Goal: Task Accomplishment & Management: Use online tool/utility

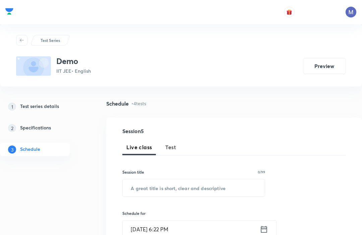
click at [174, 139] on button "Test" at bounding box center [170, 147] width 19 height 16
click at [211, 187] on input "text" at bounding box center [194, 187] width 142 height 17
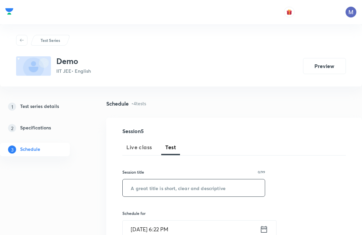
scroll to position [2, 0]
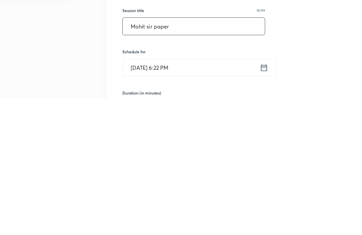
type input "Mohit sir paper"
click at [266, 200] on icon at bounding box center [263, 204] width 8 height 9
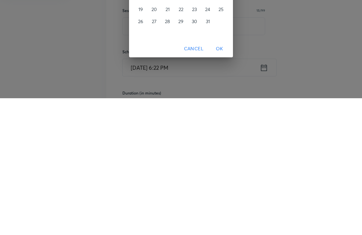
scroll to position [162, 0]
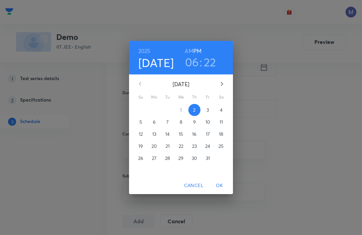
click at [184, 125] on span "8" at bounding box center [181, 121] width 12 height 7
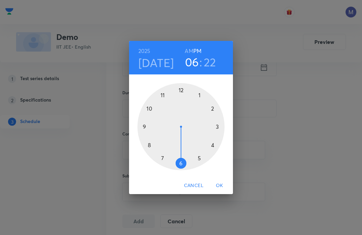
click at [225, 189] on span "OK" at bounding box center [219, 185] width 16 height 8
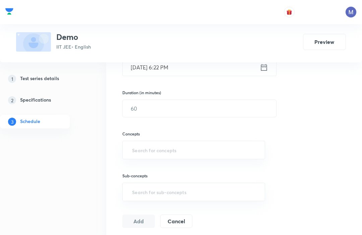
click at [235, 149] on input "text" at bounding box center [194, 150] width 126 height 12
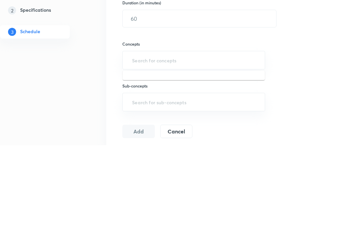
click at [233, 100] on input "text" at bounding box center [199, 108] width 153 height 17
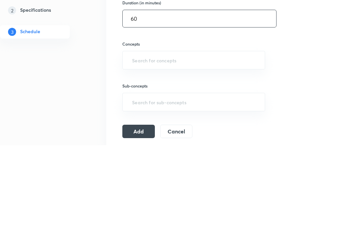
type input "60"
click at [150, 144] on input "text" at bounding box center [194, 150] width 126 height 12
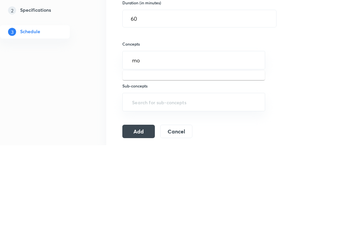
type input "mol"
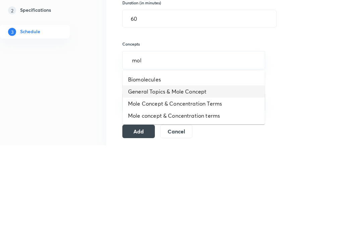
click at [143, 175] on li "General Topics & Mole Concept" at bounding box center [194, 181] width 142 height 12
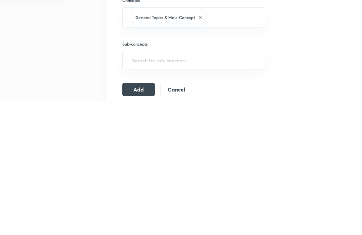
click at [139, 216] on button "Add" at bounding box center [138, 222] width 32 height 13
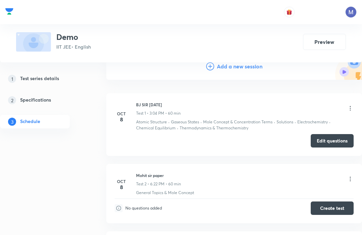
scroll to position [65, 0]
click at [336, 206] on button "Create test" at bounding box center [331, 207] width 43 height 13
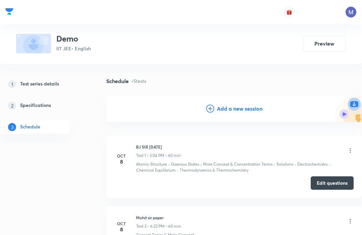
scroll to position [0, 0]
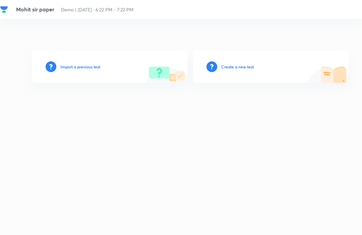
click at [243, 70] on h6 "Create a new test" at bounding box center [237, 67] width 32 height 6
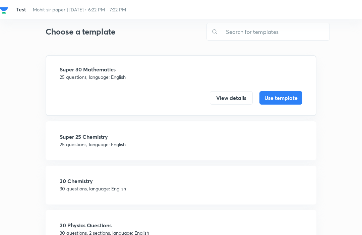
click at [71, 138] on h4 "Super 25 Chemistry" at bounding box center [181, 136] width 242 height 5
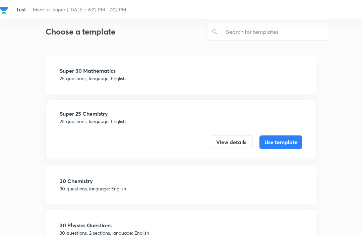
click at [294, 141] on button "Use template" at bounding box center [280, 141] width 43 height 13
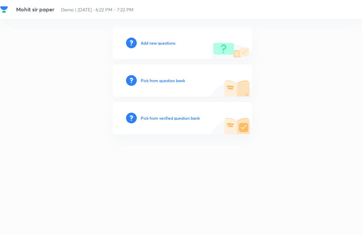
click at [167, 43] on h6 "Add new questions" at bounding box center [158, 43] width 34 height 6
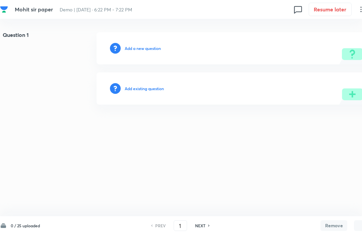
click at [156, 88] on h6 "Add existing question" at bounding box center [144, 88] width 39 height 6
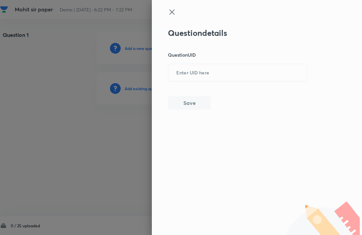
click at [108, 228] on div at bounding box center [181, 117] width 362 height 235
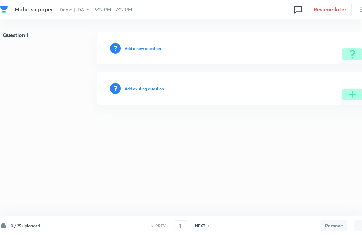
click at [145, 85] on h6 "Add existing question" at bounding box center [144, 88] width 39 height 6
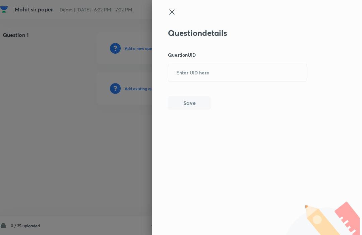
click at [191, 73] on input "text" at bounding box center [237, 72] width 138 height 16
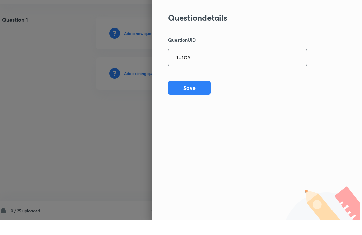
scroll to position [0, 3]
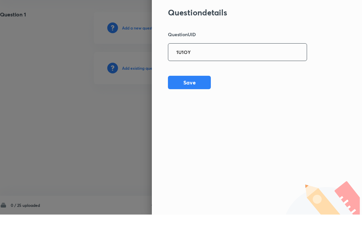
type input "1U1OY"
click at [198, 96] on button "Save" at bounding box center [189, 102] width 43 height 13
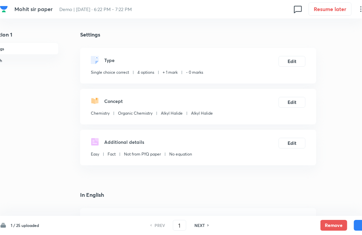
scroll to position [0, 19]
click at [349, 221] on div "Remove Save" at bounding box center [350, 225] width 60 height 11
click at [357, 230] on button "Save" at bounding box center [366, 225] width 27 height 11
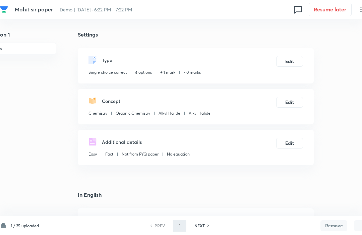
type input "2"
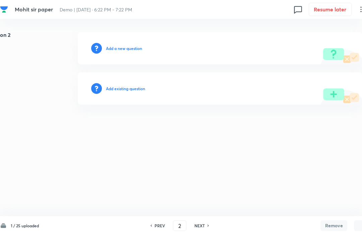
click at [121, 87] on h6 "Add existing question" at bounding box center [125, 88] width 39 height 6
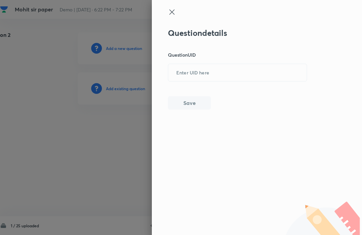
click at [192, 78] on input "text" at bounding box center [237, 72] width 138 height 16
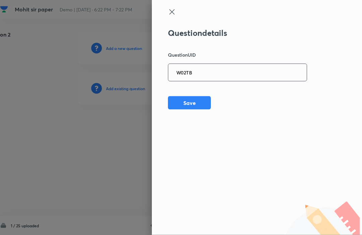
type input "W02TB"
click at [191, 93] on div "Question details Question UID W02TB ​ Save" at bounding box center [237, 68] width 139 height 81
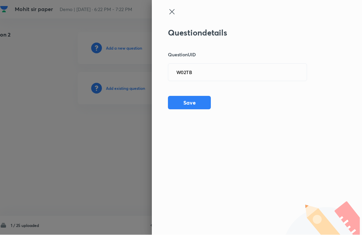
click at [191, 102] on button "Save" at bounding box center [189, 102] width 43 height 13
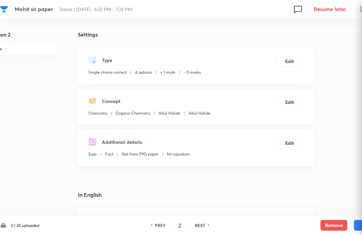
checkbox input "true"
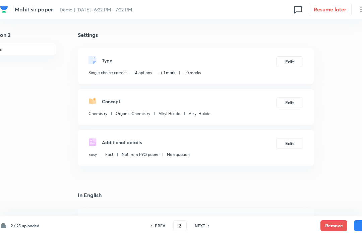
click at [357, 230] on button "Save" at bounding box center [366, 225] width 27 height 11
type input "3"
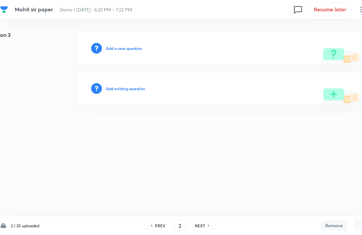
click at [125, 89] on h6 "Add existing question" at bounding box center [125, 88] width 39 height 6
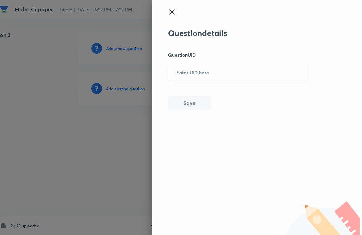
click at [196, 72] on input "text" at bounding box center [237, 72] width 138 height 16
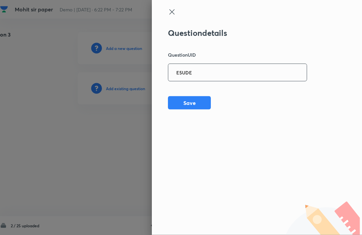
type input "E5UDE"
click at [182, 96] on button "Save" at bounding box center [189, 102] width 43 height 13
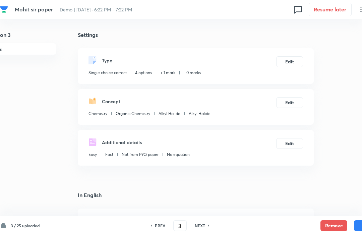
click at [358, 223] on button "Save" at bounding box center [366, 225] width 27 height 11
type input "4"
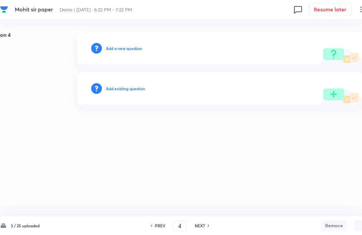
click at [120, 88] on h6 "Add existing question" at bounding box center [125, 88] width 39 height 6
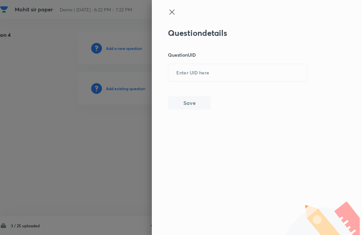
click at [190, 78] on input "text" at bounding box center [237, 72] width 138 height 16
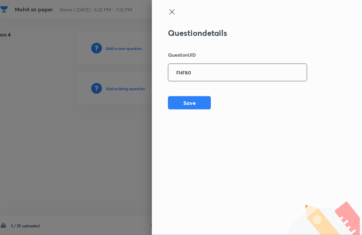
type input "FHF80"
click at [167, 86] on div "Question details Question UID FHF80 ​ Save" at bounding box center [257, 117] width 210 height 235
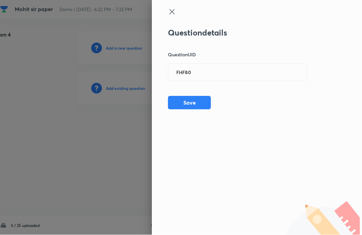
click at [187, 98] on button "Save" at bounding box center [189, 102] width 43 height 13
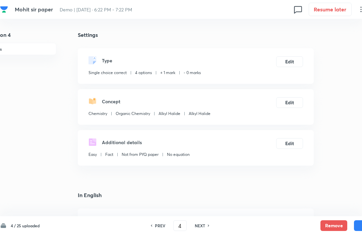
click at [357, 227] on button "Save" at bounding box center [366, 225] width 27 height 11
type input "5"
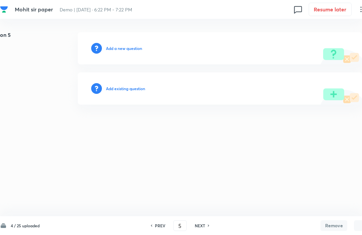
click at [138, 96] on div "Add existing question" at bounding box center [220, 88] width 284 height 32
click at [130, 90] on h6 "Add existing question" at bounding box center [125, 88] width 39 height 6
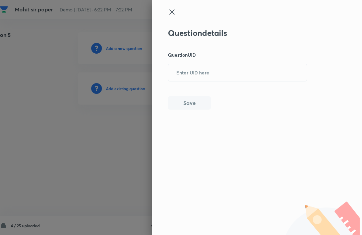
click at [188, 70] on input "text" at bounding box center [237, 72] width 138 height 16
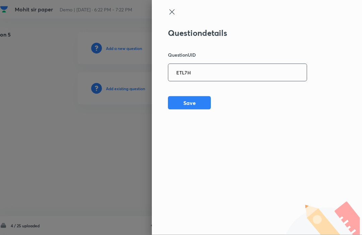
type input "ETL7H"
click at [180, 92] on div "Question details Question UID ETL7H ​ Save" at bounding box center [237, 68] width 139 height 81
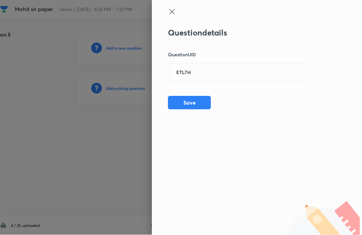
click at [184, 100] on button "Save" at bounding box center [189, 102] width 43 height 13
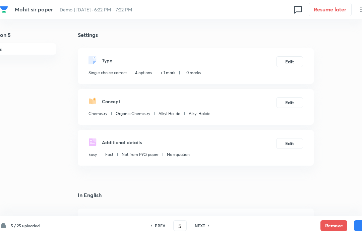
click at [357, 223] on button "Save" at bounding box center [366, 225] width 27 height 11
type input "6"
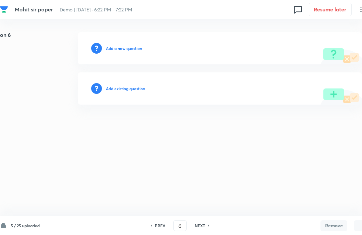
click at [118, 89] on h6 "Add existing question" at bounding box center [125, 88] width 39 height 6
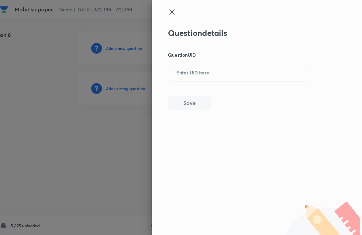
click at [191, 67] on input "text" at bounding box center [237, 72] width 138 height 16
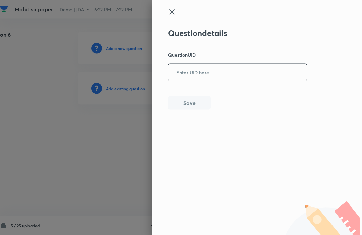
type input "7"
type input "Y"
type input "7YHLI"
click at [182, 96] on button "Save" at bounding box center [189, 102] width 43 height 13
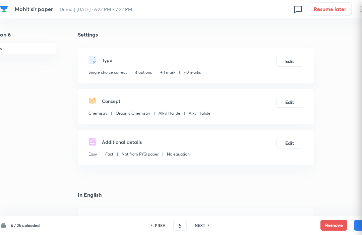
checkbox input "true"
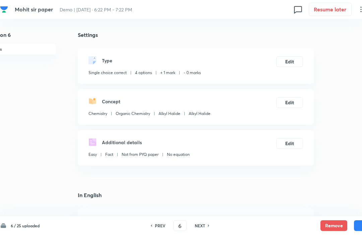
click at [360, 230] on button "Save" at bounding box center [366, 225] width 27 height 11
type input "7"
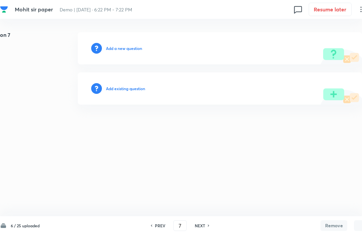
click at [129, 87] on h6 "Add existing question" at bounding box center [125, 88] width 39 height 6
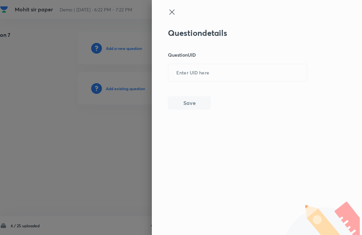
click at [201, 72] on input "text" at bounding box center [237, 72] width 138 height 16
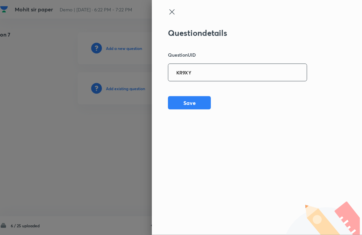
type input "KR9XY"
click at [185, 93] on div "Question details Question UID KR9XY ​ Save" at bounding box center [237, 68] width 139 height 81
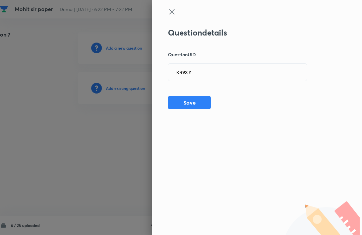
click at [193, 108] on button "Save" at bounding box center [189, 102] width 43 height 13
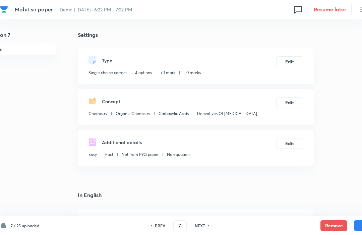
click at [357, 222] on button "Save" at bounding box center [366, 225] width 27 height 11
type input "8"
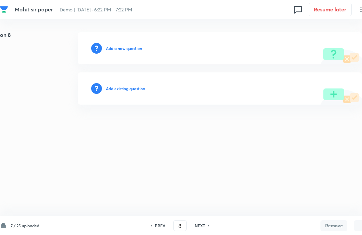
click at [126, 87] on h6 "Add existing question" at bounding box center [125, 88] width 39 height 6
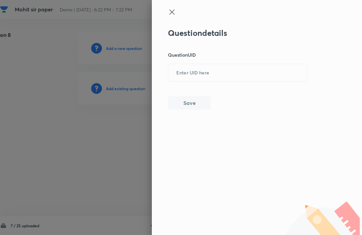
click at [189, 64] on input "text" at bounding box center [237, 72] width 138 height 16
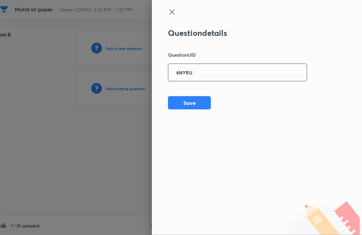
type input "6NYRU"
click at [183, 91] on div "Question details Question UID 6NYRU ​ Save" at bounding box center [237, 68] width 139 height 81
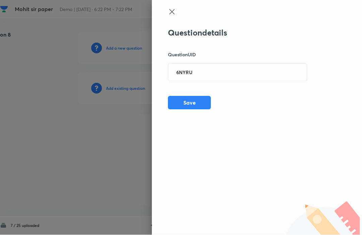
click at [184, 98] on button "Save" at bounding box center [189, 102] width 43 height 13
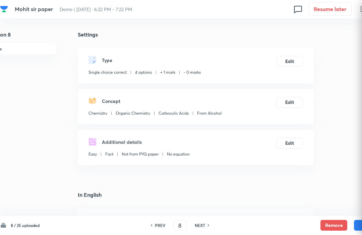
checkbox input "true"
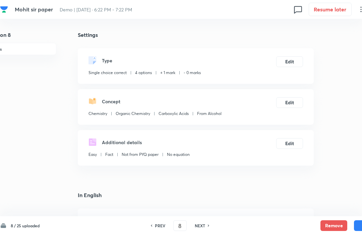
click at [357, 224] on button "Save" at bounding box center [366, 225] width 27 height 11
type input "9"
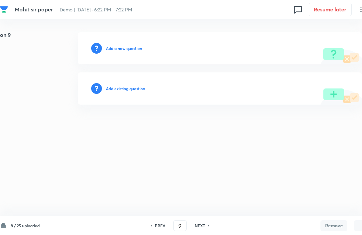
click at [118, 88] on h6 "Add existing question" at bounding box center [125, 88] width 39 height 6
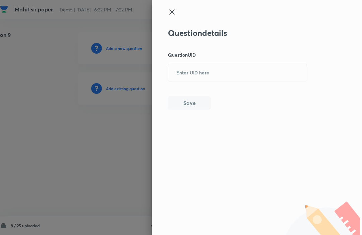
click at [187, 74] on input "text" at bounding box center [237, 72] width 138 height 16
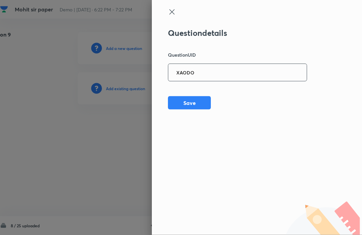
type input "XAODO"
click at [187, 91] on div "Question details Question UID XAODO ​ Save" at bounding box center [237, 68] width 139 height 81
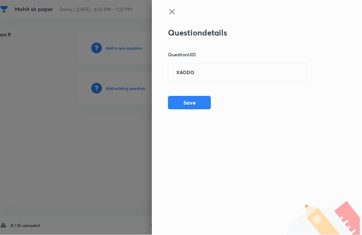
click at [184, 99] on button "Save" at bounding box center [189, 102] width 43 height 13
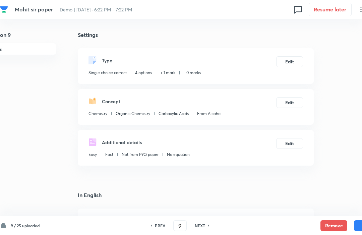
click at [354, 223] on button "Save" at bounding box center [366, 225] width 27 height 11
type input "10"
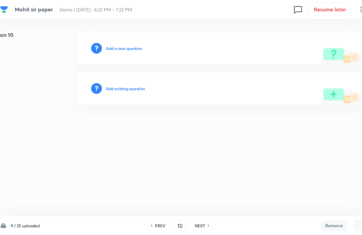
click at [124, 89] on h6 "Add existing question" at bounding box center [125, 88] width 39 height 6
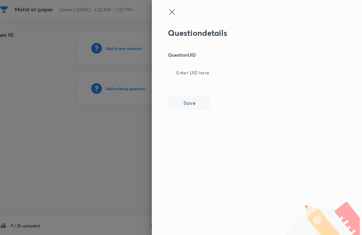
click at [189, 65] on input "text" at bounding box center [237, 72] width 138 height 16
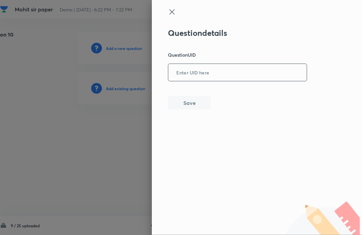
type input "q"
type input "QYDZM"
click at [188, 96] on button "Save" at bounding box center [189, 102] width 43 height 13
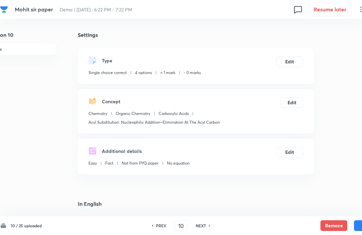
click at [358, 222] on button "Save" at bounding box center [366, 225] width 27 height 11
type input "11"
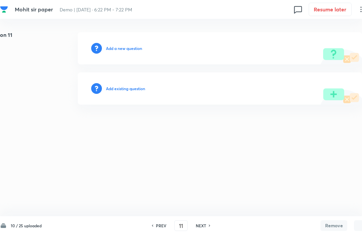
click at [123, 88] on h6 "Add existing question" at bounding box center [125, 88] width 39 height 6
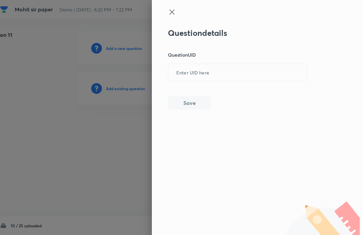
click at [196, 69] on input "text" at bounding box center [237, 72] width 138 height 16
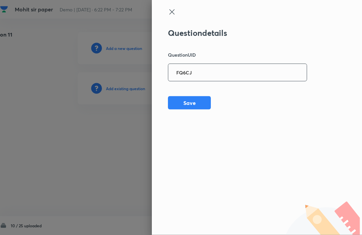
type input "FQ6CJ"
click at [185, 96] on button "Save" at bounding box center [189, 102] width 43 height 13
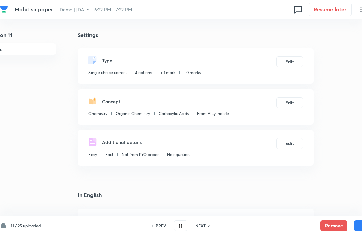
click at [360, 224] on button "Save" at bounding box center [366, 225] width 27 height 11
type input "12"
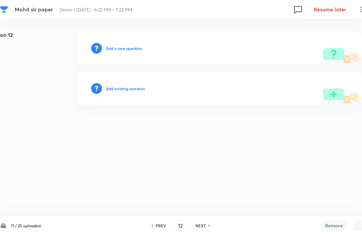
click at [126, 89] on h6 "Add existing question" at bounding box center [125, 88] width 39 height 6
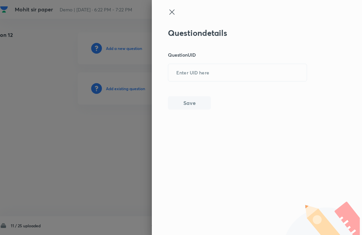
click at [184, 74] on input "text" at bounding box center [237, 72] width 138 height 16
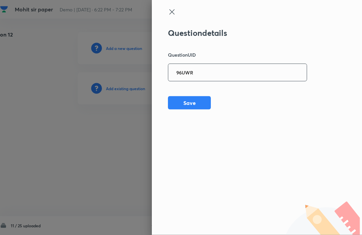
type input "96UWR"
click at [189, 94] on div "Question details Question UID 96UWR ​ Save" at bounding box center [237, 68] width 139 height 81
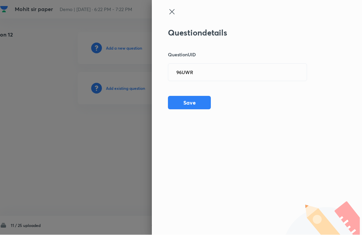
click at [185, 106] on button "Save" at bounding box center [189, 102] width 43 height 13
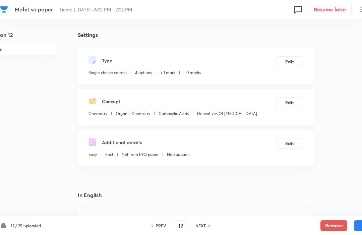
click at [358, 220] on button "Save" at bounding box center [366, 225] width 27 height 11
type input "13"
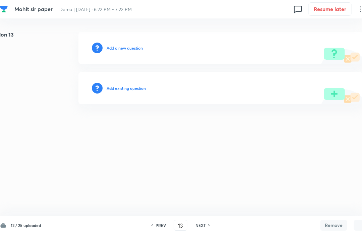
click at [128, 89] on h6 "Add existing question" at bounding box center [126, 88] width 39 height 6
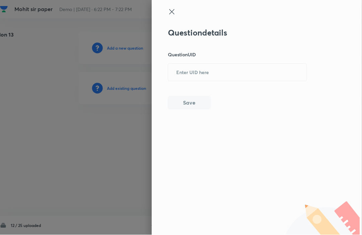
scroll to position [0, 18]
click at [191, 72] on input "text" at bounding box center [237, 72] width 138 height 16
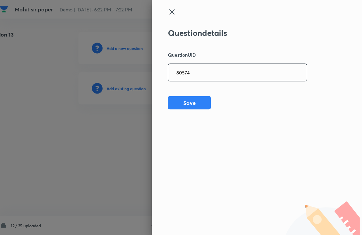
type input "80574"
click at [183, 91] on div "Question details Question UID 80574 ​ Save" at bounding box center [237, 68] width 139 height 81
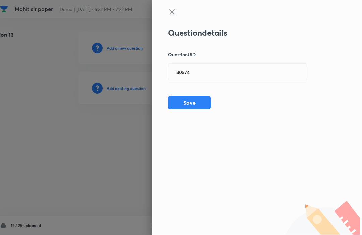
click at [185, 98] on button "Save" at bounding box center [189, 102] width 43 height 13
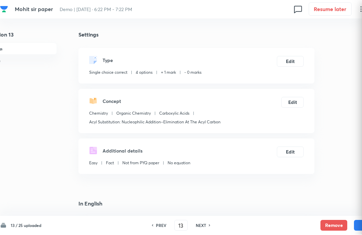
checkbox input "true"
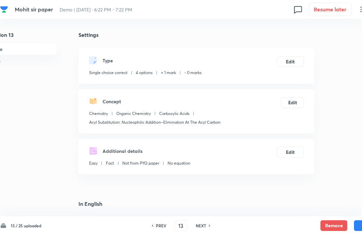
click at [291, 63] on button "Edit" at bounding box center [289, 61] width 27 height 11
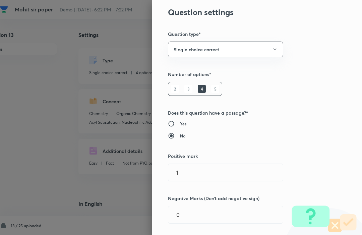
scroll to position [0, 0]
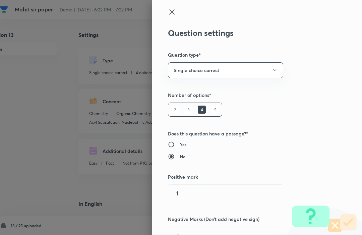
click at [168, 10] on icon at bounding box center [172, 12] width 8 height 8
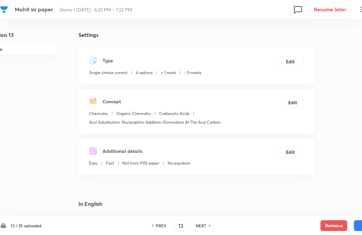
click at [355, 229] on button "Save" at bounding box center [366, 225] width 27 height 11
type input "14"
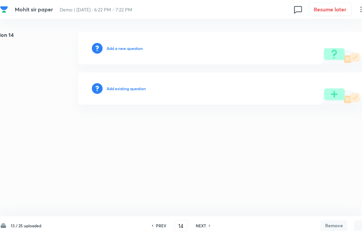
click at [125, 86] on h6 "Add existing question" at bounding box center [125, 88] width 39 height 6
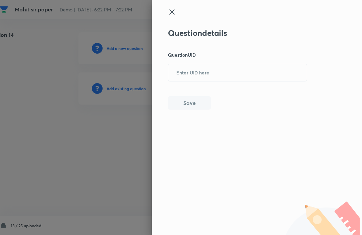
click at [178, 70] on input "text" at bounding box center [237, 72] width 138 height 16
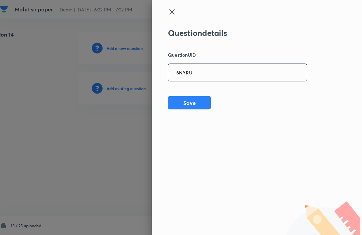
click at [180, 94] on div "Question details Question UID 6NYRU ​ Save" at bounding box center [237, 68] width 139 height 81
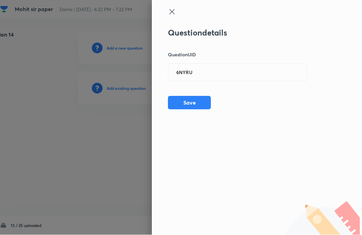
click at [184, 101] on button "Save" at bounding box center [189, 102] width 43 height 13
click at [206, 72] on input "6NYRU" at bounding box center [237, 72] width 138 height 16
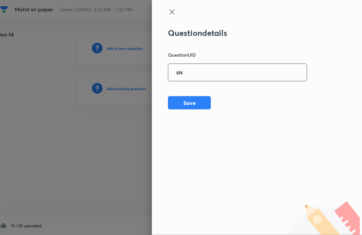
type input "6"
type input "TP9FM"
click at [199, 93] on div "Question details Question UID TP9FM ​ Save" at bounding box center [237, 68] width 139 height 81
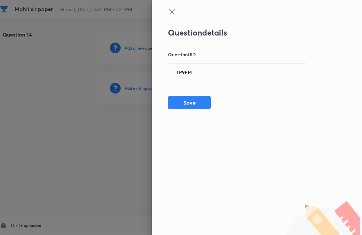
click at [194, 106] on button "Save" at bounding box center [189, 102] width 43 height 13
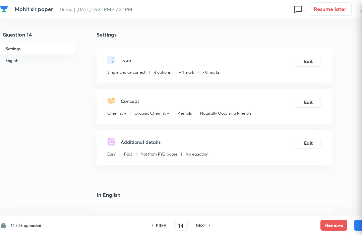
checkbox input "true"
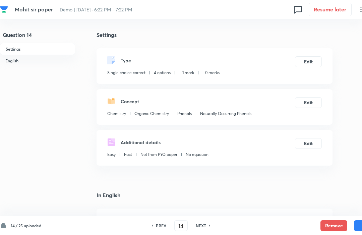
click at [358, 224] on button "Save" at bounding box center [366, 225] width 27 height 11
type input "15"
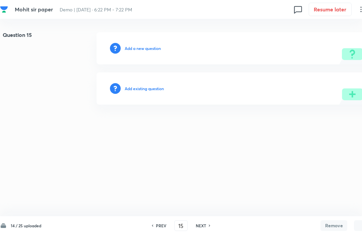
click at [147, 89] on h6 "Add existing question" at bounding box center [144, 88] width 39 height 6
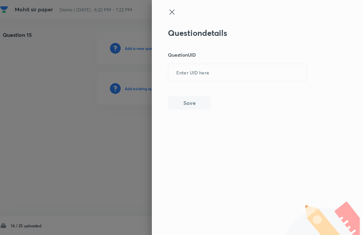
click at [189, 75] on input "text" at bounding box center [237, 72] width 138 height 16
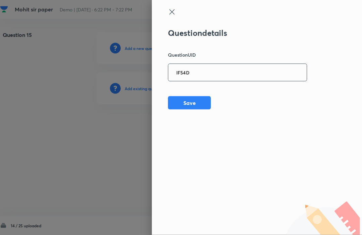
type input "IF54D"
click at [177, 93] on div "Question details Question UID IF54D ​ Save" at bounding box center [237, 68] width 139 height 81
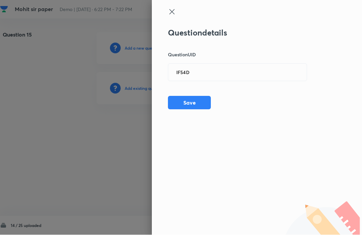
click at [182, 108] on button "Save" at bounding box center [189, 102] width 43 height 13
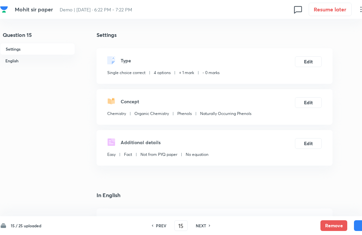
click at [360, 230] on button "Save" at bounding box center [366, 225] width 27 height 11
type input "16"
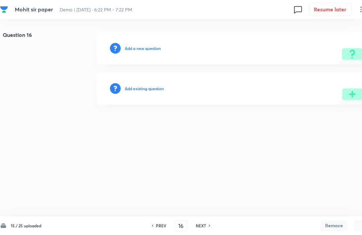
click at [140, 87] on h6 "Add existing question" at bounding box center [144, 88] width 39 height 6
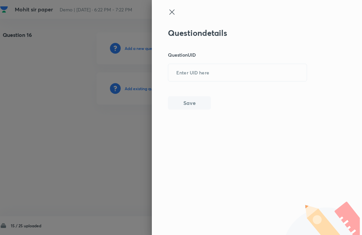
click at [174, 70] on input "text" at bounding box center [237, 72] width 138 height 16
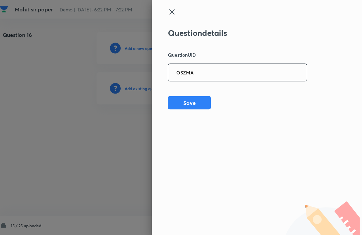
click at [186, 93] on div "Question details Question UID OSZMA ​ Save" at bounding box center [237, 68] width 139 height 81
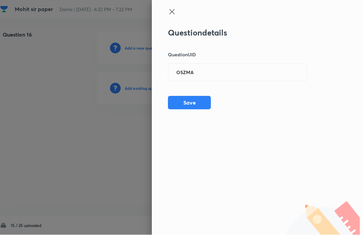
click at [186, 98] on button "Save" at bounding box center [189, 102] width 43 height 13
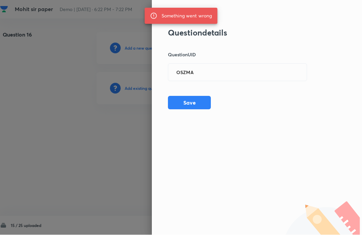
click at [183, 75] on input "OSZMA" at bounding box center [237, 72] width 138 height 16
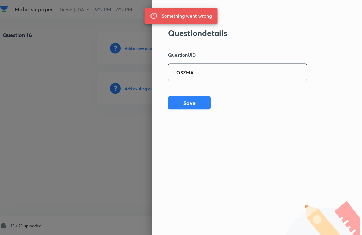
click at [184, 73] on input "OSZMA" at bounding box center [237, 72] width 138 height 16
click at [179, 72] on input "OSZMA" at bounding box center [237, 72] width 138 height 16
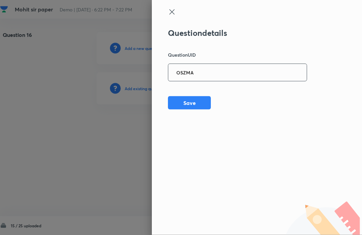
click at [183, 72] on input "OSZMA" at bounding box center [237, 72] width 138 height 16
type input "0SZMA"
click at [188, 92] on div "Question details Question UID 0SZMA ​ Save" at bounding box center [237, 68] width 139 height 81
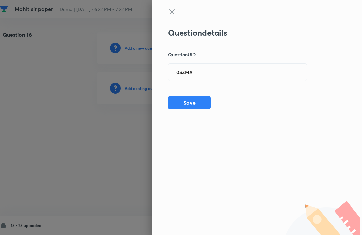
click at [190, 98] on button "Save" at bounding box center [189, 102] width 43 height 13
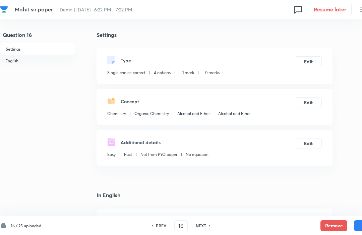
click at [360, 224] on button "Save" at bounding box center [366, 225] width 27 height 11
type input "17"
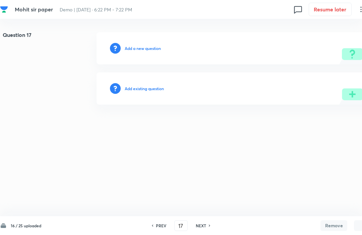
click at [151, 90] on h6 "Add existing question" at bounding box center [144, 88] width 39 height 6
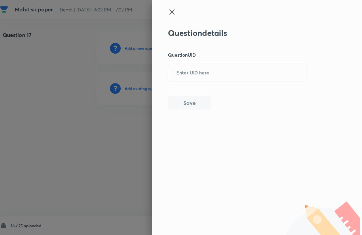
click at [204, 70] on input "text" at bounding box center [237, 72] width 138 height 16
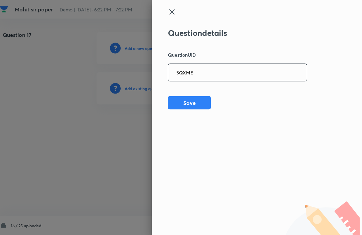
type input "5QXME"
click at [186, 93] on div "Question details Question UID 5QXME ​ Save" at bounding box center [237, 68] width 139 height 81
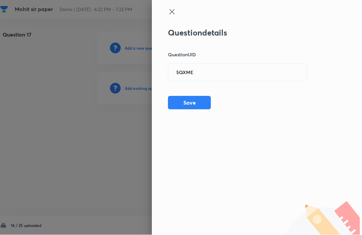
click at [196, 102] on button "Save" at bounding box center [189, 102] width 43 height 13
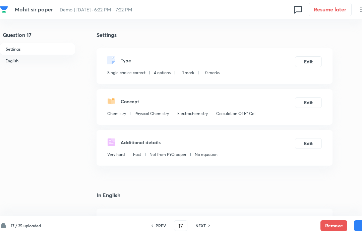
click at [360, 223] on button "Save" at bounding box center [366, 225] width 27 height 11
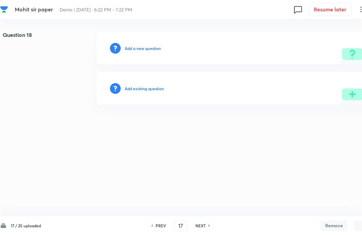
type input "18"
click at [136, 86] on h6 "Add existing question" at bounding box center [144, 88] width 39 height 6
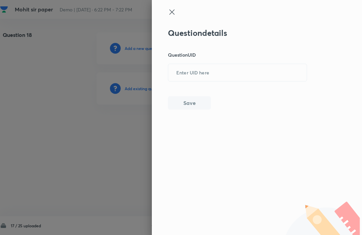
click at [181, 73] on input "text" at bounding box center [237, 72] width 138 height 16
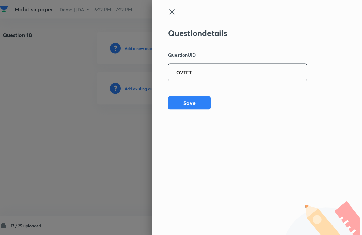
type input "OVTFT"
click at [186, 92] on div "Question details Question UID OVTFT ​ Save" at bounding box center [237, 68] width 139 height 81
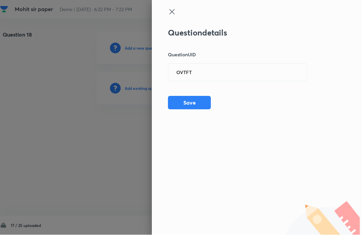
click at [187, 98] on button "Save" at bounding box center [189, 102] width 43 height 13
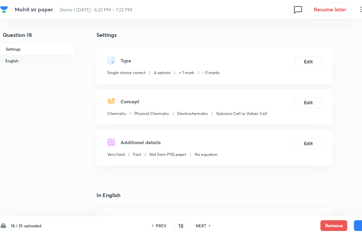
click at [360, 223] on button "Save" at bounding box center [366, 225] width 27 height 11
type input "19"
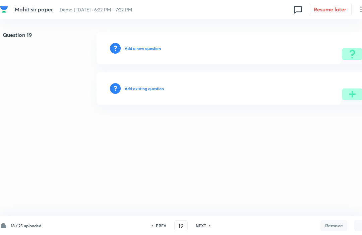
click at [140, 89] on h6 "Add existing question" at bounding box center [144, 88] width 39 height 6
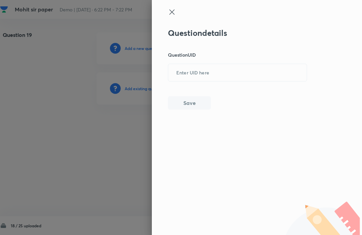
click at [188, 66] on input "text" at bounding box center [237, 72] width 138 height 16
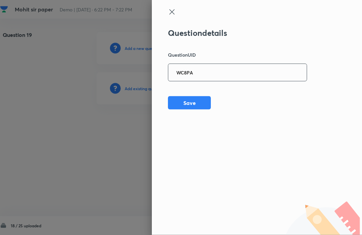
type input "WC8PA"
click at [192, 96] on button "Save" at bounding box center [189, 102] width 43 height 13
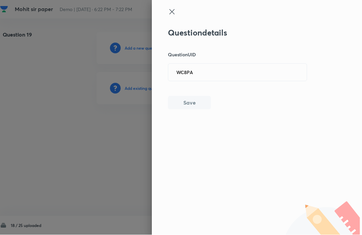
click at [185, 98] on button "Save" at bounding box center [189, 102] width 43 height 13
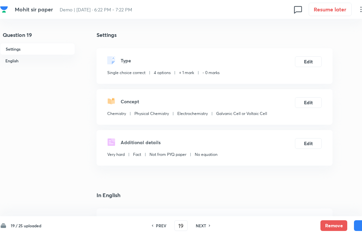
click at [357, 221] on button "Save" at bounding box center [366, 225] width 27 height 11
type input "20"
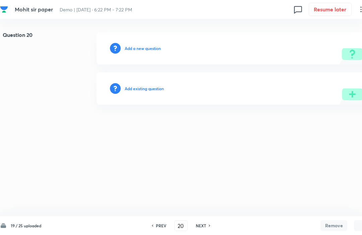
click at [138, 90] on h6 "Add existing question" at bounding box center [144, 88] width 39 height 6
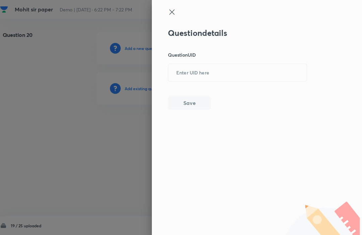
click at [190, 65] on input "text" at bounding box center [237, 72] width 138 height 16
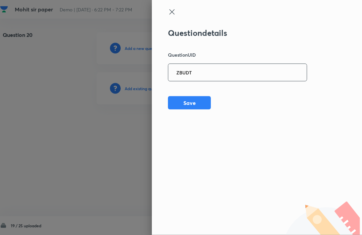
click at [178, 92] on div "Question details Question UID ZBUDT ​ Save" at bounding box center [237, 68] width 139 height 81
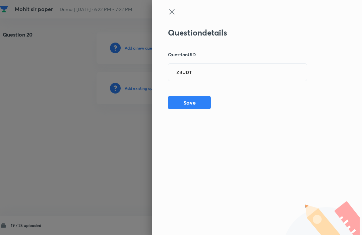
click at [183, 97] on button "Save" at bounding box center [189, 102] width 43 height 13
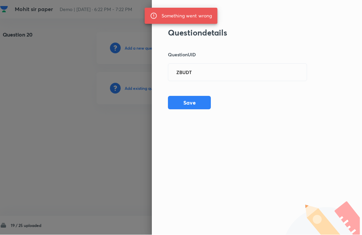
click at [179, 99] on button "Save" at bounding box center [189, 102] width 43 height 13
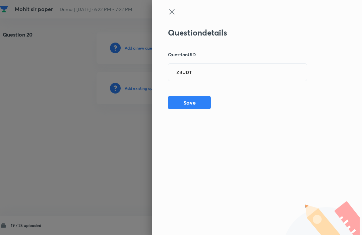
click at [187, 101] on button "Save" at bounding box center [189, 102] width 43 height 13
click at [185, 98] on button "Save" at bounding box center [189, 102] width 43 height 13
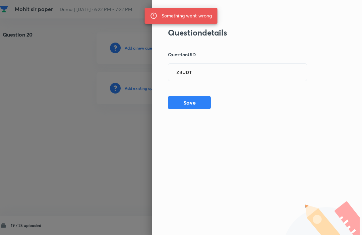
click at [259, 68] on input "ZBUDT" at bounding box center [237, 72] width 138 height 16
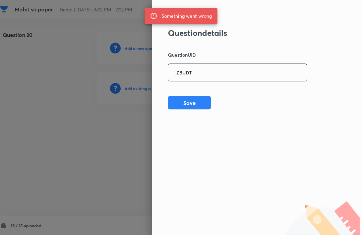
click at [237, 74] on input "ZBUDT" at bounding box center [237, 72] width 138 height 16
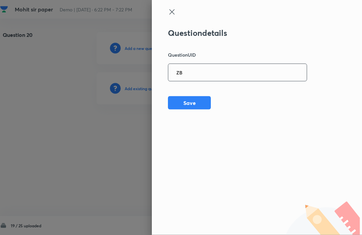
type input "Z"
click at [180, 92] on div "Question details Question UID WC8PA ​ Save" at bounding box center [237, 68] width 139 height 81
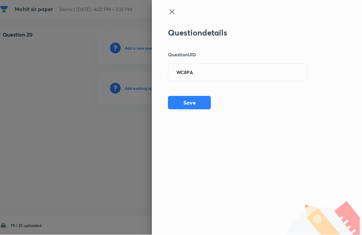
click at [185, 96] on button "Save" at bounding box center [189, 102] width 43 height 13
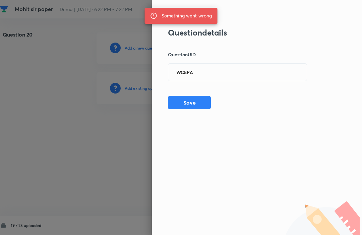
click at [272, 72] on input "WC8PA" at bounding box center [237, 72] width 138 height 16
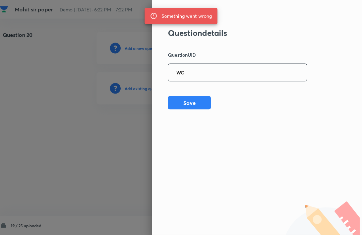
type input "W"
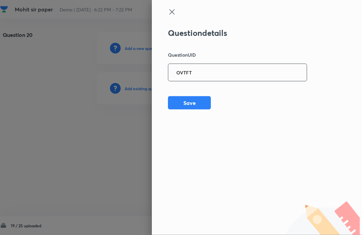
click at [181, 96] on button "Save" at bounding box center [189, 102] width 43 height 13
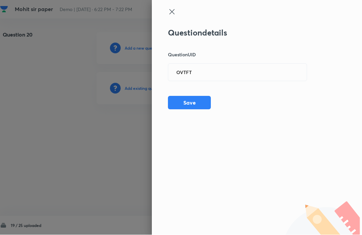
click at [173, 68] on input "OVTFT" at bounding box center [237, 72] width 138 height 16
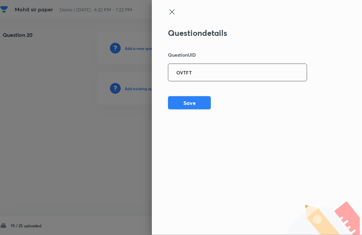
click at [182, 71] on input "OVTFT" at bounding box center [237, 72] width 138 height 16
click at [184, 93] on div "Question details Question UID 0VTFT ​ Save" at bounding box center [237, 68] width 139 height 81
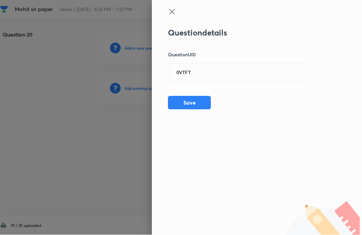
click at [187, 96] on button "Save" at bounding box center [189, 102] width 43 height 13
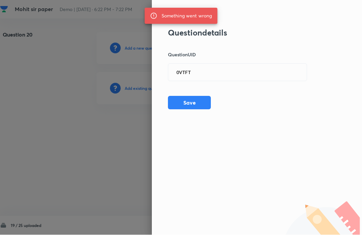
click at [299, 61] on div "Question details Question UID 0VTFT ​ Save" at bounding box center [237, 68] width 139 height 81
click at [282, 73] on input "0VTFT" at bounding box center [237, 72] width 138 height 16
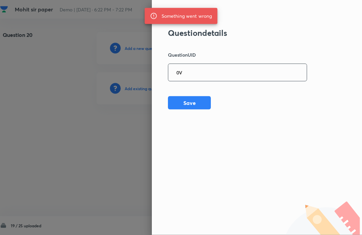
type input "0"
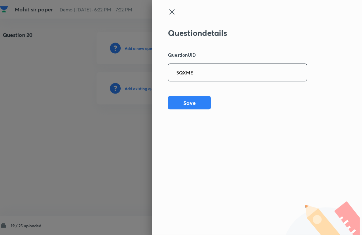
click at [185, 92] on div "Question details Question UID 5QXME ​ Save" at bounding box center [237, 68] width 139 height 81
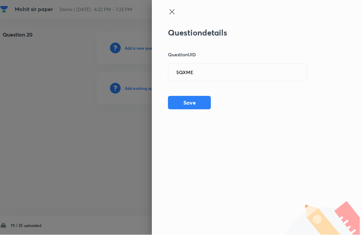
click at [184, 97] on button "Save" at bounding box center [189, 102] width 43 height 13
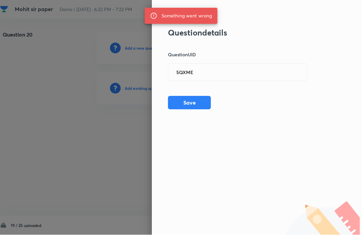
click at [291, 69] on input "5QXME" at bounding box center [237, 72] width 138 height 16
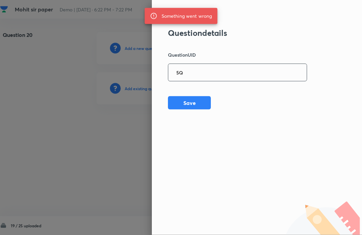
type input "5"
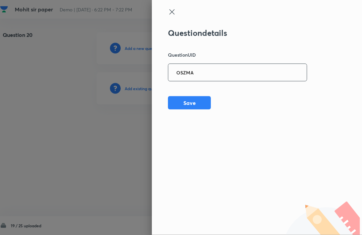
click at [182, 96] on button "Save" at bounding box center [189, 102] width 43 height 13
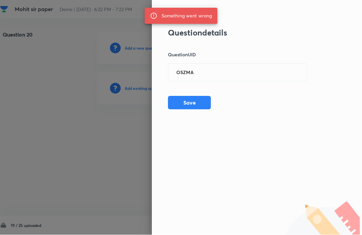
click at [280, 68] on input "OSZMA" at bounding box center [237, 72] width 138 height 16
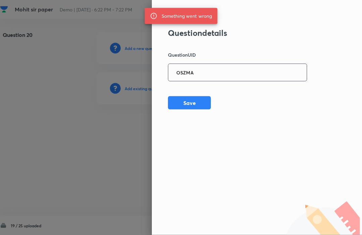
click at [261, 76] on input "OSZMA" at bounding box center [237, 72] width 138 height 16
type input "O"
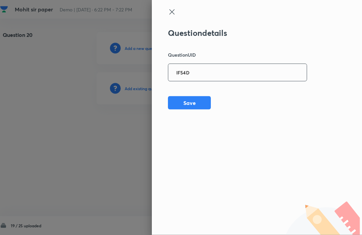
click at [262, 93] on div "Question details Question UID IF54D ​ Save" at bounding box center [237, 68] width 139 height 81
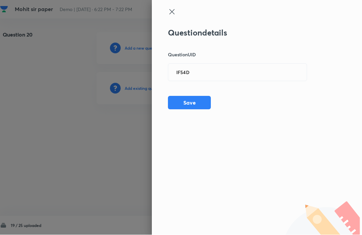
click at [192, 107] on button "Save" at bounding box center [189, 102] width 43 height 13
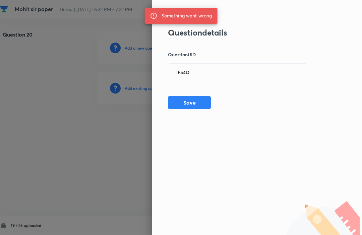
click at [280, 76] on input "IF54D" at bounding box center [237, 72] width 138 height 16
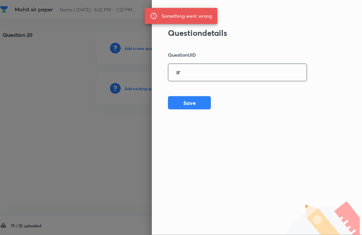
type input "I"
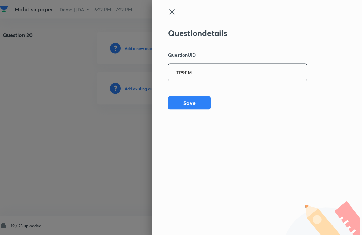
click at [321, 76] on div "Question details Question UID TP9FM ​ Save" at bounding box center [257, 117] width 210 height 235
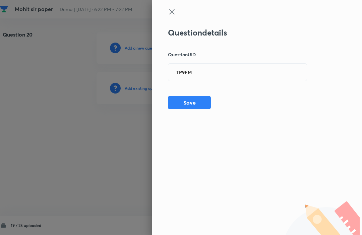
click at [188, 99] on button "Save" at bounding box center [189, 102] width 43 height 13
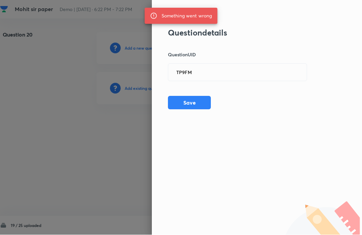
click at [287, 70] on input "TP9FM" at bounding box center [237, 72] width 138 height 16
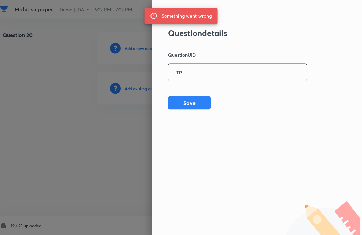
type input "T"
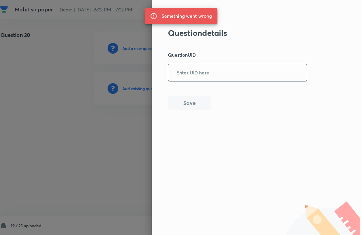
scroll to position [0, 19]
click at [41, 75] on div at bounding box center [181, 117] width 362 height 235
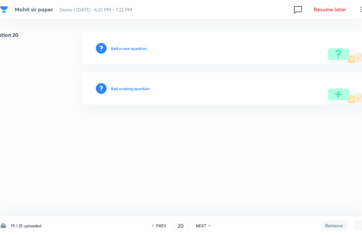
scroll to position [0, 1]
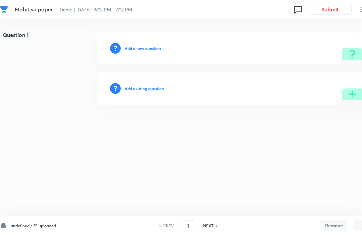
click at [48, 223] on h6 "undefined / 25 uploaded" at bounding box center [33, 225] width 45 height 6
click at [213, 223] on h6 "NEXT" at bounding box center [208, 225] width 10 height 6
click at [209, 220] on div "PREV 3 ​ NEXT" at bounding box center [188, 225] width 86 height 11
click at [212, 223] on h6 "NEXT" at bounding box center [208, 225] width 10 height 6
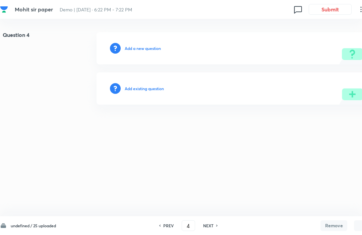
click at [213, 225] on h6 "NEXT" at bounding box center [208, 225] width 10 height 6
click at [211, 223] on h6 "NEXT" at bounding box center [208, 225] width 10 height 6
type input "7"
click at [211, 221] on div "PREV 7 ​ NEXT" at bounding box center [188, 225] width 86 height 11
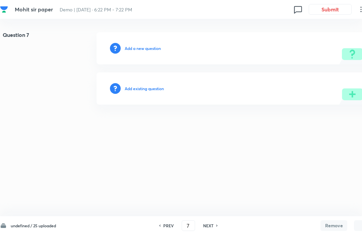
click at [214, 221] on div "PREV 7 ​ NEXT" at bounding box center [188, 225] width 86 height 11
click at [215, 220] on div "PREV 7 ​ NEXT" at bounding box center [188, 225] width 86 height 11
click at [219, 222] on div "PREV 7 ​ NEXT" at bounding box center [188, 225] width 86 height 11
click at [217, 221] on div "PREV 7 ​ NEXT" at bounding box center [188, 225] width 86 height 11
click at [217, 220] on div "PREV 7 ​ NEXT" at bounding box center [188, 225] width 86 height 11
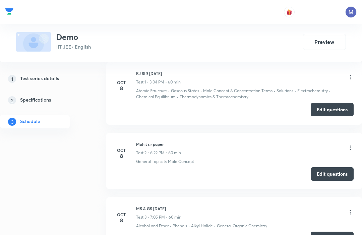
scroll to position [309, 0]
click at [340, 169] on button "Edit questions" at bounding box center [331, 173] width 43 height 13
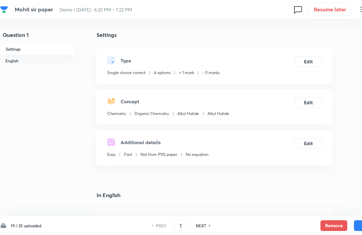
checkbox input "true"
click at [202, 223] on h6 "NEXT" at bounding box center [200, 225] width 10 height 6
type input "2"
checkbox input "false"
checkbox input "true"
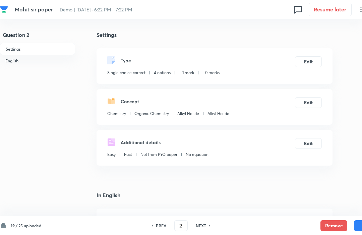
click at [207, 222] on div "PREV 2 ​ NEXT" at bounding box center [181, 225] width 86 height 11
click at [187, 222] on input "2" at bounding box center [180, 226] width 13 height 12
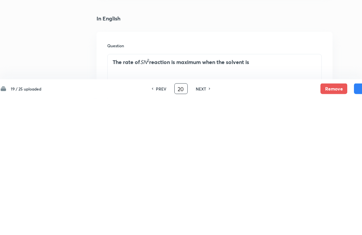
scroll to position [176, 0]
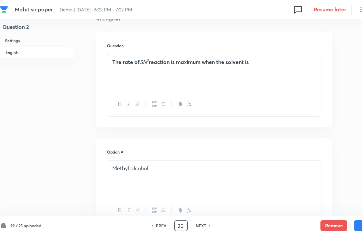
click at [358, 222] on button "Save" at bounding box center [366, 225] width 27 height 11
type input "3"
checkbox input "false"
checkbox input "true"
click at [207, 227] on div "NEXT" at bounding box center [202, 225] width 18 height 6
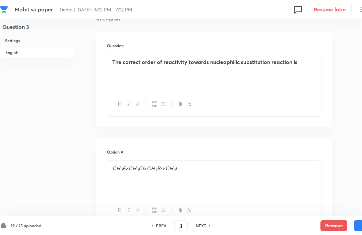
type input "4"
click at [207, 227] on div "NEXT" at bounding box center [202, 225] width 18 height 6
checkbox input "true"
checkbox input "false"
type input "5"
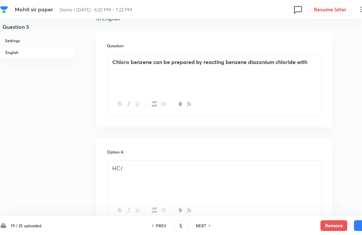
click at [206, 228] on h6 "NEXT" at bounding box center [200, 225] width 10 height 6
checkbox input "false"
type input "7"
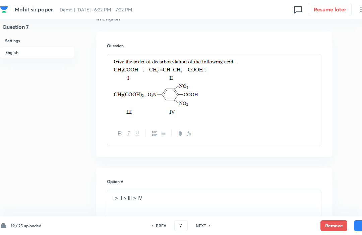
click at [204, 223] on h6 "NEXT" at bounding box center [200, 225] width 10 height 6
checkbox input "false"
type input "8"
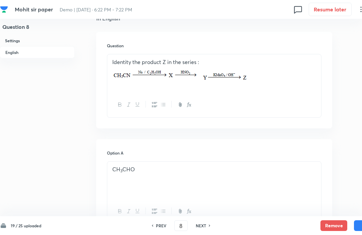
click at [205, 224] on h6 "NEXT" at bounding box center [200, 225] width 10 height 6
checkbox input "false"
type input "9"
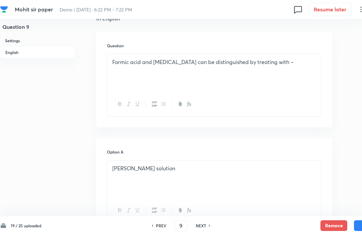
click at [205, 227] on h6 "NEXT" at bounding box center [200, 225] width 10 height 6
checkbox input "false"
type input "10"
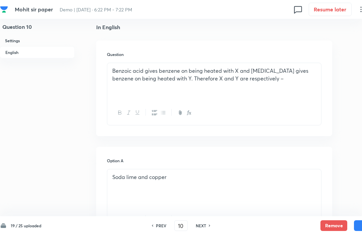
click at [206, 227] on h6 "NEXT" at bounding box center [200, 225] width 10 height 6
checkbox input "false"
type input "11"
click at [206, 227] on h6 "NEXT" at bounding box center [200, 225] width 10 height 6
checkbox input "false"
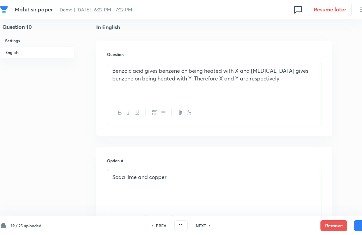
type input "12"
checkbox input "true"
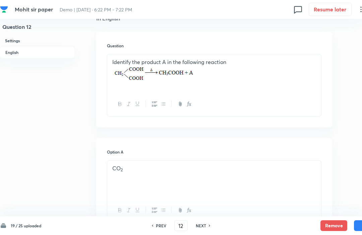
click at [207, 226] on div "NEXT" at bounding box center [202, 225] width 18 height 6
type input "13"
checkbox input "false"
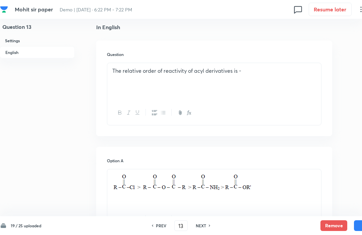
click at [205, 221] on div "PREV 13 ​ NEXT" at bounding box center [181, 225] width 86 height 11
click at [205, 220] on div "PREV 13 ​ NEXT" at bounding box center [181, 225] width 86 height 11
click at [207, 222] on div "NEXT" at bounding box center [202, 225] width 18 height 6
checkbox input "false"
type input "14"
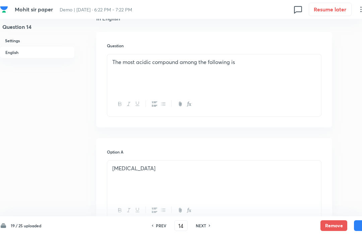
click at [206, 227] on h6 "NEXT" at bounding box center [200, 225] width 10 height 6
checkbox input "false"
type input "15"
checkbox input "true"
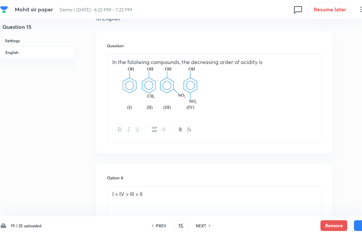
click at [206, 227] on h6 "NEXT" at bounding box center [200, 225] width 10 height 6
checkbox input "true"
checkbox input "false"
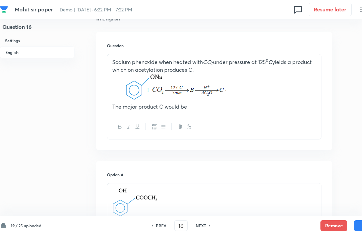
click at [206, 227] on h6 "NEXT" at bounding box center [200, 225] width 10 height 6
type input "17"
checkbox input "false"
click at [206, 227] on h6 "NEXT" at bounding box center [200, 225] width 10 height 6
checkbox input "true"
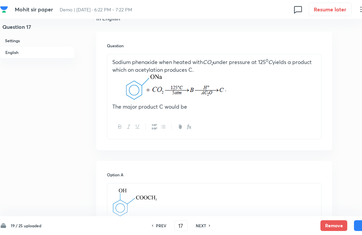
type input "18"
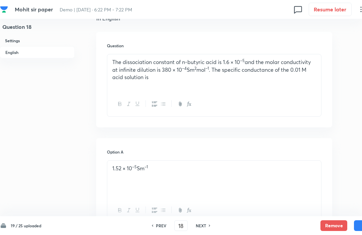
click at [205, 224] on h6 "NEXT" at bounding box center [200, 225] width 10 height 6
checkbox input "false"
type input "19"
checkbox input "true"
click at [206, 223] on h6 "NEXT" at bounding box center [200, 225] width 10 height 6
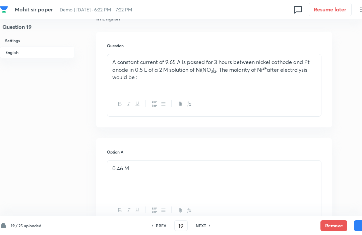
type input "20"
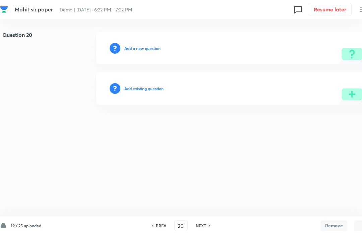
scroll to position [0, 0]
click at [134, 81] on div "Add existing question" at bounding box center [238, 88] width 284 height 32
click at [142, 86] on h6 "Add existing question" at bounding box center [143, 88] width 39 height 6
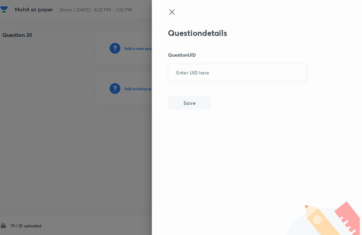
click at [184, 75] on input "text" at bounding box center [237, 72] width 138 height 16
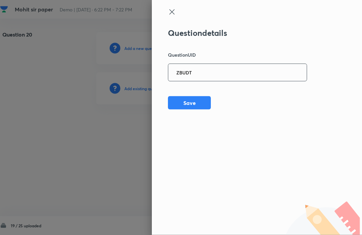
click at [179, 90] on div "Question details Question UID ZBUDT ​ Save" at bounding box center [237, 68] width 139 height 81
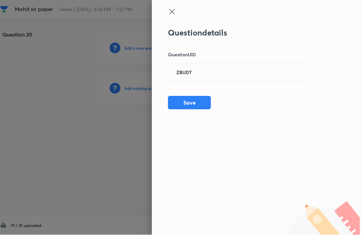
click at [186, 99] on button "Save" at bounding box center [189, 102] width 43 height 13
click at [186, 67] on input "ZBUDT" at bounding box center [237, 72] width 138 height 16
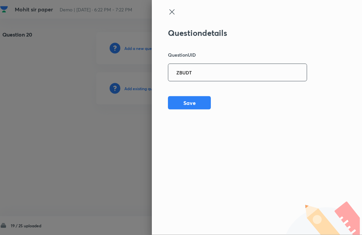
click at [185, 70] on input "ZBUDT" at bounding box center [237, 72] width 138 height 16
type input "Z8UDT"
click at [163, 88] on div "Question details Question UID Z8UDT ​ Save" at bounding box center [257, 117] width 210 height 235
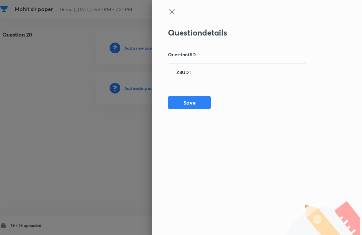
click at [184, 100] on button "Save" at bounding box center [189, 102] width 43 height 13
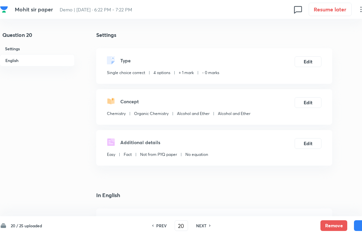
click at [360, 224] on button "Save" at bounding box center [366, 225] width 27 height 11
type input "21"
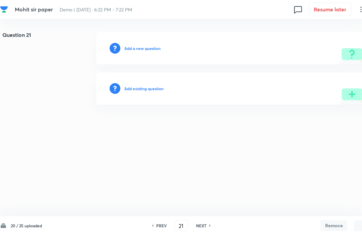
click at [138, 81] on div "Add existing question" at bounding box center [238, 88] width 284 height 32
click at [140, 88] on h6 "Add existing question" at bounding box center [143, 88] width 39 height 6
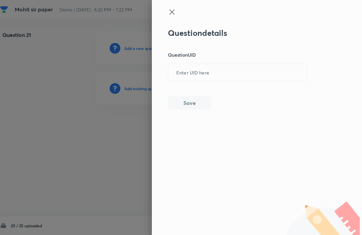
click at [186, 67] on input "text" at bounding box center [237, 72] width 138 height 16
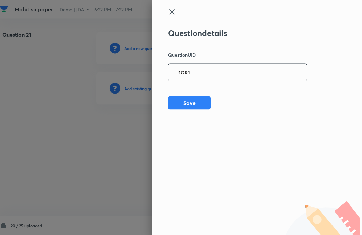
type input "J1OR1"
click at [347, 77] on div "Question details Question UID J1OR1 ​ Save" at bounding box center [257, 117] width 210 height 235
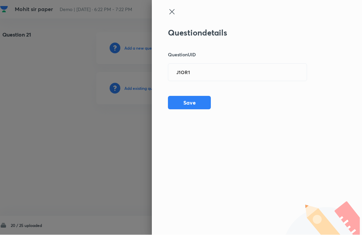
click at [190, 101] on button "Save" at bounding box center [189, 102] width 43 height 13
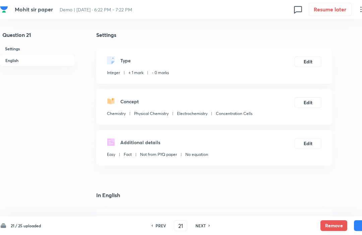
click at [361, 222] on button "Save" at bounding box center [366, 225] width 27 height 11
type input "22"
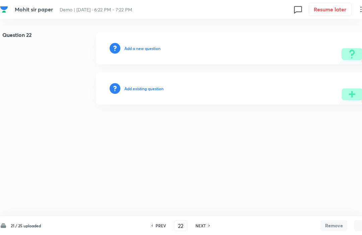
click at [136, 84] on div "Add existing question" at bounding box center [238, 88] width 284 height 32
click at [141, 89] on h6 "Add existing question" at bounding box center [143, 88] width 39 height 6
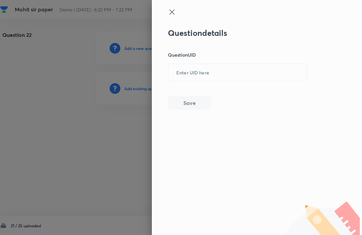
click at [186, 70] on input "text" at bounding box center [237, 72] width 138 height 16
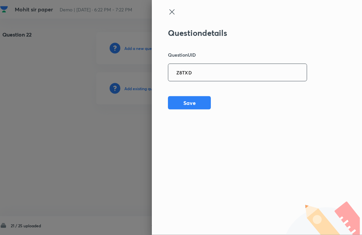
type input "Z8TXD"
click at [348, 72] on div "Question details Question UID Z8TXD ​ Save" at bounding box center [257, 117] width 210 height 235
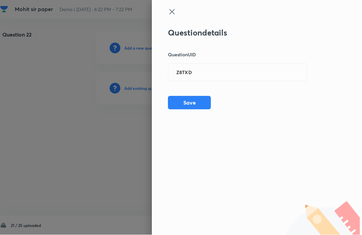
click at [187, 104] on button "Save" at bounding box center [189, 102] width 43 height 13
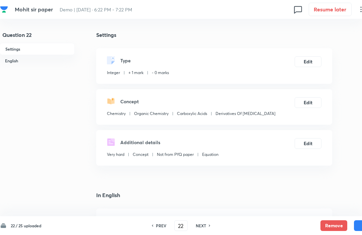
click at [360, 224] on button "Save" at bounding box center [366, 225] width 27 height 11
type input "23"
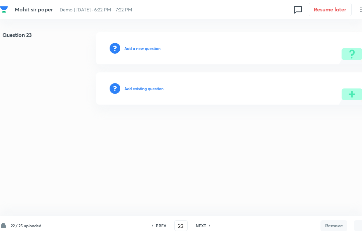
click at [143, 90] on h6 "Add existing question" at bounding box center [143, 88] width 39 height 6
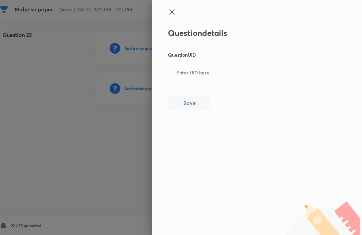
click at [185, 77] on input "text" at bounding box center [237, 72] width 138 height 16
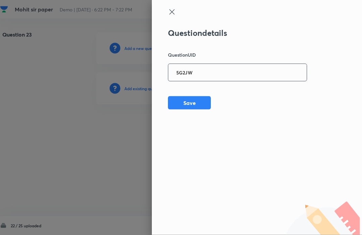
type input "5G2JW"
click at [341, 75] on div "Question details Question UID 5G2JW ​ Save" at bounding box center [257, 117] width 210 height 235
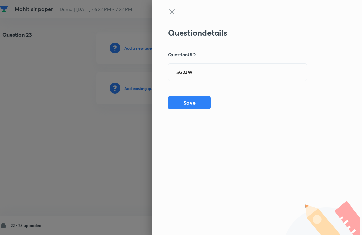
click at [192, 105] on button "Save" at bounding box center [189, 102] width 43 height 13
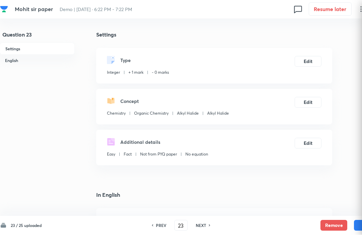
type input "3"
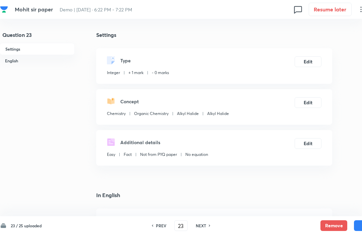
click at [361, 224] on button "Save" at bounding box center [366, 225] width 27 height 11
type input "24"
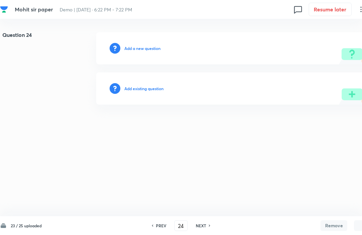
click at [151, 85] on h6 "Add existing question" at bounding box center [143, 88] width 39 height 6
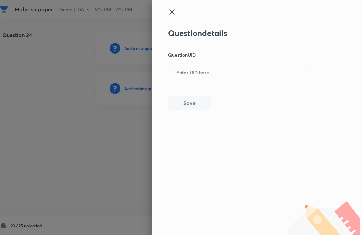
click at [184, 69] on input "text" at bounding box center [237, 72] width 138 height 16
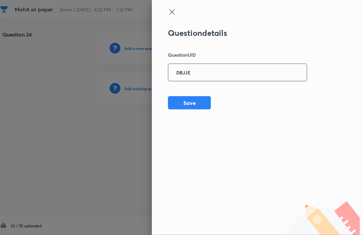
type input "DBJJE"
click at [360, 75] on div "Question details Question UID DBJJE ​ Save" at bounding box center [257, 117] width 210 height 235
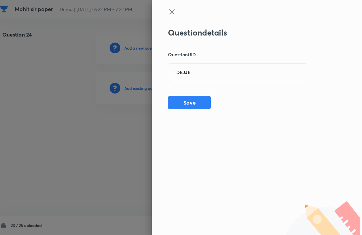
click at [197, 107] on button "Save" at bounding box center [189, 102] width 43 height 13
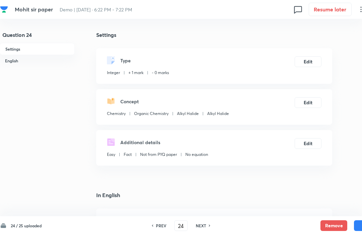
click at [360, 223] on button "Save" at bounding box center [366, 225] width 27 height 11
type input "25"
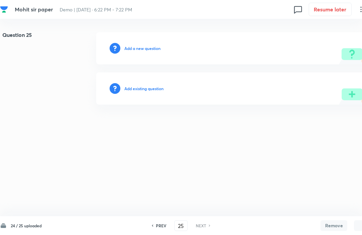
click at [136, 91] on h6 "Add existing question" at bounding box center [143, 88] width 39 height 6
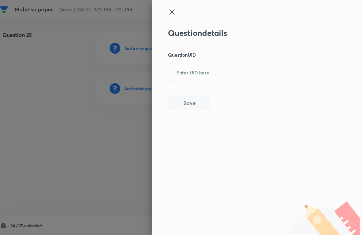
click at [188, 77] on input "text" at bounding box center [237, 72] width 138 height 16
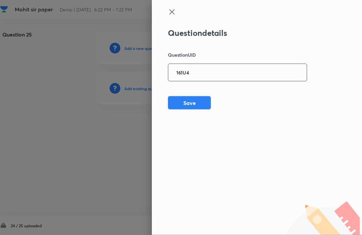
type input "161U4"
click at [319, 85] on div "Question details Question UID 161U4 ​ Save" at bounding box center [257, 117] width 210 height 235
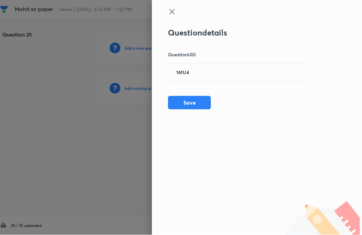
click at [188, 104] on button "Save" at bounding box center [189, 102] width 43 height 13
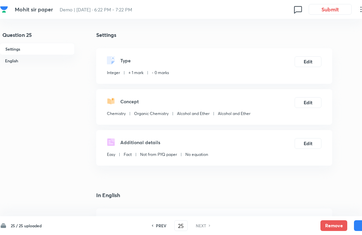
scroll to position [0, 0]
click at [25, 224] on h6 "25 / 25 uploaded" at bounding box center [26, 225] width 31 height 6
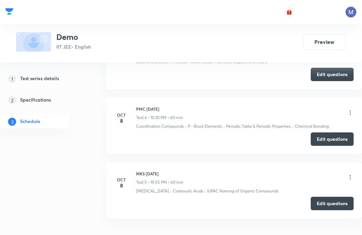
scroll to position [495, 0]
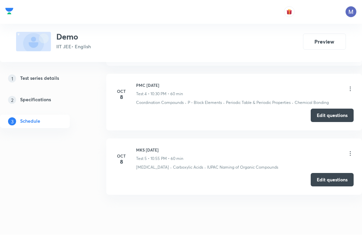
click at [349, 153] on icon at bounding box center [349, 153] width 7 height 7
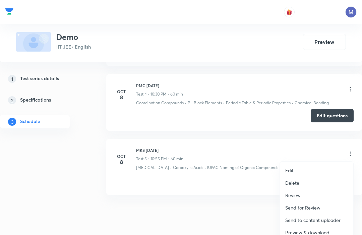
click at [323, 232] on p "Preview & download" at bounding box center [307, 232] width 44 height 7
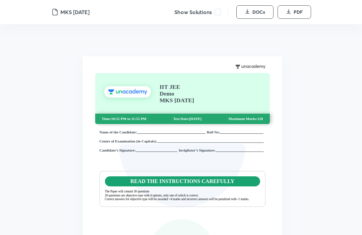
click at [219, 9] on span at bounding box center [217, 12] width 7 height 7
click at [294, 15] on span "PDF" at bounding box center [297, 12] width 9 height 7
click at [256, 15] on span "DOCx" at bounding box center [258, 12] width 13 height 7
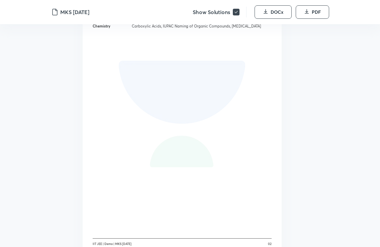
scroll to position [370, 0]
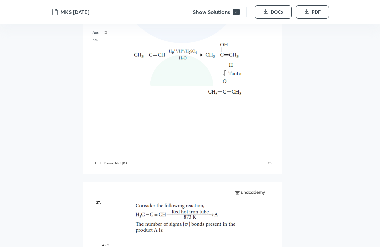
scroll to position [5664, 0]
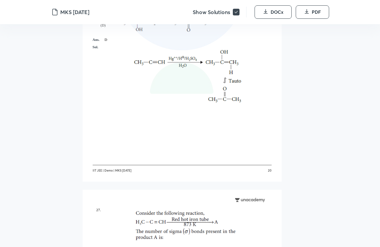
click at [265, 18] on button "DOCx" at bounding box center [273, 11] width 37 height 13
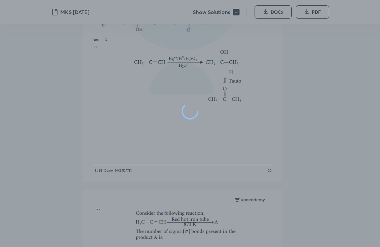
scroll to position [5665, 0]
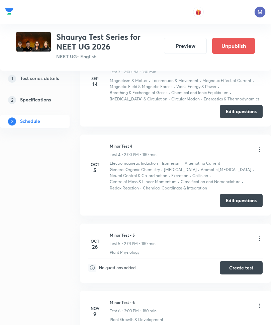
scroll to position [465, 0]
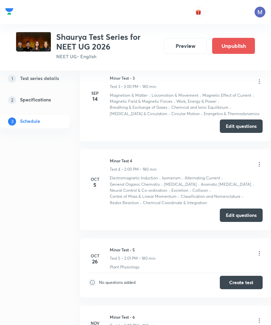
click at [261, 161] on icon at bounding box center [259, 164] width 7 height 7
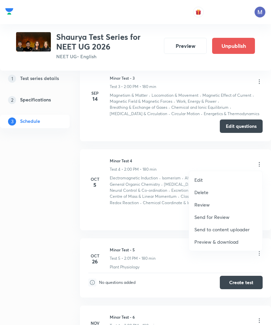
click at [231, 241] on p "Preview & download" at bounding box center [216, 241] width 44 height 7
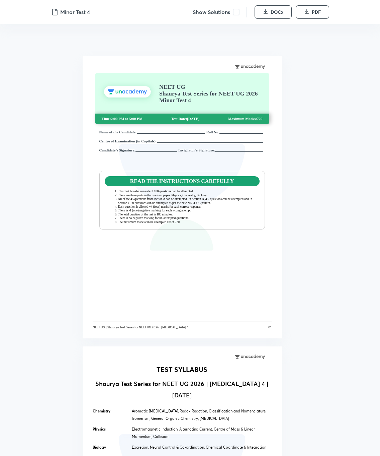
click at [233, 15] on span at bounding box center [236, 12] width 7 height 7
click at [271, 13] on span "DOCx" at bounding box center [277, 12] width 13 height 7
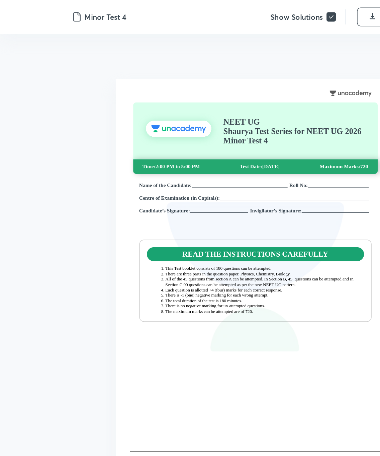
click at [271, 13] on span "DOCx" at bounding box center [277, 12] width 13 height 7
click at [271, 14] on span "DOCx" at bounding box center [277, 12] width 13 height 7
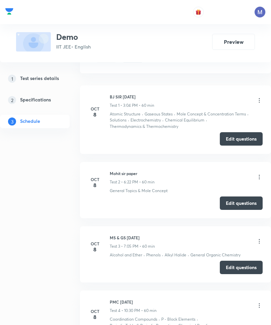
scroll to position [285, 0]
click at [259, 176] on icon at bounding box center [259, 177] width 7 height 7
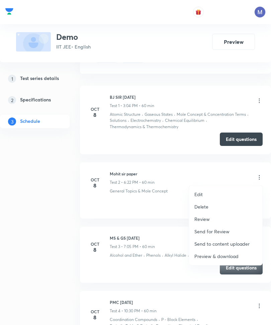
click at [231, 255] on p "Preview & download" at bounding box center [216, 256] width 44 height 7
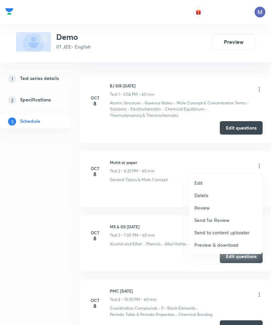
click at [44, 181] on div at bounding box center [135, 162] width 271 height 325
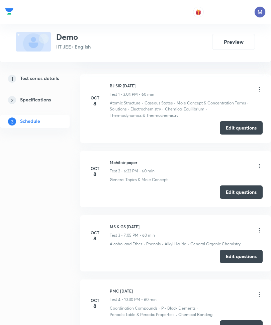
scroll to position [285, 0]
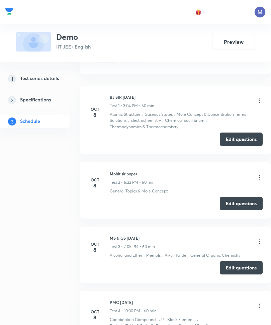
click at [34, 174] on div "1 Test series details 2 Specifications 3 Schedule" at bounding box center [33, 141] width 66 height 653
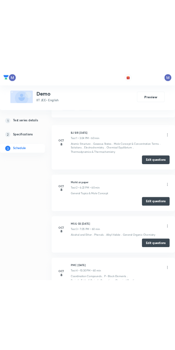
scroll to position [343, 0]
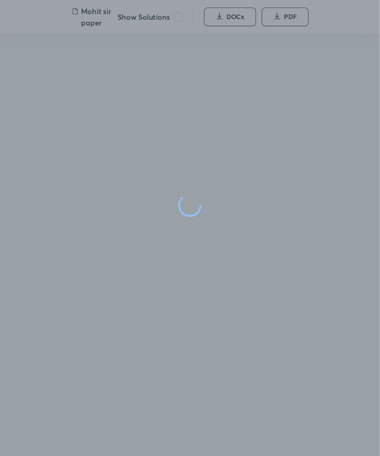
scroll to position [15, 0]
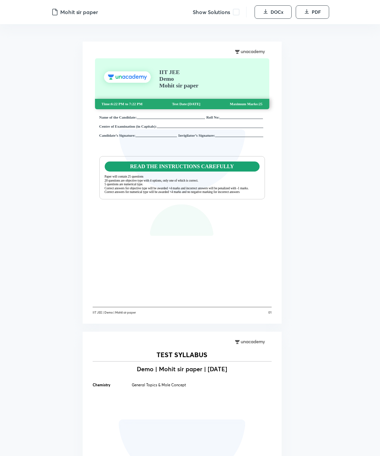
click at [233, 14] on span at bounding box center [236, 12] width 7 height 7
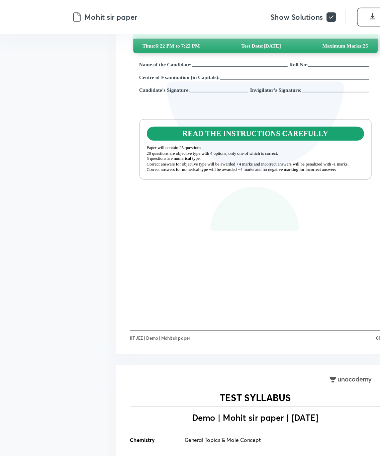
scroll to position [86, 0]
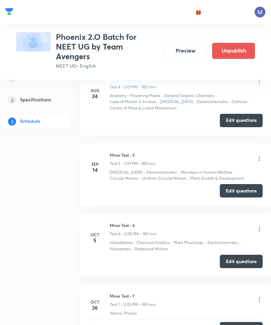
scroll to position [534, 0]
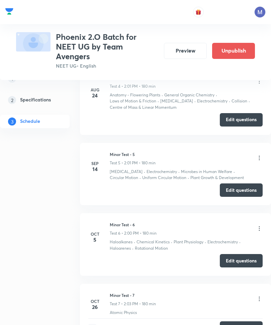
click at [256, 225] on icon at bounding box center [259, 228] width 7 height 7
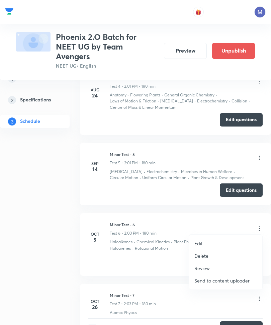
click at [152, 264] on div at bounding box center [135, 162] width 271 height 325
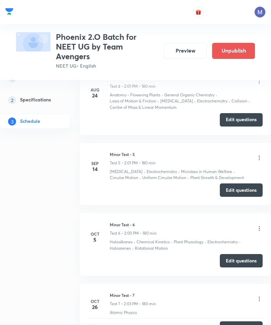
click at [234, 257] on button "Edit questions" at bounding box center [241, 260] width 43 height 13
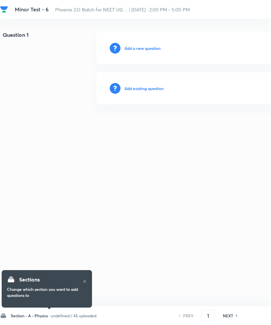
click at [41, 315] on h6 "Section - A - Physics ·" at bounding box center [30, 316] width 39 height 6
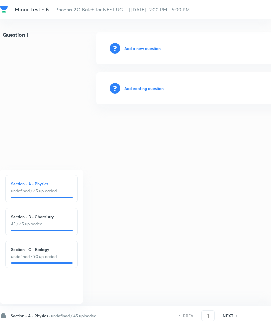
click at [30, 108] on html "Minor Test - 6 Phoenix 2.O Batch for NEET UG ... | Oct 5, 2025 · 2:00 PM - 5:00…" at bounding box center [135, 68] width 271 height 137
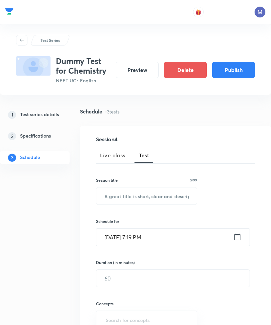
click at [112, 192] on input "text" at bounding box center [146, 195] width 100 height 17
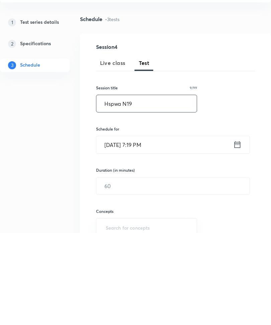
type input "Hspwa N19"
click at [244, 228] on div "[DATE] 7:19 PM ​" at bounding box center [173, 237] width 154 height 18
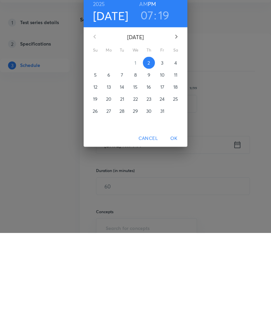
scroll to position [92, 0]
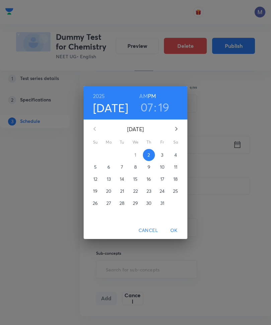
click at [133, 170] on span "8" at bounding box center [136, 167] width 12 height 7
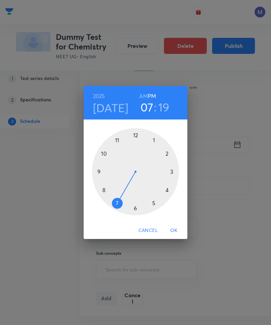
click at [168, 235] on span "OK" at bounding box center [174, 230] width 16 height 8
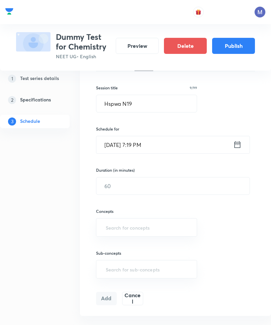
click at [120, 184] on input "text" at bounding box center [172, 185] width 153 height 17
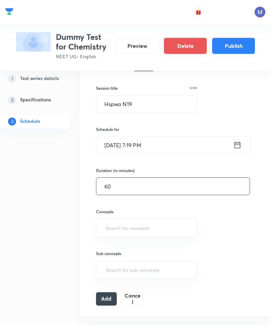
type input "60"
click at [63, 197] on div "1 Test series details 2 Specifications 3 Schedule" at bounding box center [33, 293] width 66 height 554
click at [116, 226] on input "text" at bounding box center [146, 227] width 84 height 12
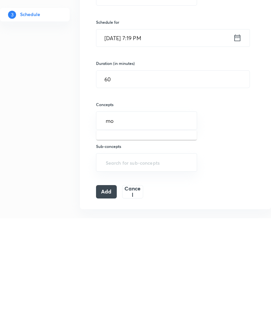
type input "m"
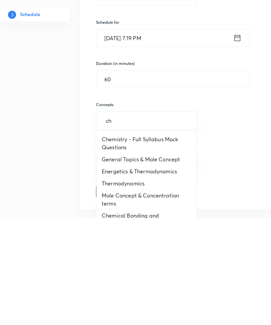
type input "che"
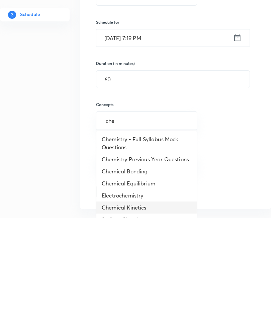
click at [108, 309] on li "Chemical Kinetics" at bounding box center [146, 315] width 100 height 12
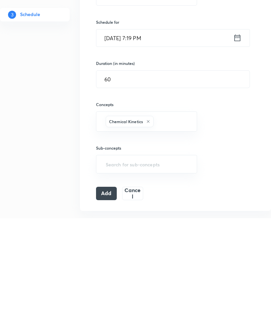
click at [101, 294] on button "Add" at bounding box center [106, 300] width 21 height 13
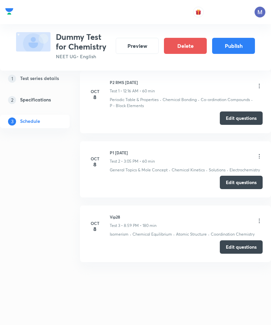
scroll to position [53, 0]
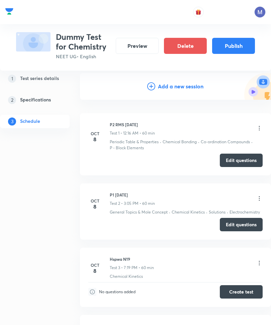
click at [234, 288] on button "Create test" at bounding box center [241, 291] width 43 height 13
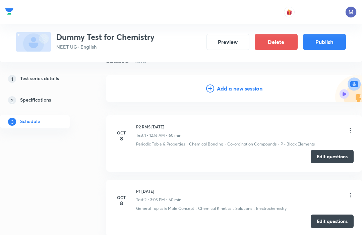
scroll to position [0, 0]
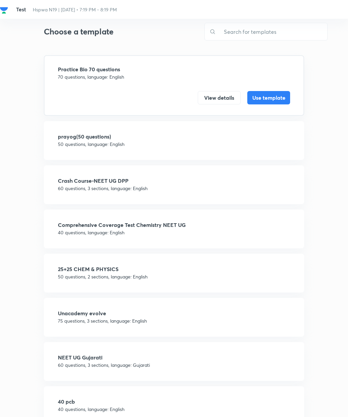
click at [241, 28] on input "text" at bounding box center [271, 31] width 111 height 17
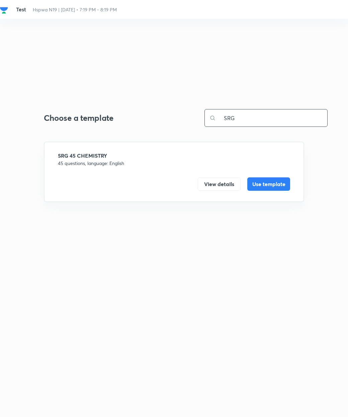
type input "SRG"
click at [273, 184] on button "Use template" at bounding box center [268, 183] width 43 height 13
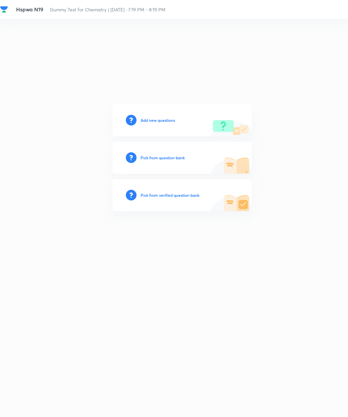
click at [159, 123] on h6 "Add new questions" at bounding box center [158, 120] width 34 height 6
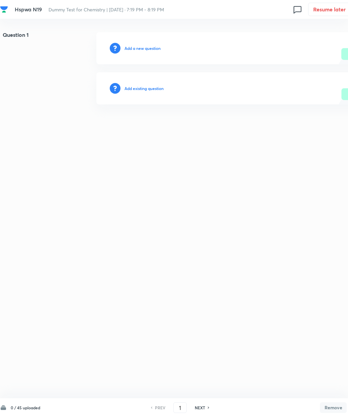
click at [144, 87] on h6 "Add existing question" at bounding box center [144, 88] width 39 height 6
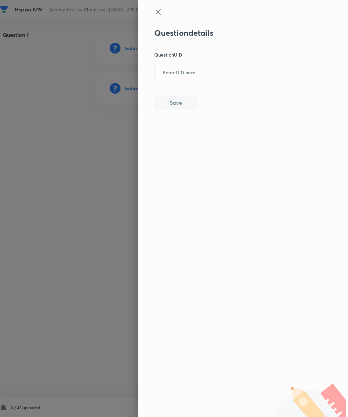
click at [174, 74] on input "text" at bounding box center [224, 72] width 138 height 16
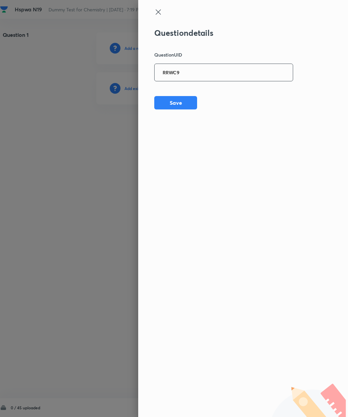
type input "RRWC9"
click at [177, 94] on div "Question details Question UID RRWC9 ​ Save" at bounding box center [223, 68] width 139 height 81
click at [172, 103] on button "Save" at bounding box center [175, 102] width 43 height 13
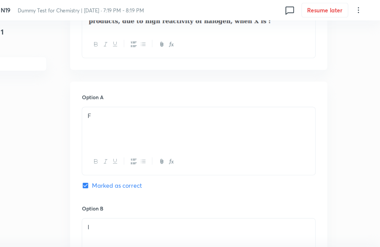
scroll to position [268, 0]
click at [348, 240] on button "Save" at bounding box center [366, 237] width 27 height 11
type input "2"
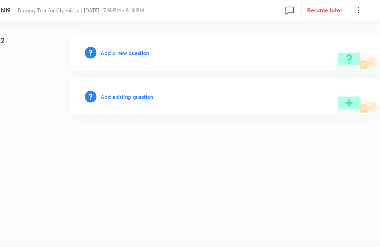
scroll to position [0, 0]
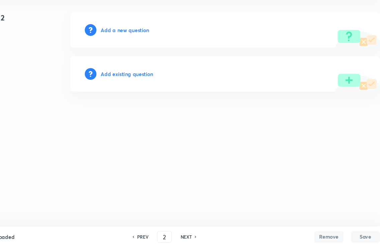
click at [125, 85] on h6 "Add existing question" at bounding box center [149, 88] width 48 height 7
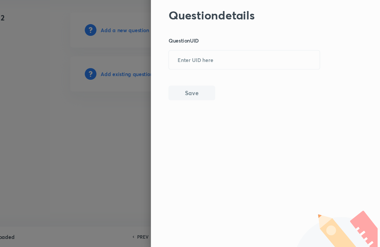
click at [275, 68] on input "text" at bounding box center [256, 76] width 138 height 16
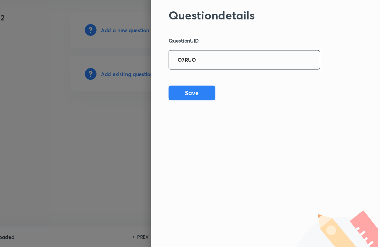
type input "O7RUO"
click at [186, 75] on div "Question details Question UID O7RUO ​ Save" at bounding box center [255, 70] width 139 height 84
click at [186, 99] on button "Save" at bounding box center [207, 105] width 43 height 13
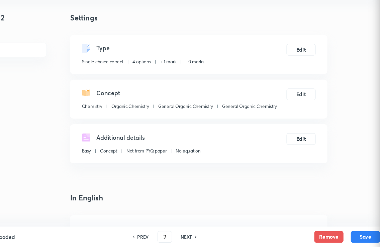
checkbox input "true"
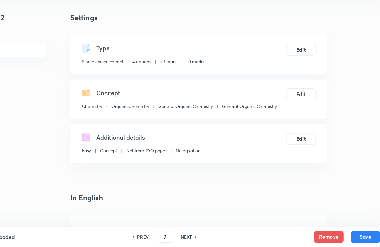
click at [348, 232] on button "Save" at bounding box center [366, 237] width 27 height 11
type input "3"
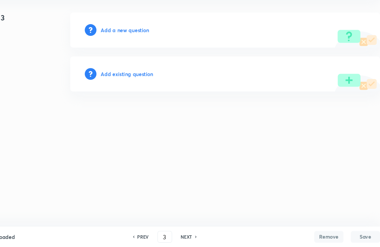
click at [125, 85] on h6 "Add existing question" at bounding box center [149, 88] width 48 height 7
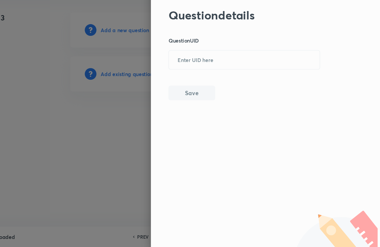
click at [261, 68] on input "text" at bounding box center [256, 76] width 138 height 16
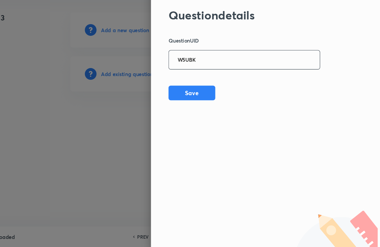
type input "W5UBK"
click at [186, 99] on button "Save" at bounding box center [207, 105] width 43 height 13
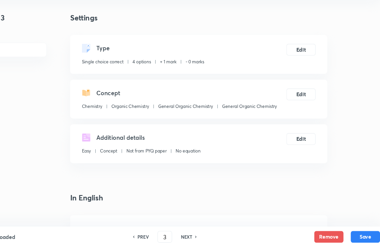
click at [348, 232] on button "Save" at bounding box center [366, 237] width 27 height 11
type input "4"
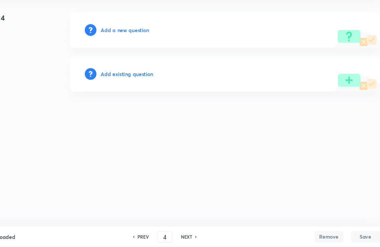
click at [130, 85] on h6 "Add existing question" at bounding box center [149, 88] width 48 height 7
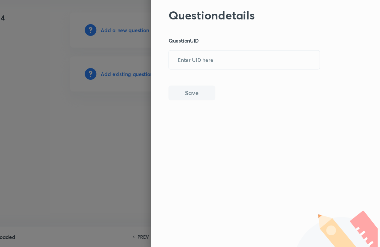
click at [210, 68] on input "text" at bounding box center [256, 76] width 138 height 16
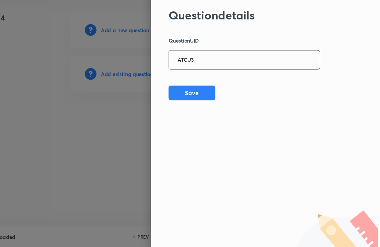
type input "ATCU3"
click at [186, 99] on button "Save" at bounding box center [207, 105] width 43 height 13
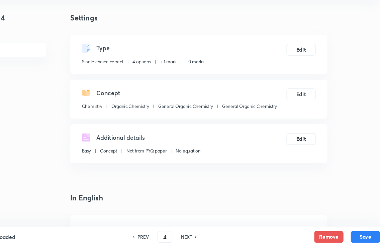
click at [348, 232] on button "Save" at bounding box center [366, 237] width 27 height 11
type input "5"
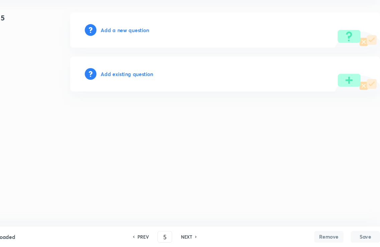
click at [125, 85] on h6 "Add existing question" at bounding box center [149, 88] width 48 height 7
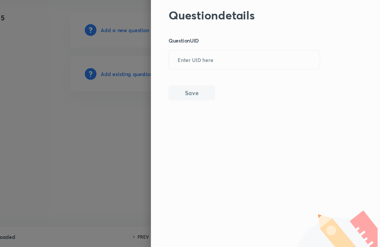
click at [187, 68] on input "text" at bounding box center [256, 76] width 138 height 16
type input "7"
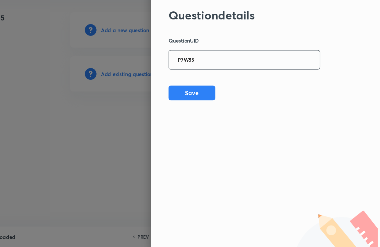
type input "P7W85"
click at [186, 99] on button "Save" at bounding box center [207, 105] width 43 height 13
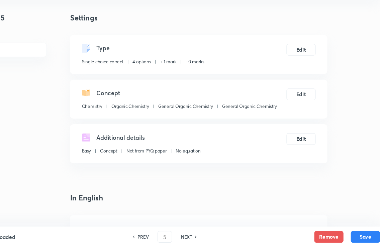
click at [348, 232] on button "Save" at bounding box center [366, 237] width 27 height 11
type input "6"
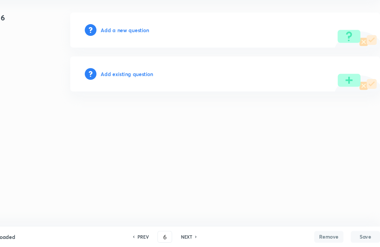
click at [125, 85] on h6 "Add existing question" at bounding box center [149, 88] width 48 height 7
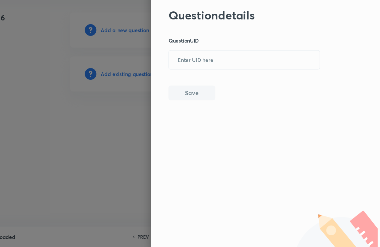
click at [187, 68] on input "text" at bounding box center [256, 76] width 138 height 16
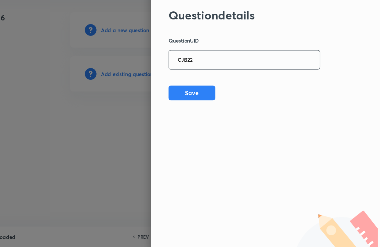
type input "CJB22"
click at [186, 99] on button "Save" at bounding box center [207, 105] width 43 height 13
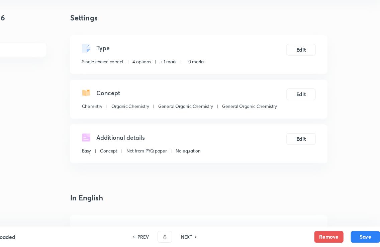
click at [348, 232] on button "Save" at bounding box center [366, 237] width 27 height 11
type input "7"
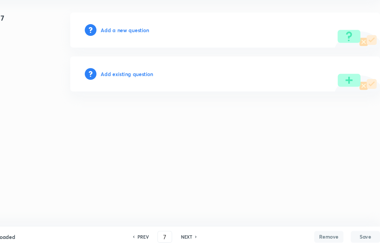
click at [125, 85] on h6 "Add existing question" at bounding box center [149, 88] width 48 height 7
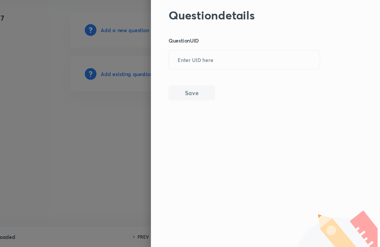
click at [187, 68] on input "text" at bounding box center [256, 76] width 138 height 16
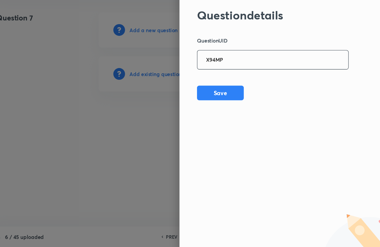
type input "X94MP"
click at [193, 99] on button "Save" at bounding box center [207, 105] width 43 height 13
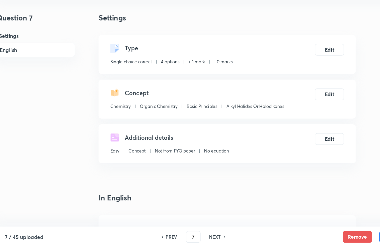
click at [334, 232] on button "Remove" at bounding box center [333, 237] width 27 height 11
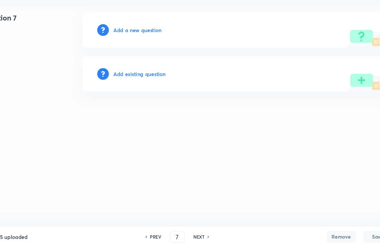
click at [345, 228] on div "6 / 45 uploaded PREV 7 ​ NEXT Remove Save" at bounding box center [190, 237] width 380 height 19
click at [128, 85] on h6 "Add existing question" at bounding box center [149, 88] width 48 height 7
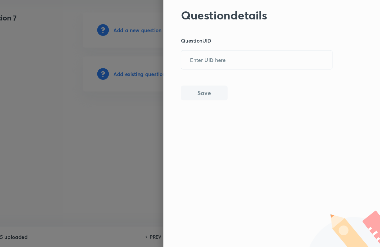
click at [187, 68] on input "text" at bounding box center [256, 76] width 138 height 16
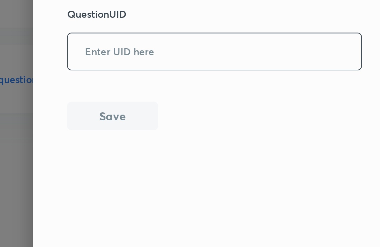
click at [187, 68] on input "text" at bounding box center [256, 76] width 138 height 16
paste input "X94MP OCCC2 T3CW9 96TAQ MQPW1 TCN1F 2ENEM UYRNN 5XA8W 8AWC9 4S8ZX UAU4G Z8ZTP"
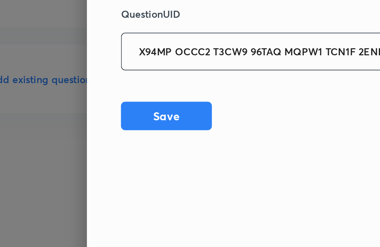
click at [187, 68] on input "X94MP OCCC2 T3CW9 96TAQ MQPW1 TCN1F 2ENEM UYRNN 5XA8W 8AWC9 4S8ZX UAU4G Z8ZTP" at bounding box center [256, 76] width 138 height 16
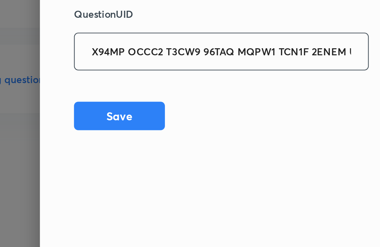
click at [187, 68] on input "X94MP OCCC2 T3CW9 96TAQ MQPW1 TCN1F 2ENEM UYRNN 5XA8W 8AWC9 4S8ZX UAU4G Z8ZTP" at bounding box center [256, 76] width 138 height 16
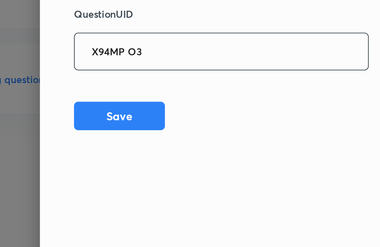
click at [187, 68] on input "X94MP O3" at bounding box center [256, 76] width 138 height 16
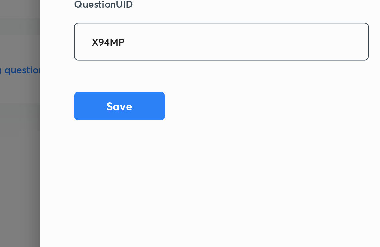
type input "X94MP"
click at [186, 99] on button "Save" at bounding box center [207, 105] width 43 height 13
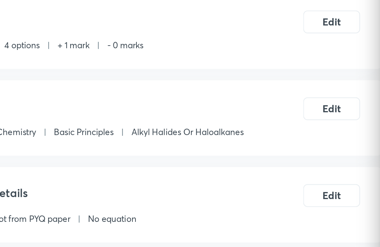
checkbox input "true"
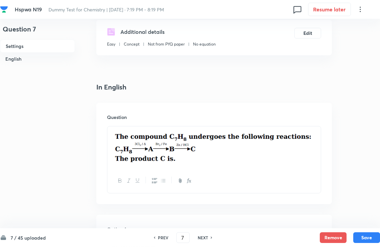
scroll to position [116, 0]
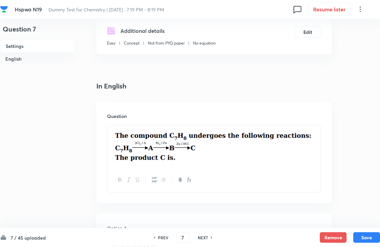
click at [348, 243] on button "Save" at bounding box center [366, 237] width 27 height 11
type input "8"
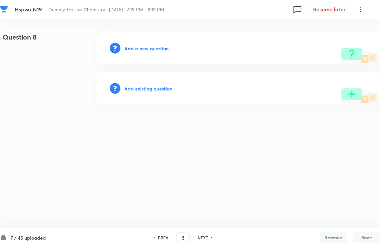
scroll to position [0, 0]
click at [142, 88] on h6 "Add existing question" at bounding box center [149, 88] width 48 height 7
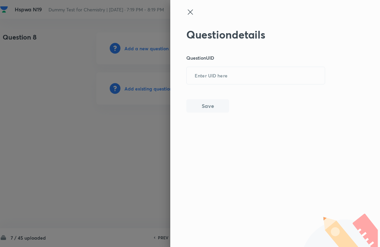
click at [212, 77] on input "text" at bounding box center [256, 76] width 138 height 16
paste input "X94MP OCCC2 T3CW9 96TAQ MQPW1 TCN1F 2ENEM UYRNN 5XA8W 8AWC9 4S8ZX UAU4G Z8ZTP"
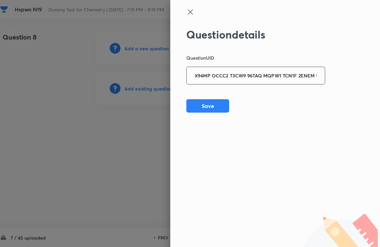
click at [302, 72] on input "X94MP OCCC2 T3CW9 96TAQ MQPW1 TCN1F 2ENEM UYRNN 5XA8W 8AWC9 4S8ZX UAU4G Z8ZTP" at bounding box center [256, 76] width 138 height 16
click at [299, 73] on input "X94MP OCCC2 T3CW9 96TAQ MQPW1 TCN1F 2ENEM UYRNN 5XA8W 8AWC9 4S8ZX UAU4G Z8ZTP" at bounding box center [256, 76] width 138 height 16
click at [300, 73] on input "X94MP OCCC2 T3CW9 96TAQ MQPW1 TCN1F 2ENEM UYRNN 5XA8W 8AWC9 4S8ZX UAU4G Z8ZTP" at bounding box center [256, 76] width 138 height 16
click at [313, 75] on input "X94MP OCCC2 T3CW9 96TAQ MQPW1 TCN1F 2ENEM UYRNN 5XA8W 8AWC9 4S8ZX UAU4G Z8ZTP" at bounding box center [256, 76] width 138 height 16
click at [301, 74] on input "X94MP OCCC2 T3CW9 96TAQ MQPW1 TCN1F 2ENEM UYRNN 5XA8W 8AWC9 4S8ZX UAU4G Z8ZTP" at bounding box center [256, 76] width 138 height 16
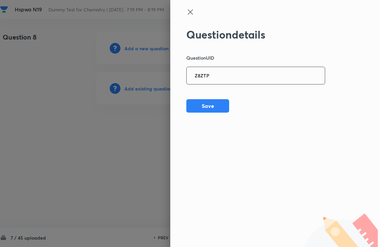
type input "Z8ZTP"
click at [194, 92] on div "Question details Question UID Z8ZTP ​ Save" at bounding box center [255, 70] width 139 height 84
click at [198, 103] on button "Save" at bounding box center [207, 105] width 43 height 13
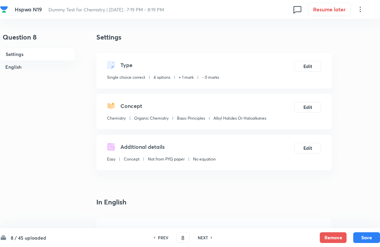
click at [348, 234] on button "Save" at bounding box center [366, 237] width 27 height 11
type input "9"
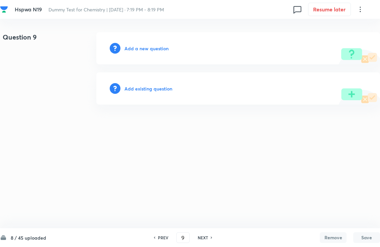
click at [144, 86] on h6 "Add existing question" at bounding box center [149, 88] width 48 height 7
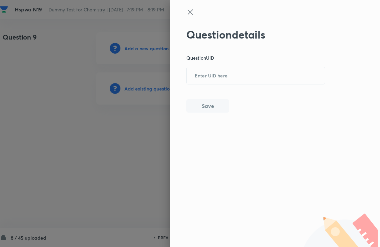
click at [204, 74] on input "text" at bounding box center [256, 76] width 138 height 16
click at [199, 73] on input "text" at bounding box center [256, 76] width 138 height 16
paste input "X94MP OCCC2 T3CW9 96TAQ MQPW1 TCN1F 2ENEM UYRNN 5XA8W 8AWC9 4S8ZX UAU4G Z8ZTP"
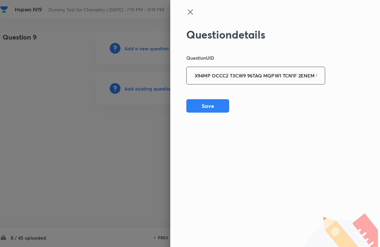
click at [301, 76] on input "X94MP OCCC2 T3CW9 96TAQ MQPW1 TCN1F 2ENEM UYRNN 5XA8W 8AWC9 4S8ZX UAU4G" at bounding box center [256, 76] width 138 height 16
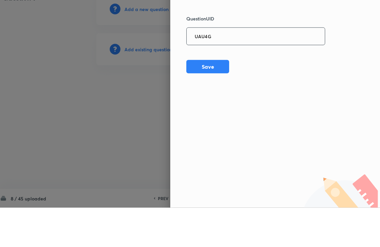
type input "UAU4G"
click at [218, 99] on button "Save" at bounding box center [207, 105] width 43 height 13
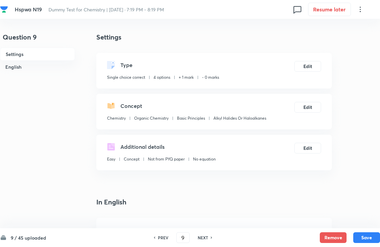
click at [348, 239] on button "Save" at bounding box center [366, 237] width 27 height 11
type input "10"
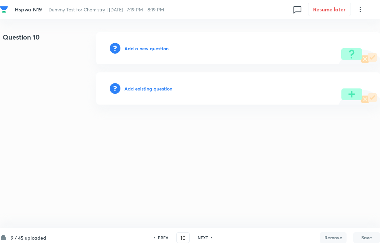
click at [167, 83] on div "Add existing question" at bounding box center [238, 88] width 284 height 32
click at [155, 91] on h6 "Add existing question" at bounding box center [149, 88] width 48 height 7
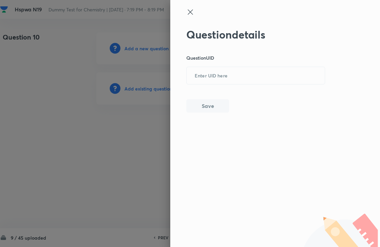
click at [281, 69] on input "text" at bounding box center [256, 76] width 138 height 16
paste input "X94MP OCCC2 T3CW9 96TAQ MQPW1 TCN1F 2ENEM UYRNN 5XA8W 8AWC9 4S8ZX UAU4G Z8ZTP"
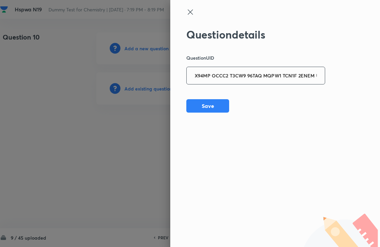
click at [299, 78] on input "X94MP OCCC2 T3CW9 96TAQ MQPW1 TCN1F 2ENEM UYRNN 5XA8W 8AWC9 4S8ZX UAU4G" at bounding box center [256, 76] width 138 height 16
click at [300, 73] on input "X94MP OCCC2 T3CW9 96TAQ MQPW1 TCN1F 2ENEM UYRNN 5XA8W 8AWC9 4S8ZX UAU4G" at bounding box center [256, 76] width 138 height 16
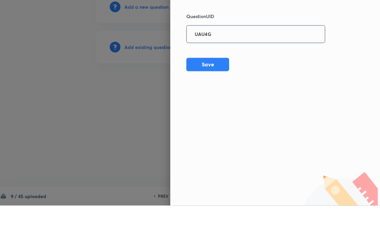
type input "UAU4G"
click at [217, 99] on button "Save" at bounding box center [207, 105] width 43 height 13
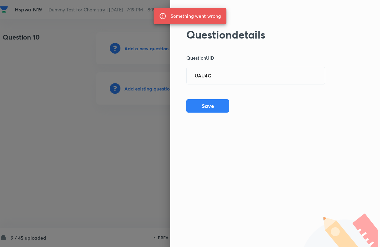
click at [269, 76] on input "UAU4G" at bounding box center [256, 76] width 138 height 16
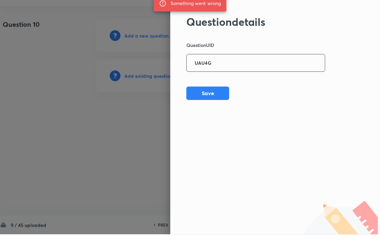
click at [215, 99] on button "Save" at bounding box center [207, 105] width 43 height 13
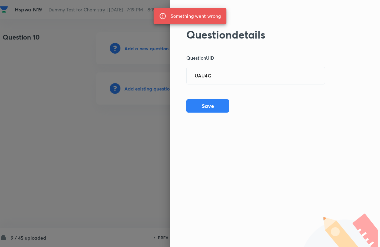
click at [232, 141] on div "Question details Question UID UAU4G ​ Save" at bounding box center [275, 123] width 210 height 247
click at [262, 12] on div at bounding box center [263, 18] width 155 height 20
click at [263, 169] on div "Question details Question UID UAU4G ​ Save" at bounding box center [275, 123] width 210 height 247
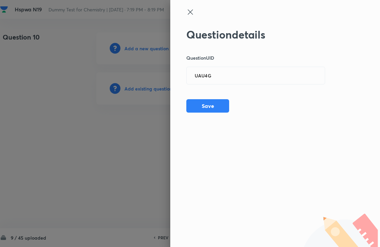
click at [270, 71] on input "UAU4G" at bounding box center [256, 76] width 138 height 16
click at [189, 12] on icon at bounding box center [190, 12] width 8 height 8
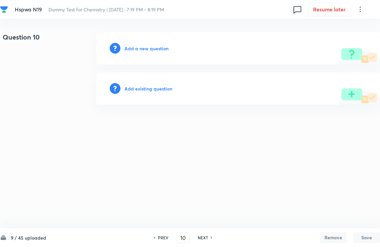
click at [202, 230] on div "9 / 45 uploaded PREV 10 ​ NEXT Remove Save" at bounding box center [190, 237] width 380 height 19
click at [204, 240] on h6 "NEXT" at bounding box center [203, 237] width 10 height 6
click at [154, 237] on icon at bounding box center [154, 237] width 2 height 3
click at [161, 238] on h6 "PREV" at bounding box center [163, 237] width 10 height 6
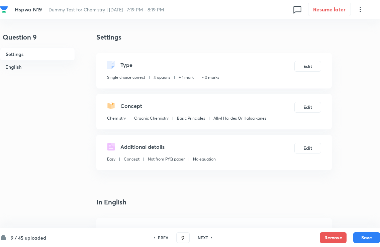
click at [205, 240] on h6 "NEXT" at bounding box center [203, 237] width 10 height 6
type input "10"
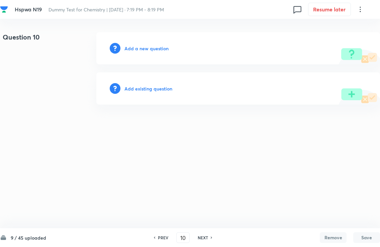
click at [162, 91] on h6 "Add existing question" at bounding box center [149, 88] width 48 height 7
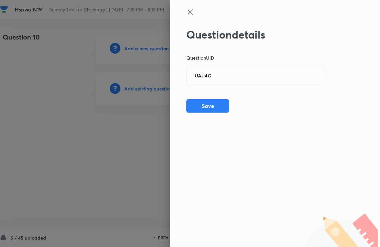
click at [233, 74] on input "UAU4G" at bounding box center [256, 76] width 138 height 16
click at [230, 72] on input "UAU4G" at bounding box center [256, 76] width 138 height 16
click at [225, 73] on input "UAU4G" at bounding box center [256, 76] width 138 height 16
click at [218, 68] on input "UAU4G" at bounding box center [256, 76] width 138 height 16
click at [224, 74] on input "UAU4G" at bounding box center [256, 76] width 138 height 16
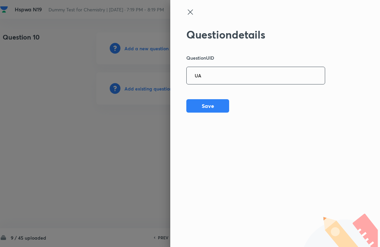
type input "U"
paste input "X94MP OCCC2 T3CW9 96TAQ MQPW1 TCN1F 2ENEM UYRNN 5XA8W 8AWC9 4S8ZX UAU4G Z8ZTP"
click at [305, 71] on input "X94MP OCCC2 T3CW9 96TAQ MQPW1 TCN1F 2ENEM UYRNN 5XA8W 8AWC9 4S8ZX UAU4G" at bounding box center [256, 76] width 138 height 16
click at [299, 77] on input "X94MP OCCC2 T3CW9 96TAQ MQPW1 TCN1F 2ENEM UYRNN 5XA8W 8AWC9 4S8ZX UAU4G" at bounding box center [256, 76] width 138 height 16
click at [300, 73] on input "X94MP OCCC2 T3CW9 96TAQ MQPW1 TCN1F 2ENEM UYRNN 5XA8W 8AWC9 4S8ZX UAU4G" at bounding box center [256, 76] width 138 height 16
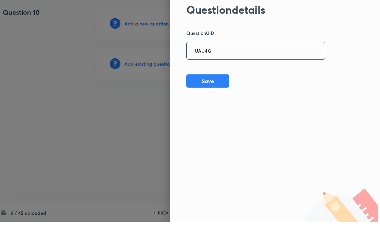
click at [220, 99] on button "Save" at bounding box center [207, 105] width 43 height 13
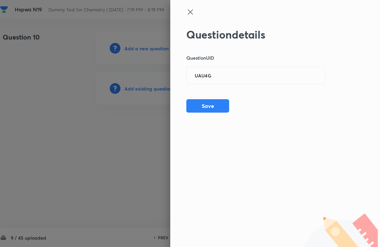
click at [311, 77] on input "UAU4G" at bounding box center [256, 76] width 138 height 16
type input "U"
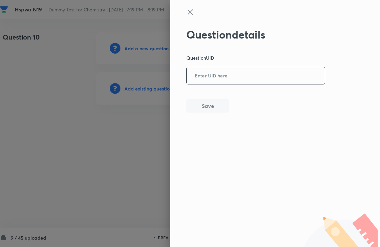
click at [286, 75] on input "text" at bounding box center [256, 76] width 138 height 16
click at [257, 73] on input "text" at bounding box center [256, 76] width 138 height 16
paste input "X94MP OCCC2 T3CW9 96TAQ MQPW1 TCN1F 2ENEM UYRNN 5XA8W 8AWC9 4S8ZX UAU4G Z8ZTP"
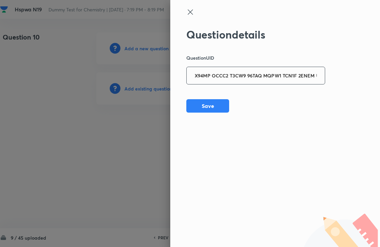
click at [299, 76] on input "X94MP OCCC2 T3CW9 96TAQ MQPW1 TCN1F 2ENEM UYRNN 5XA8W 8AWC9 4S8ZX UAU4G Z8ZTP" at bounding box center [256, 76] width 138 height 16
click at [304, 73] on input "X94MP OCCC2 T3CW9 96TAQ MQPW1 TCN1F 2ENEM UYRNN 5XA8W 8AWC9 4S8ZX UAU4G Z8ZTP" at bounding box center [256, 76] width 138 height 16
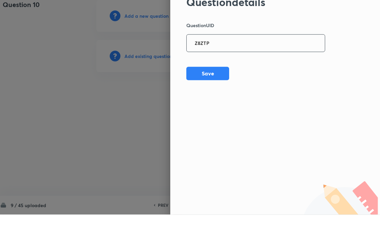
click at [220, 99] on button "Save" at bounding box center [207, 105] width 43 height 13
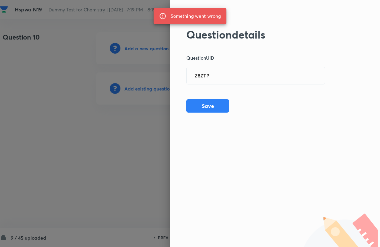
click at [295, 78] on input "Z8ZTP" at bounding box center [256, 76] width 138 height 16
type input "Z"
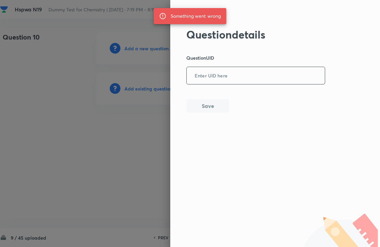
click at [287, 73] on input "text" at bounding box center [256, 76] width 138 height 16
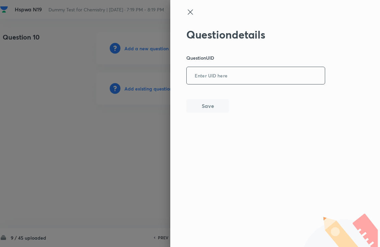
paste input "X94MP OCCC2 T3CW9 96TAQ MQPW1 TCN1F 2ENEM UYRNN 5XA8W 8AWC9 4S8ZX UAU4G Z8ZTP"
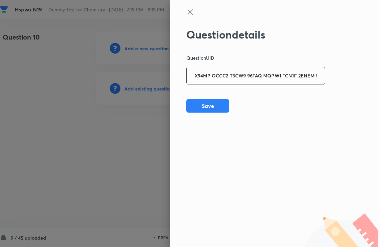
click at [304, 74] on input "X94MP OCCC2 T3CW9 96TAQ MQPW1 TCN1F 2ENEM UYRNN 5XA8W 8AWC9 4S8ZX" at bounding box center [256, 76] width 138 height 16
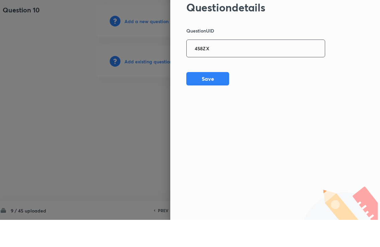
type input "4S8ZX"
click at [218, 99] on button "Save" at bounding box center [207, 105] width 43 height 13
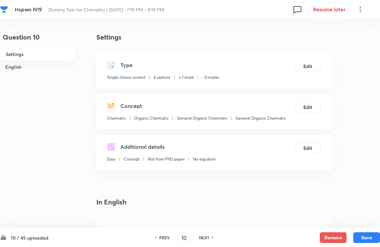
click at [348, 235] on button "Save" at bounding box center [366, 237] width 27 height 11
type input "11"
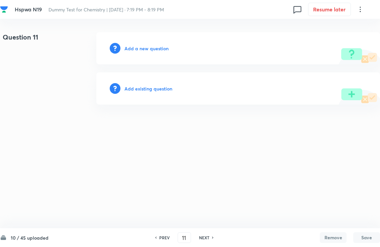
click at [227, 91] on div "Add existing question" at bounding box center [238, 88] width 284 height 32
click at [152, 86] on h6 "Add existing question" at bounding box center [149, 88] width 48 height 7
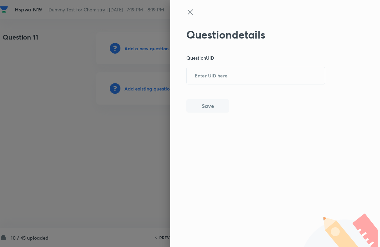
click at [214, 82] on input "text" at bounding box center [256, 76] width 138 height 16
click at [211, 75] on input "text" at bounding box center [256, 76] width 138 height 16
paste input "X94MP OCCC2 T3CW9 96TAQ MQPW1 TCN1F 2ENEM UYRNN 5XA8W 8AWC9 4S8ZX UAU4G Z8ZTP"
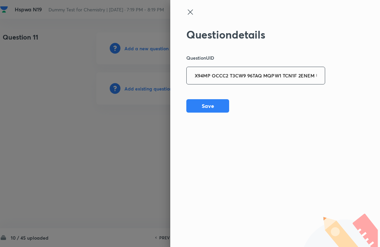
click at [270, 73] on input "X94MP OCCC2 T3CW9 96TAQ MQPW1 TCN1F 2ENEM UYRNN 5XA8W 8AWC9" at bounding box center [256, 76] width 138 height 16
click at [195, 82] on input "X94MP OCCC2 T3CW9 96TAQ MQPW1 TCN1F 2ENEM UYRNN 5XA8W 8AWC9" at bounding box center [256, 76] width 138 height 16
click at [348, 66] on div "Question details Question UID X94MP OCCC2 T3CW9 96TAQ MQPW1 TCN1F 2ENEM UYRNN 5…" at bounding box center [275, 123] width 210 height 247
click at [305, 76] on input "X94MP OCCC2 T3CW9 96TAQ MQPW1 TCN1F 2ENEM UYRNN 5XA8W 8AWC9" at bounding box center [256, 76] width 138 height 16
click at [311, 77] on input "X94MP OCCC2 T3CW9 96TAQ MQPW1 TCN1F 2ENEM UYRNN 5XA8W 8AWC9" at bounding box center [256, 76] width 138 height 16
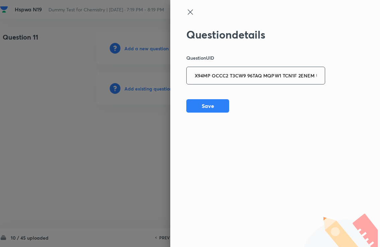
click at [203, 73] on input "X94MP OCCC2 T3CW9 96TAQ MQPW1 TCN1F 2ENEM UYRNN 5XA8W 8AWC9" at bounding box center [256, 76] width 138 height 16
click at [286, 78] on input "X94MP OCCC2 T3CW9 96TAQ MQPW1 TCN1F 2ENEM UYRNN 5XA8W 8AWC9" at bounding box center [256, 76] width 138 height 16
click at [293, 76] on input "TCN1F 2ENEM UYRNN 5XA8W 8AWC9" at bounding box center [256, 76] width 138 height 16
type input "TCN1F 2EN"
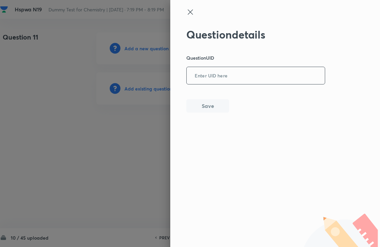
click at [215, 72] on input "text" at bounding box center [256, 76] width 138 height 16
paste input "X94MP OCCC2 T3CW9 96TAQ MQPW1 TCN1F 2ENEM UYRNN 5XA8W 8AWC9"
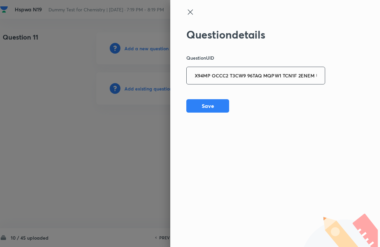
click at [297, 73] on input "X94MP OCCC2 T3CW9 96TAQ MQPW1 TCN1F 2ENEM UYRNN 5XA8W 8AWC9" at bounding box center [256, 76] width 138 height 16
click at [299, 73] on input "X94MP OCCC2 T3CW9 96TAQ MQPW1 TCN1F 2ENEM UYRNN 5XA8W 8AWC9" at bounding box center [256, 76] width 138 height 16
click at [298, 72] on input "X94MP OCCC2 T3CW9 96TAQ MQPW1 TCN1F 2ENEM UYRNN 5XA8W 8AWC9" at bounding box center [256, 76] width 138 height 16
click at [300, 74] on input "X94MP OCCC2 T3CW9 96TAQ MQPW1 TCN1F 2ENEM UYRNN 5XA8W 8AWC9" at bounding box center [256, 76] width 138 height 16
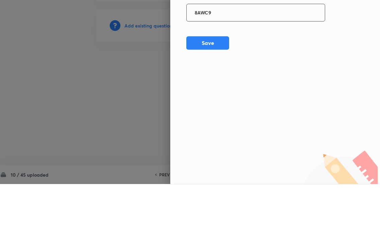
type input "8AWC9"
click at [206, 99] on button "Save" at bounding box center [207, 105] width 43 height 13
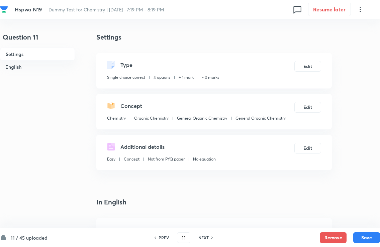
click at [348, 239] on button "Save" at bounding box center [366, 237] width 27 height 11
type input "12"
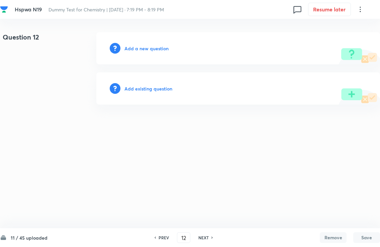
click at [144, 91] on h6 "Add existing question" at bounding box center [149, 88] width 48 height 7
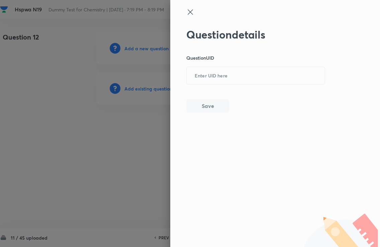
click at [208, 76] on input "text" at bounding box center [256, 76] width 138 height 16
paste input "X94MP OCCC2 T3CW9 96TAQ MQPW1 TCN1F 2ENEM UYRNN 5XA8W 8AWC9"
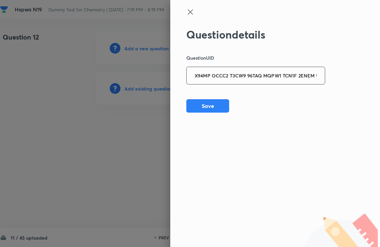
click at [302, 75] on input "X94MP OCCC2 T3CW9 96TAQ MQPW1 TCN1F 2ENEM UYRNN 5XA8W" at bounding box center [256, 76] width 138 height 16
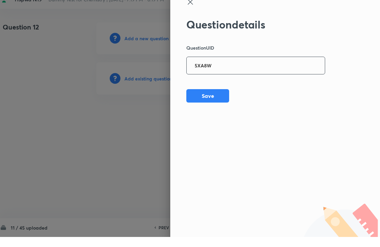
type input "5XA8W"
click at [200, 99] on button "Save" at bounding box center [207, 105] width 43 height 13
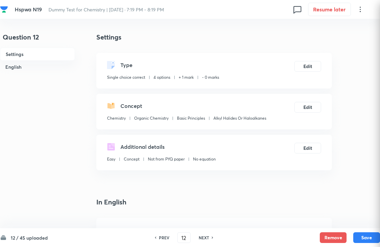
checkbox input "true"
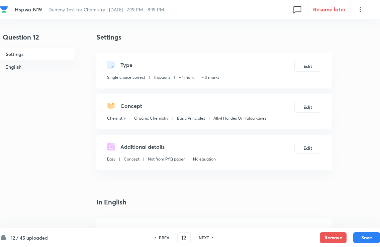
click at [348, 239] on button "Save" at bounding box center [366, 237] width 27 height 11
type input "13"
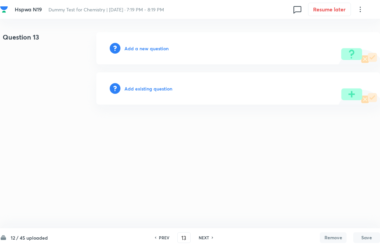
click at [168, 88] on h6 "Add existing question" at bounding box center [149, 88] width 48 height 7
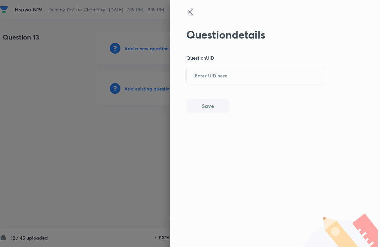
click at [239, 78] on input "text" at bounding box center [256, 76] width 138 height 16
click at [204, 76] on input "text" at bounding box center [256, 76] width 138 height 16
paste input "X94MP OCCC2 T3CW9 96TAQ MQPW1 TCN1F 2ENEM UYRNN 5XA8W 8AWC9"
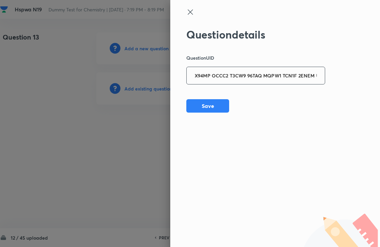
click at [302, 76] on input "X94MP OCCC2 T3CW9 96TAQ MQPW1 TCN1F 2ENEM UYRNN" at bounding box center [256, 76] width 138 height 16
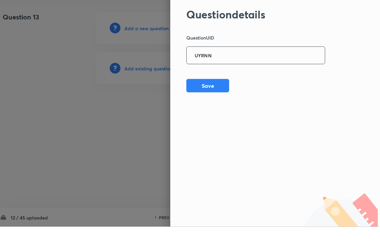
type input "UYRNN"
click at [203, 99] on button "Save" at bounding box center [207, 105] width 43 height 13
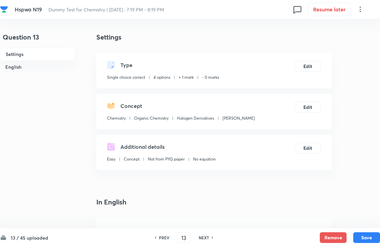
click at [348, 235] on button "Save" at bounding box center [366, 237] width 27 height 11
type input "14"
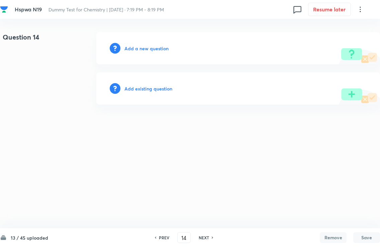
click at [147, 86] on h6 "Add existing question" at bounding box center [149, 88] width 48 height 7
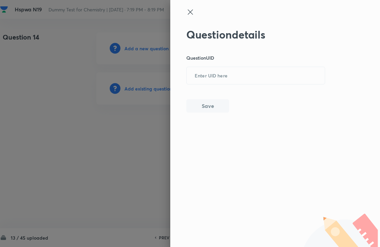
click at [209, 73] on input "text" at bounding box center [256, 76] width 138 height 16
click at [213, 72] on input "text" at bounding box center [256, 76] width 138 height 16
paste input "X94MP OCCC2 T3CW9 96TAQ MQPW1 TCN1F 2ENEM UYRNN 5XA8W 8AWC9"
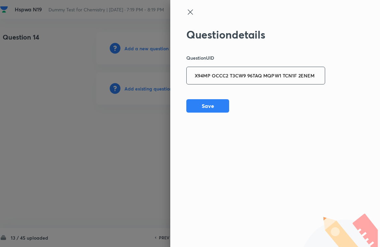
click at [273, 76] on input "X94MP OCCC2 T3CW9 96TAQ MQPW1 TCN1F 2ENEM" at bounding box center [256, 76] width 138 height 16
click at [241, 70] on input "X94MP OCCC2 T3CW9 96TAQ MQPW1 TCN1F 2ENEM" at bounding box center [256, 76] width 138 height 16
click at [240, 76] on input "X94MP OCCC2 T3CW9 96TAQ MQPW1 TCN1F 2ENEM" at bounding box center [256, 76] width 138 height 16
click at [298, 72] on input "X94MP OCCC2 T3CW9 96TAQ MQPW1 TCN1F 2ENEM" at bounding box center [256, 76] width 138 height 16
click at [297, 74] on input "X94MP OCCC2 T3CW9 96TAQ MQPW1 TCN1F 2ENEM" at bounding box center [256, 76] width 138 height 16
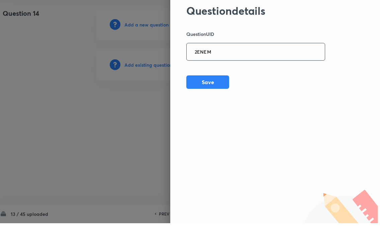
type input "2ENEM"
click at [219, 99] on button "Save" at bounding box center [207, 105] width 43 height 13
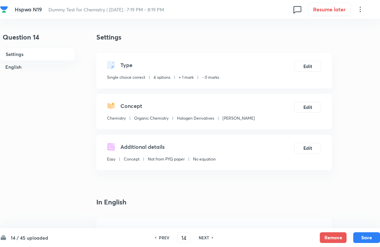
click at [348, 235] on button "Save" at bounding box center [366, 237] width 27 height 11
type input "15"
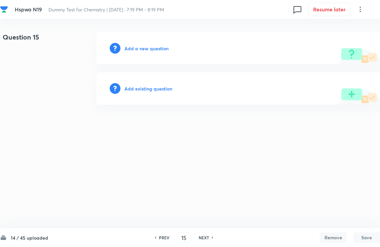
click at [152, 88] on h6 "Add existing question" at bounding box center [149, 88] width 48 height 7
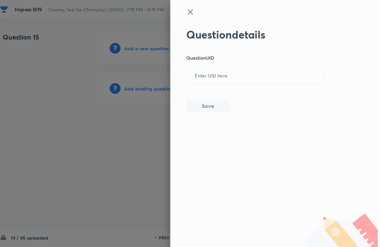
click at [206, 76] on input "text" at bounding box center [256, 76] width 138 height 16
click at [209, 77] on input "text" at bounding box center [256, 76] width 138 height 16
paste input "X94MP OCCC2 T3CW9 96TAQ MQPW1 TCN1F 2ENEM UYRNN 5XA8W 8AWC9"
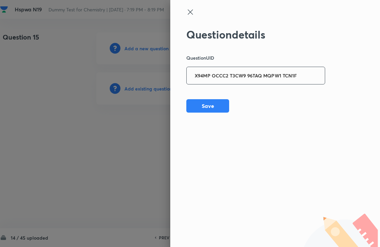
click at [285, 77] on input "X94MP OCCC2 T3CW9 96TAQ MQPW1 TCN1F" at bounding box center [256, 76] width 138 height 16
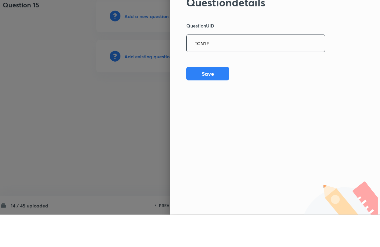
type input "TCN1F"
click at [218, 99] on button "Save" at bounding box center [207, 105] width 43 height 13
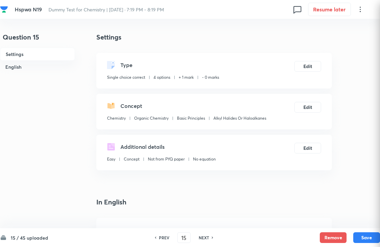
checkbox input "true"
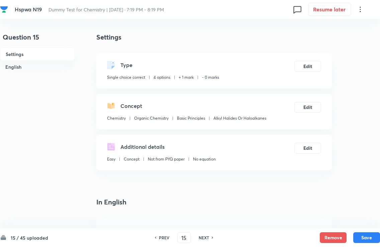
click at [348, 241] on button "Save" at bounding box center [366, 237] width 27 height 11
type input "16"
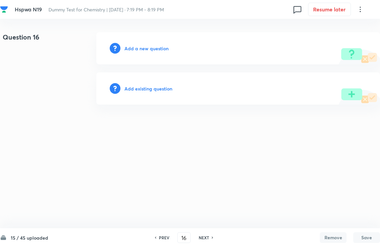
click at [155, 91] on h6 "Add existing question" at bounding box center [149, 88] width 48 height 7
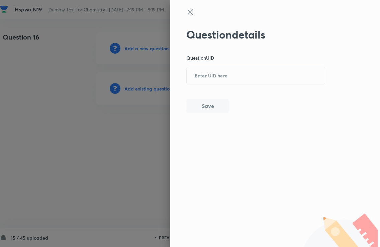
click at [258, 73] on input "text" at bounding box center [256, 76] width 138 height 16
click at [210, 77] on input "text" at bounding box center [256, 76] width 138 height 16
paste input "X94MP OCCC2 T3CW9 96TAQ MQPW1 TCN1F 2ENEM UYRNN 5XA8W 8AWC9"
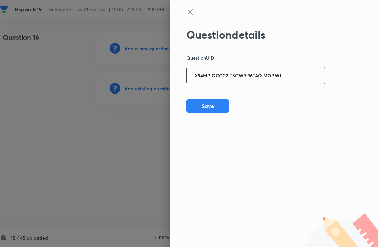
click at [262, 74] on input "X94MP OCCC2 T3CW9 96TAQ MQPW1" at bounding box center [256, 76] width 138 height 16
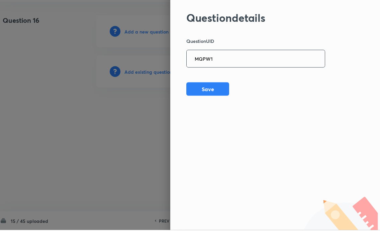
type input "MQPW1"
click at [220, 99] on button "Save" at bounding box center [207, 105] width 43 height 13
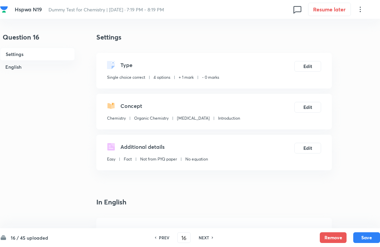
click at [348, 234] on button "Save" at bounding box center [366, 237] width 27 height 11
type input "17"
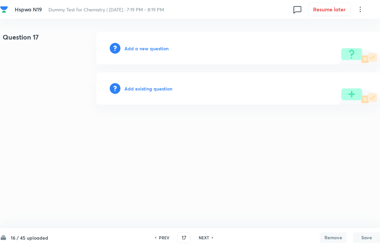
click at [151, 89] on h6 "Add existing question" at bounding box center [149, 88] width 48 height 7
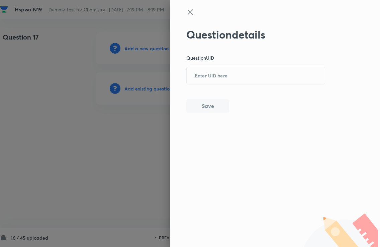
click at [200, 74] on input "text" at bounding box center [256, 76] width 138 height 16
click at [213, 69] on input "text" at bounding box center [256, 76] width 138 height 16
paste input "X94MP OCCC2 T3CW9 96TAQ MQPW1 TCN1F 2ENEM UYRNN 5XA8W 8AWC9"
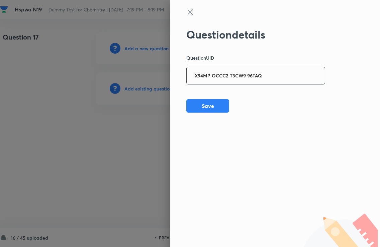
click at [247, 74] on input "X94MP OCCC2 T3CW9 96TAQ" at bounding box center [256, 76] width 138 height 16
click at [306, 80] on input "X94MP OCCC2 T3CW9 96TAQ" at bounding box center [256, 76] width 138 height 16
click at [291, 78] on input "X94MP OCCC2 T3CW9 96TAQ" at bounding box center [256, 76] width 138 height 16
click at [293, 79] on input "X94MP OCCC2 T3CW9 96TAQ" at bounding box center [256, 76] width 138 height 16
click at [247, 73] on input "X94MP OCCC2 T3CW9 96TAQ" at bounding box center [256, 76] width 138 height 16
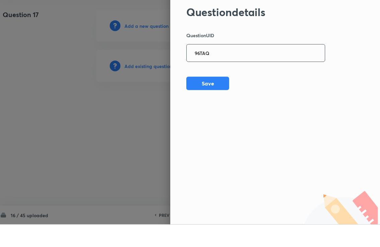
type input "96TAQ"
click at [223, 99] on button "Save" at bounding box center [207, 105] width 43 height 13
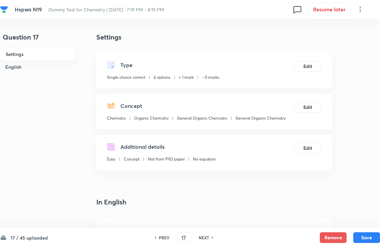
click at [348, 230] on div "17 / 45 uploaded PREV 17 ​ NEXT Remove Save" at bounding box center [190, 237] width 380 height 19
click at [348, 238] on button "Save" at bounding box center [366, 237] width 27 height 11
type input "18"
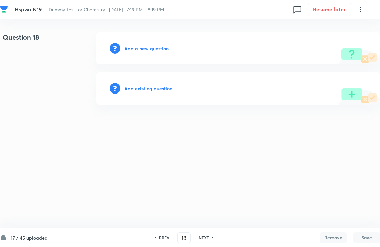
click at [152, 83] on div "Add existing question" at bounding box center [238, 88] width 284 height 32
click at [143, 88] on h6 "Add existing question" at bounding box center [149, 88] width 48 height 7
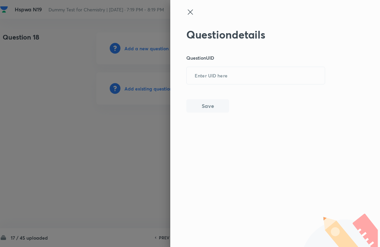
click at [208, 75] on input "text" at bounding box center [256, 76] width 138 height 16
paste input "X94MP OCCC2 T3CW9 96TAQ"
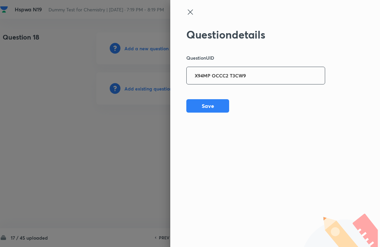
click at [229, 71] on input "X94MP OCCC2 T3CW9" at bounding box center [256, 76] width 138 height 16
click at [225, 74] on input "X94MP OCCC2 T3CW9" at bounding box center [256, 76] width 138 height 16
click at [322, 47] on div "Question details Question UID T3CW9 ​ Save" at bounding box center [255, 70] width 139 height 84
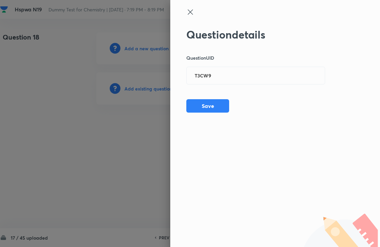
click at [208, 107] on button "Save" at bounding box center [207, 105] width 43 height 13
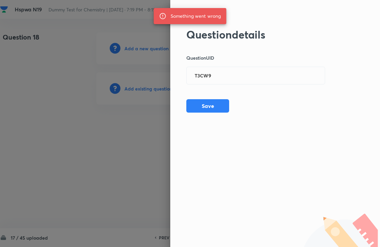
click at [197, 77] on input "T3CW9" at bounding box center [256, 76] width 138 height 16
type input "T3CW9"
click at [203, 97] on div "Question details Question UID T3CW9 ​ Save" at bounding box center [255, 70] width 139 height 84
click at [203, 102] on button "Save" at bounding box center [207, 105] width 43 height 13
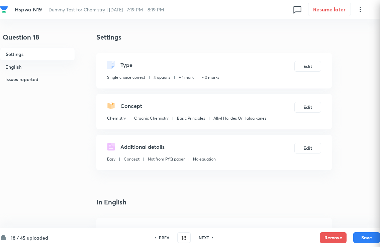
checkbox input "true"
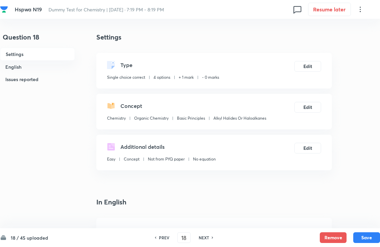
click at [348, 237] on button "Save" at bounding box center [366, 237] width 27 height 11
type input "19"
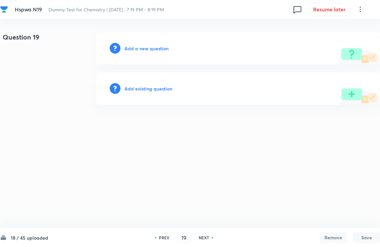
click at [141, 91] on h6 "Add existing question" at bounding box center [149, 88] width 48 height 7
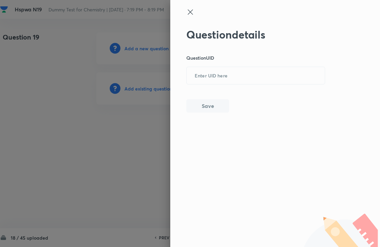
click at [213, 76] on input "text" at bounding box center [256, 76] width 138 height 16
click at [215, 75] on input "text" at bounding box center [256, 76] width 138 height 16
click at [208, 80] on input "text" at bounding box center [256, 76] width 138 height 16
paste input "X94MP OCCC2 T3CW9 96TAQ"
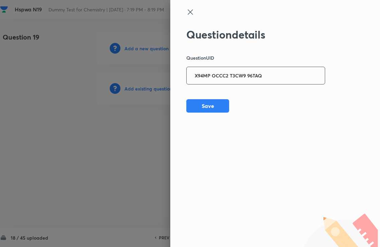
click at [225, 73] on input "X94MP OCCC2 T3CW9 96TAQ" at bounding box center [256, 76] width 138 height 16
click at [209, 74] on input "X94MP OCCC2 T3CW9 96TAQ" at bounding box center [256, 76] width 138 height 16
click at [250, 70] on input "OCCC2 T3CW9 96TAQ" at bounding box center [256, 76] width 138 height 16
click at [260, 76] on input "OCCC2 T3CW9 96TAQ" at bounding box center [256, 76] width 138 height 16
type input "OCCC2"
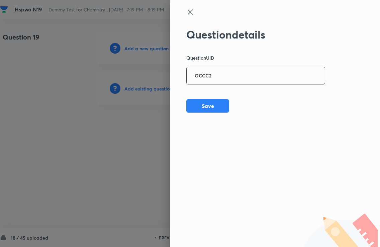
click at [203, 97] on div "Question details Question UID OCCC2 ​ Save" at bounding box center [255, 70] width 139 height 84
click at [201, 107] on button "Save" at bounding box center [207, 105] width 43 height 13
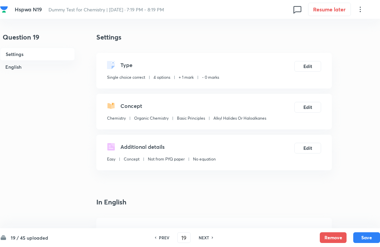
click at [348, 234] on button "Save" at bounding box center [366, 237] width 27 height 11
type input "20"
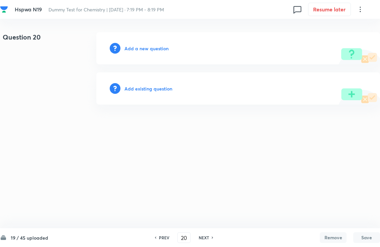
click at [135, 87] on h6 "Add existing question" at bounding box center [149, 88] width 48 height 7
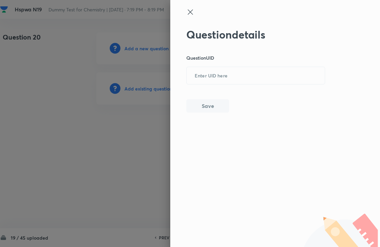
click at [208, 81] on input "text" at bounding box center [256, 76] width 138 height 16
click at [210, 75] on input "text" at bounding box center [256, 76] width 138 height 16
click at [172, 56] on div "Question details Question UID ​ Save" at bounding box center [275, 123] width 210 height 247
click at [211, 77] on input "text" at bounding box center [256, 76] width 138 height 16
paste input "X94MP OCCC2 T3CW9 96TAQ"
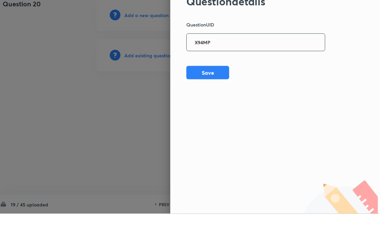
type input "X94MP"
click at [220, 99] on button "Save" at bounding box center [207, 105] width 43 height 13
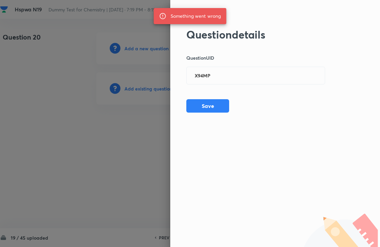
click at [281, 79] on input "X94MP" at bounding box center [256, 76] width 138 height 16
click at [189, 71] on input "X94MP" at bounding box center [256, 76] width 138 height 16
click at [203, 96] on div "Question details Question UID X94MP ​ Save" at bounding box center [255, 70] width 139 height 84
click at [203, 104] on button "Save" at bounding box center [207, 105] width 43 height 13
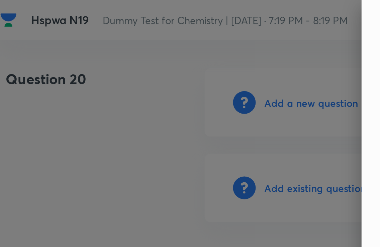
click at [57, 56] on div at bounding box center [190, 123] width 380 height 247
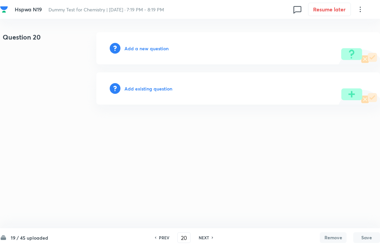
click at [140, 86] on h6 "Add existing question" at bounding box center [149, 88] width 48 height 7
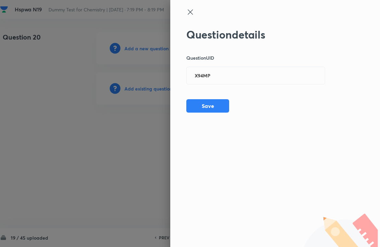
click at [220, 71] on input "X94MP" at bounding box center [256, 76] width 138 height 16
click at [276, 77] on input "X94MP" at bounding box center [256, 76] width 138 height 16
type input "X"
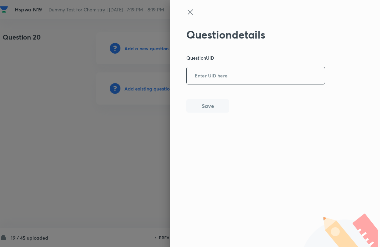
paste input "H90AN 5ZLMO OBHI6 6AC8B DR1GK KPCOC IIQ6V BPN7C N9A9M URZRZ PTXCZ T5B46 XU5M9 J…"
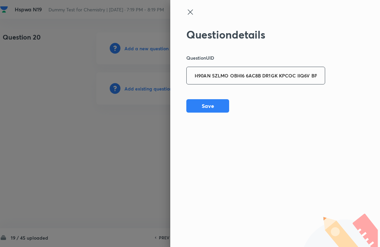
click at [299, 76] on input "H90AN 5ZLMO OBHI6 6AC8B DR1GK KPCOC IIQ6V BPN7C N9A9M URZRZ PTXCZ T5B46 XU5M9 J…" at bounding box center [256, 76] width 138 height 16
click at [294, 76] on input "H90AN 5ZLMO OBHI6 6AC8B DR1GK KPCOC IIQ6V BPN7C N9A9M URZRZ PTXCZ T5B46 XU5M9 J…" at bounding box center [256, 76] width 138 height 16
click at [322, 76] on input "H90AN 5ZLMO OBHI6 6AC8B DR1GK KPCOC IIQ6V BPN7C N9A9M URZRZ PTXCZ T5B46 XU5M9 J…" at bounding box center [256, 76] width 138 height 16
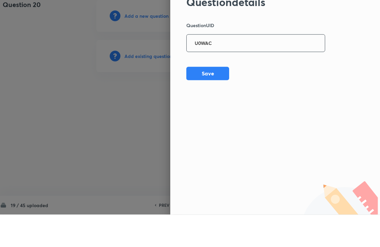
type input "U0WAC"
click at [219, 99] on button "Save" at bounding box center [207, 105] width 43 height 13
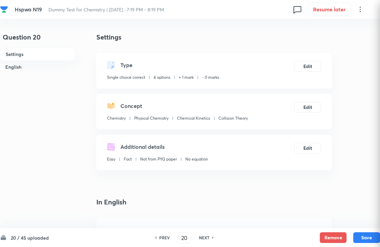
checkbox input "true"
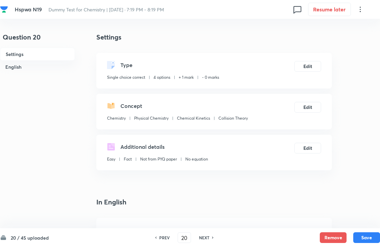
click at [348, 240] on button "Save" at bounding box center [366, 237] width 27 height 11
click at [348, 239] on button "Save" at bounding box center [366, 237] width 27 height 11
type input "21"
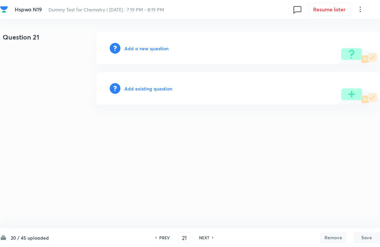
click at [140, 91] on h6 "Add existing question" at bounding box center [149, 88] width 48 height 7
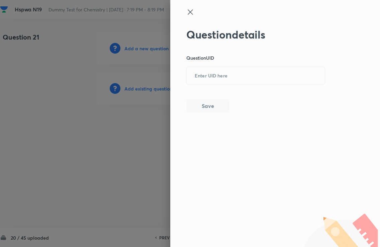
click at [210, 79] on input "text" at bounding box center [256, 76] width 138 height 16
click at [210, 70] on input "text" at bounding box center [256, 76] width 138 height 16
paste input "H90AN 5ZLMO OBHI6 6AC8B DR1GK KPCOC IIQ6V BPN7C N9A9M URZRZ PTXCZ T5B46 XU5M9 J…"
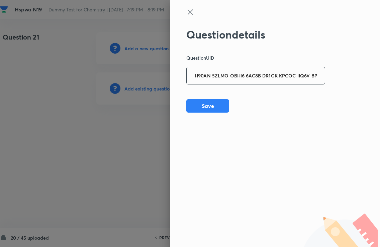
click at [287, 73] on input "H90AN 5ZLMO OBHI6 6AC8B DR1GK KPCOC IIQ6V BPN7C N9A9M URZRZ PTXCZ T5B46 XU5M9 J…" at bounding box center [256, 76] width 138 height 16
click at [317, 77] on input "H90AN 5ZLMO OBHI6 6AC8B DR1GK KPCOC IIQ6V BPN7C N9A9M URZRZ PTXCZ T5B46 XU5M9 J…" at bounding box center [256, 76] width 138 height 16
type input "YCX6F"
click at [193, 92] on div "Question details Question UID YCX6F ​ Save" at bounding box center [255, 70] width 139 height 84
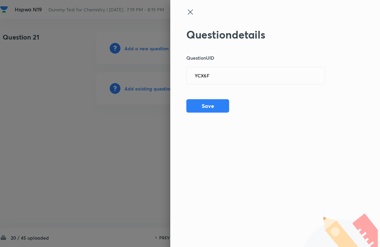
click at [198, 101] on button "Save" at bounding box center [207, 105] width 43 height 13
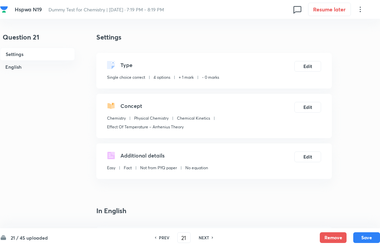
click at [348, 233] on button "Save" at bounding box center [366, 237] width 27 height 11
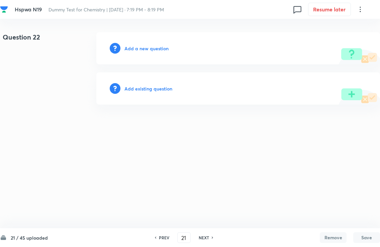
type input "22"
click at [142, 91] on h6 "Add existing question" at bounding box center [149, 88] width 48 height 7
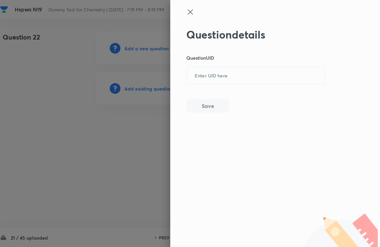
click at [209, 79] on input "text" at bounding box center [256, 76] width 138 height 16
paste input "H90AN 5ZLMO OBHI6 6AC8B DR1GK KPCOC IIQ6V BPN7C N9A9M URZRZ PTXCZ T5B46 XU5M9 J…"
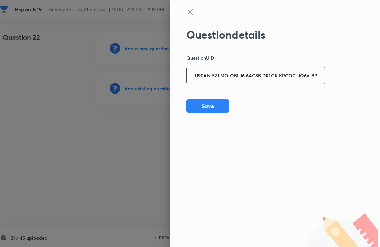
click at [324, 79] on input "H90AN 5ZLMO OBHI6 6AC8B DR1GK KPCOC IIQ6V BPN7C N9A9M URZRZ PTXCZ T5B46 XU5M9 J…" at bounding box center [256, 76] width 138 height 16
type input "J1CZJ"
click at [205, 97] on div "Question details Question UID J1CZJ ​ Save" at bounding box center [255, 70] width 139 height 84
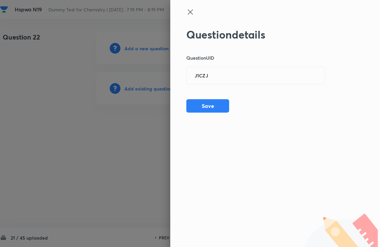
click at [201, 101] on button "Save" at bounding box center [207, 105] width 43 height 13
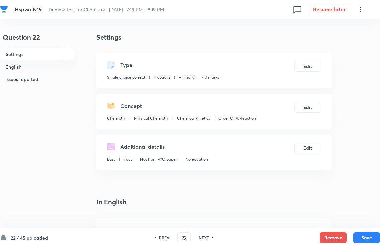
click at [348, 235] on button "Save" at bounding box center [366, 237] width 27 height 11
type input "23"
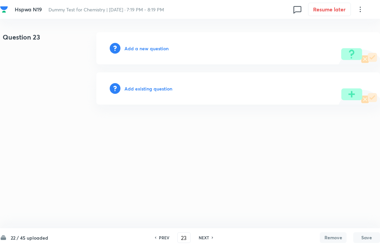
click at [144, 89] on h6 "Add existing question" at bounding box center [149, 88] width 48 height 7
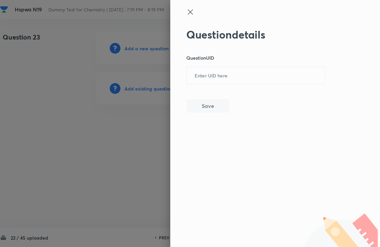
click at [214, 69] on input "text" at bounding box center [256, 76] width 138 height 16
click at [209, 73] on input "text" at bounding box center [256, 76] width 138 height 16
paste input "H90AN 5ZLMO OBHI6 6AC8B DR1GK KPCOC IIQ6V BPN7C N9A9M URZRZ PTXCZ T5B46 XU5M9"
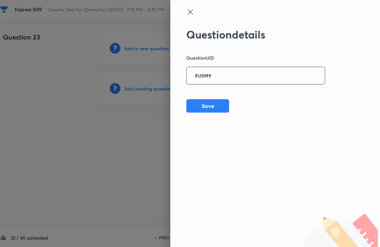
type input "XU5M9"
click at [204, 97] on div "Question details Question UID XU5M9 ​ Save" at bounding box center [255, 70] width 139 height 84
click at [201, 100] on button "Save" at bounding box center [207, 105] width 43 height 13
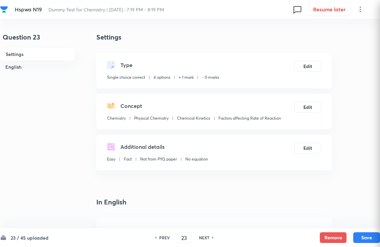
checkbox input "true"
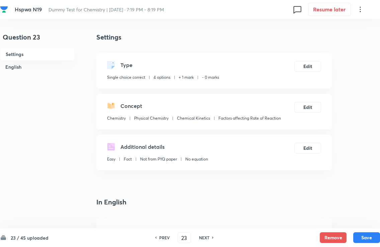
click at [348, 236] on button "Save" at bounding box center [366, 237] width 27 height 11
type input "24"
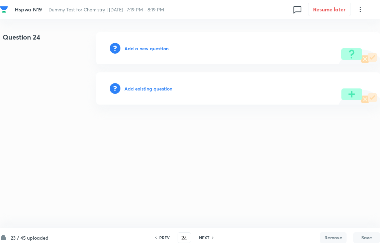
click at [140, 91] on h6 "Add existing question" at bounding box center [149, 88] width 48 height 7
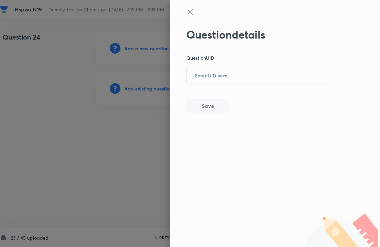
click at [209, 73] on input "text" at bounding box center [256, 76] width 138 height 16
paste input "H90AN 5ZLMO OBHI6 6AC8B DR1GK KPCOC IIQ6V BPN7C N9A9M URZRZ PTXCZ T5B46"
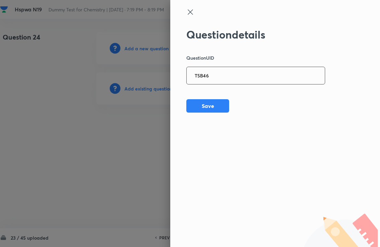
type input "T5B46"
click at [207, 99] on button "Save" at bounding box center [207, 105] width 43 height 13
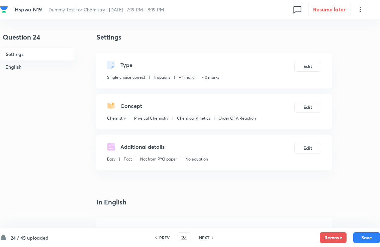
click at [348, 240] on button "Save" at bounding box center [366, 237] width 27 height 11
type input "25"
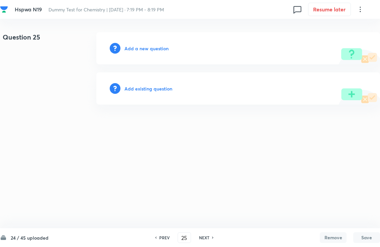
click at [143, 90] on h6 "Add existing question" at bounding box center [149, 88] width 48 height 7
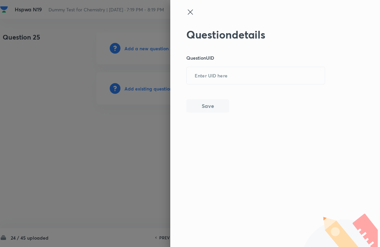
click at [205, 76] on input "text" at bounding box center [256, 76] width 138 height 16
paste input "H90AN 5ZLMO OBHI6 6AC8B DR1GK KPCOC IIQ6V BPN7C N9A9M URZRZ PTXCZ"
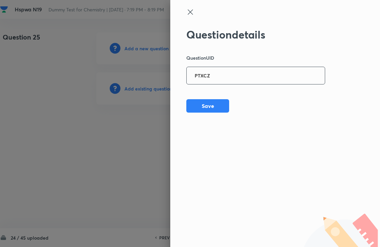
type input "PTXCZ"
click at [205, 96] on div "Question details Question UID PTXCZ ​ Save" at bounding box center [255, 70] width 139 height 84
click at [201, 99] on button "Save" at bounding box center [207, 105] width 43 height 13
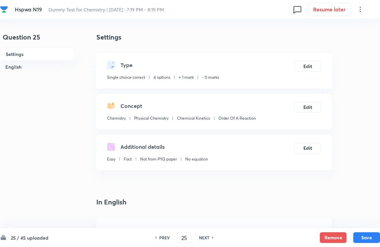
click at [348, 242] on button "Save" at bounding box center [366, 237] width 27 height 11
type input "26"
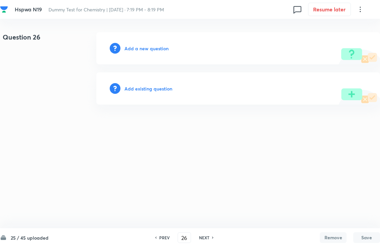
click at [129, 92] on h6 "Add existing question" at bounding box center [149, 88] width 48 height 7
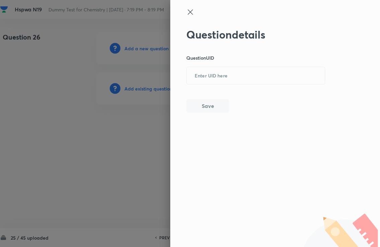
click at [209, 77] on input "text" at bounding box center [256, 76] width 138 height 16
click at [209, 68] on input "text" at bounding box center [256, 76] width 138 height 16
paste input "H90AN 5ZLMO OBHI6 6AC8B DR1GK KPCOC IIQ6V BPN7C N9A9M URZRZ"
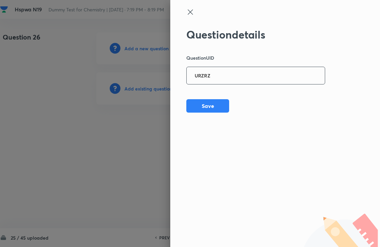
type input "URZRZ"
click at [204, 99] on button "Save" at bounding box center [207, 105] width 43 height 13
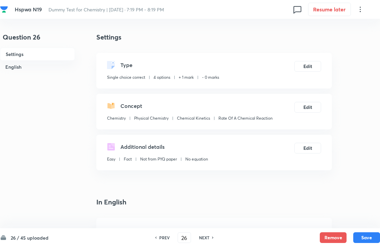
click at [348, 242] on button "Save" at bounding box center [366, 237] width 27 height 11
type input "27"
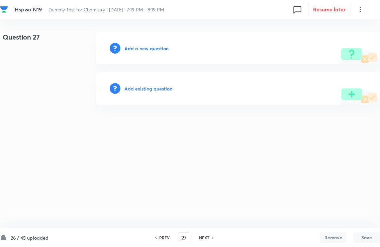
click at [138, 90] on h6 "Add existing question" at bounding box center [149, 88] width 48 height 7
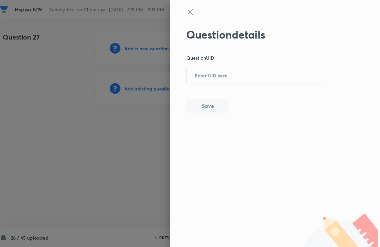
click at [217, 68] on input "text" at bounding box center [256, 76] width 138 height 16
click at [206, 68] on input "text" at bounding box center [256, 76] width 138 height 16
click at [208, 73] on input "text" at bounding box center [256, 76] width 138 height 16
paste input "H90AN 5ZLMO OBHI6 6AC8B DR1GK KPCOC IIQ6V BPN7C N9A9M"
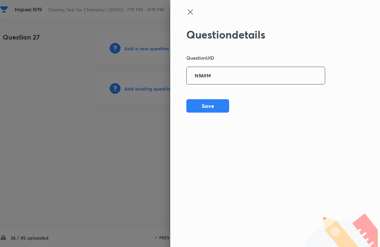
type input "N9A9M"
click at [204, 97] on div "Question details Question UID N9A9M ​ Save" at bounding box center [255, 70] width 139 height 84
click at [200, 104] on button "Save" at bounding box center [207, 105] width 43 height 13
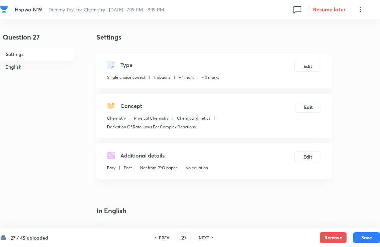
click at [348, 240] on button "Save" at bounding box center [366, 237] width 27 height 11
type input "28"
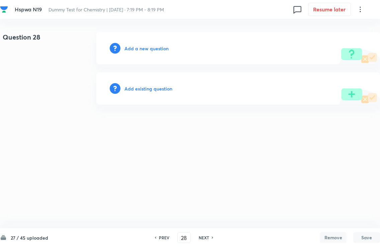
click at [144, 95] on div "Add existing question" at bounding box center [238, 88] width 284 height 32
click at [137, 88] on h6 "Add existing question" at bounding box center [149, 88] width 48 height 7
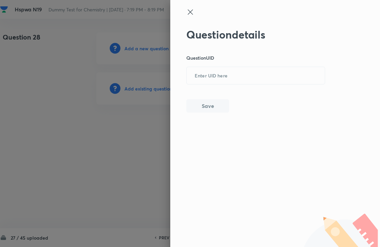
click at [206, 70] on input "text" at bounding box center [256, 76] width 138 height 16
paste input "H90AN 5ZLMO OBHI6 6AC8B DR1GK KPCOC IIQ6V BPN7C"
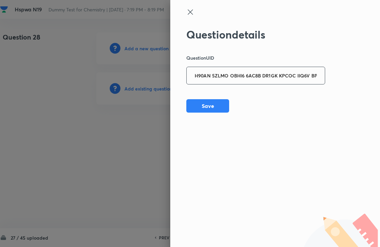
click at [319, 74] on input "H90AN 5ZLMO OBHI6 6AC8B DR1GK KPCOC IIQ6V BPN7C" at bounding box center [256, 76] width 138 height 16
type input "BPN7C"
click at [202, 96] on div "Question details Question UID BPN7C ​ Save" at bounding box center [255, 70] width 139 height 84
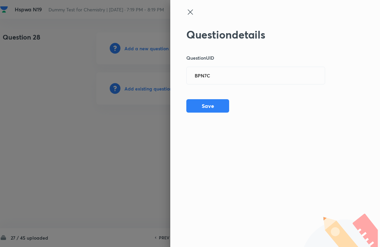
click at [203, 100] on button "Save" at bounding box center [207, 105] width 43 height 13
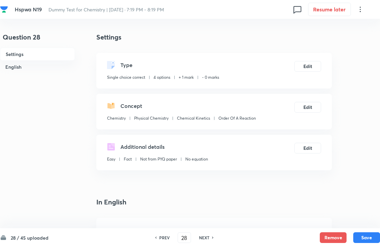
click at [348, 235] on button "Save" at bounding box center [366, 237] width 27 height 11
type input "29"
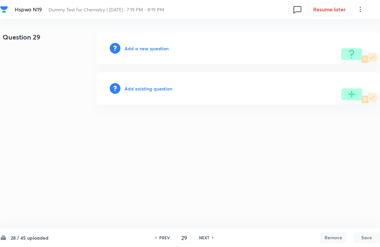
click at [134, 86] on h6 "Add existing question" at bounding box center [149, 88] width 48 height 7
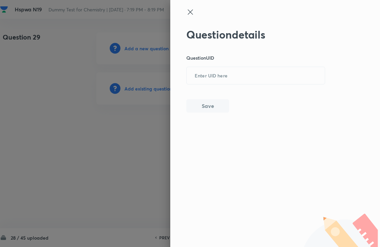
click at [202, 71] on input "text" at bounding box center [256, 76] width 138 height 16
click at [211, 75] on input "text" at bounding box center [256, 76] width 138 height 16
paste input "H90AN 5ZLMO OBHI6 6AC8B DR1GK KPCOC IIQ6V"
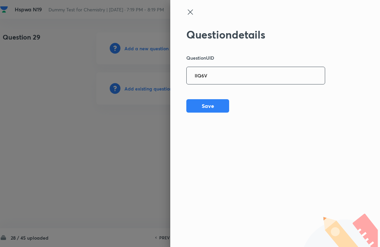
type input "IIQ6V"
click at [205, 98] on div "Question details Question UID IIQ6V ​ Save" at bounding box center [255, 70] width 139 height 84
click at [203, 101] on button "Save" at bounding box center [207, 105] width 43 height 13
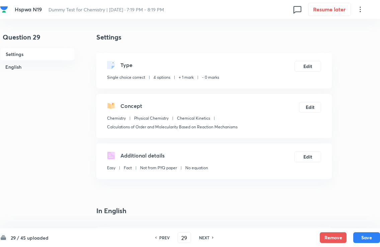
click at [348, 240] on button "Save" at bounding box center [366, 237] width 27 height 11
type input "30"
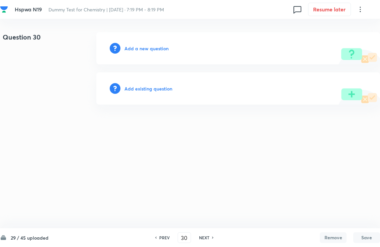
click at [142, 91] on h6 "Add existing question" at bounding box center [149, 88] width 48 height 7
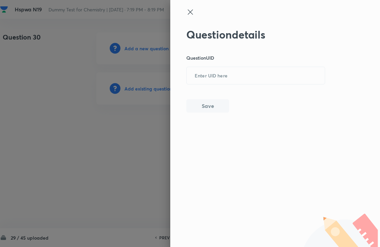
click at [201, 73] on input "text" at bounding box center [256, 76] width 138 height 16
paste input "H90AN 5ZLMO OBHI6 6AC8B DR1GK KPCOC"
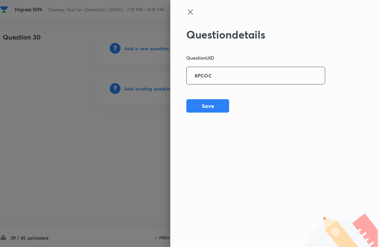
type input "KPCOC"
click at [205, 97] on div "Question details Question UID KPCOC ​ Save" at bounding box center [255, 70] width 139 height 84
click at [205, 101] on button "Save" at bounding box center [207, 105] width 43 height 13
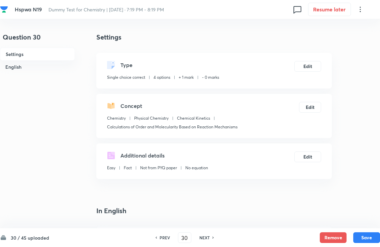
click at [348, 237] on button "Save" at bounding box center [366, 237] width 27 height 11
type input "31"
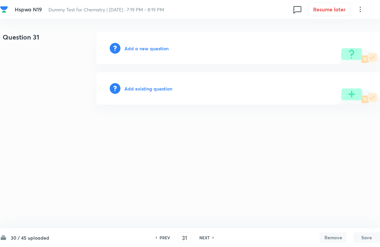
click at [138, 91] on h6 "Add existing question" at bounding box center [149, 88] width 48 height 7
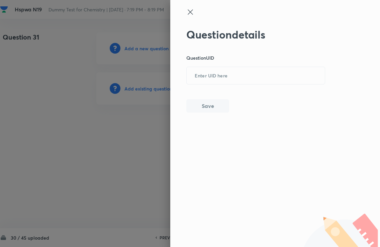
click at [216, 75] on input "text" at bounding box center [256, 76] width 138 height 16
click at [211, 75] on input "text" at bounding box center [256, 76] width 138 height 16
paste input "H90AN 5ZLMO OBHI6 6AC8B DR1GK"
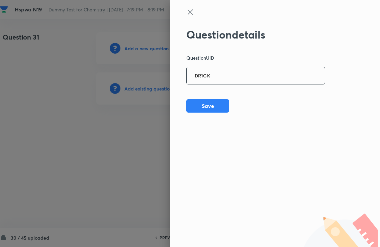
type input "DR1GK"
click at [203, 100] on button "Save" at bounding box center [207, 105] width 43 height 13
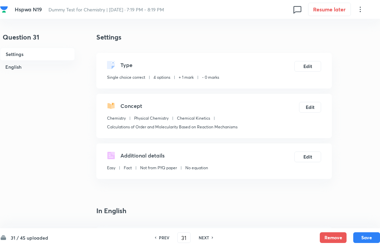
click at [348, 233] on button "Save" at bounding box center [366, 237] width 27 height 11
type input "32"
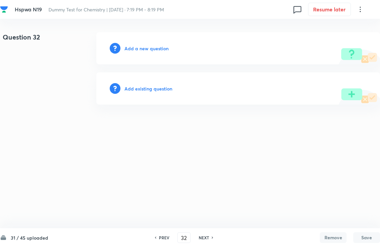
click at [146, 87] on h6 "Add existing question" at bounding box center [149, 88] width 48 height 7
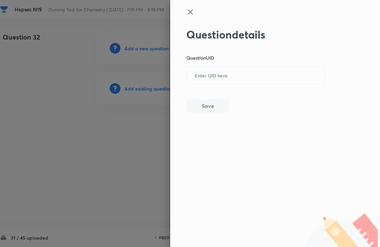
click at [205, 74] on input "text" at bounding box center [256, 76] width 138 height 16
click at [213, 72] on input "text" at bounding box center [256, 76] width 138 height 16
paste input "H90AN 5ZLMO OBHI6 6AC8B"
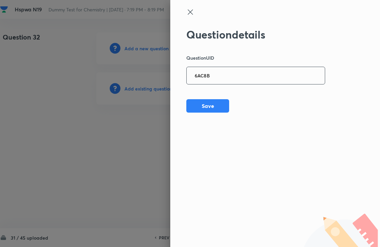
type input "6AC8B"
click at [200, 95] on div "Question details Question UID 6AC8B ​ Save" at bounding box center [255, 70] width 139 height 84
click at [204, 105] on button "Save" at bounding box center [207, 105] width 43 height 13
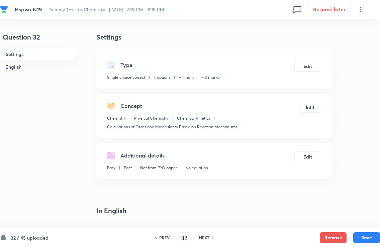
click at [348, 235] on button "Save" at bounding box center [366, 237] width 27 height 11
type input "33"
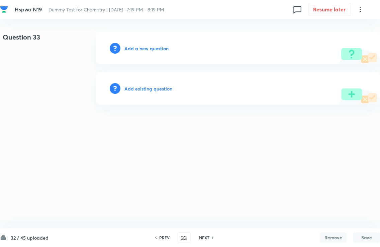
click at [132, 85] on h6 "Add existing question" at bounding box center [149, 88] width 48 height 7
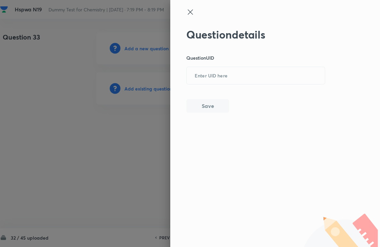
click at [203, 78] on input "text" at bounding box center [256, 76] width 138 height 16
click at [212, 77] on input "text" at bounding box center [256, 76] width 138 height 16
paste input "H90AN 5ZLMO OBHI6"
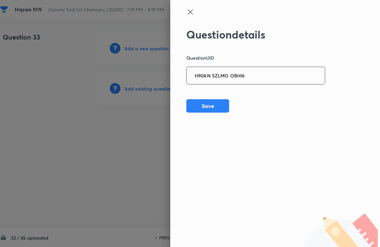
click at [224, 75] on input "H90AN 5ZLMO OBHI6" at bounding box center [256, 76] width 138 height 16
click at [257, 71] on input "H90AN 5ZLMO OBHI6" at bounding box center [256, 76] width 138 height 16
click at [261, 72] on input "H90AN 5ZLMO OBHI6" at bounding box center [256, 76] width 138 height 16
click at [263, 76] on input "H90AN 5ZLMO OBHI6" at bounding box center [256, 76] width 138 height 16
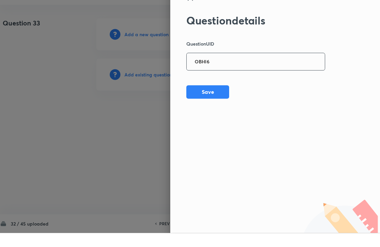
type input "OBHI6"
click at [211, 99] on button "Save" at bounding box center [207, 105] width 43 height 13
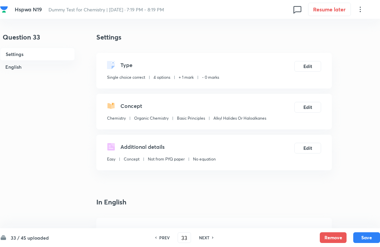
click at [348, 242] on button "Save" at bounding box center [366, 237] width 27 height 11
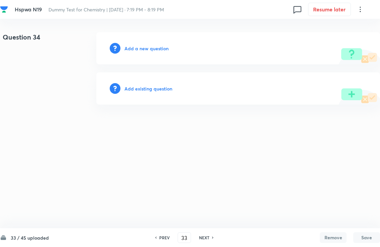
type input "34"
click at [138, 92] on h6 "Add existing question" at bounding box center [149, 88] width 48 height 7
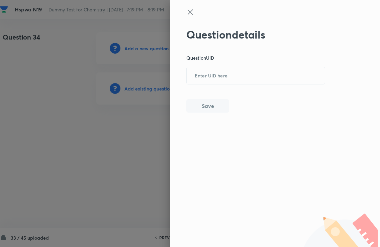
click at [201, 75] on input "text" at bounding box center [256, 76] width 138 height 16
click at [213, 72] on input "text" at bounding box center [256, 76] width 138 height 16
paste input "H90AN 5ZLMO"
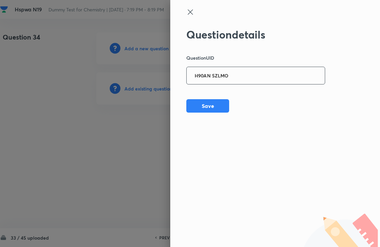
click at [240, 76] on input "H90AN 5ZLMO" at bounding box center [256, 76] width 138 height 16
type input "5ZLMO"
click at [199, 100] on button "Save" at bounding box center [207, 105] width 43 height 13
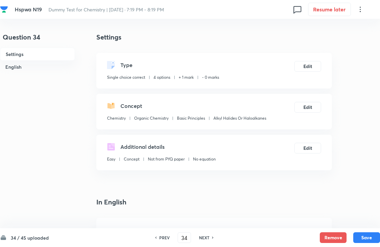
click at [348, 233] on button "Save" at bounding box center [366, 237] width 27 height 11
type input "35"
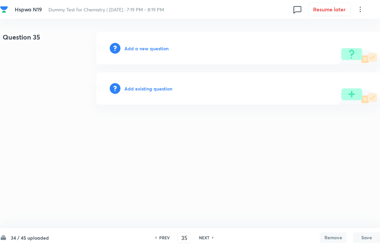
click at [148, 87] on h6 "Add existing question" at bounding box center [149, 88] width 48 height 7
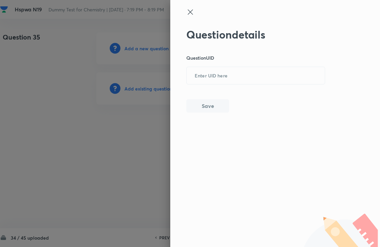
click at [207, 74] on input "text" at bounding box center [256, 76] width 138 height 16
paste input "H90AN"
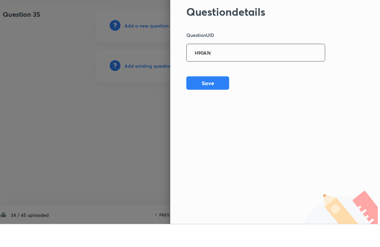
type input "H90AN"
click at [201, 99] on button "Save" at bounding box center [207, 105] width 43 height 13
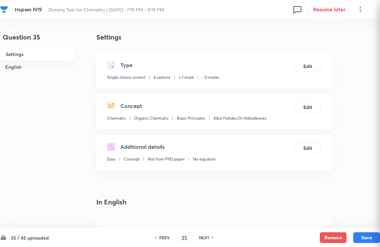
checkbox input "true"
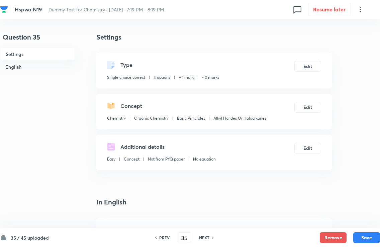
click at [348, 239] on button "Save" at bounding box center [366, 237] width 27 height 11
type input "36"
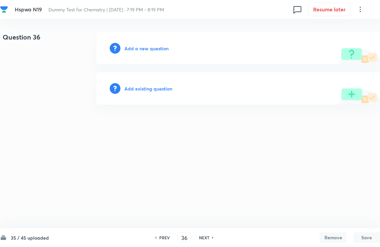
click at [147, 86] on h6 "Add existing question" at bounding box center [149, 88] width 48 height 7
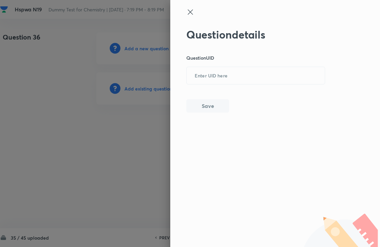
click at [211, 74] on input "text" at bounding box center [256, 76] width 138 height 16
paste input "F7XCL LW05Z BOSRB NIU3Y LWAWW NCJX6 ZFDAY S5P8Q VEHXF O0H5N"
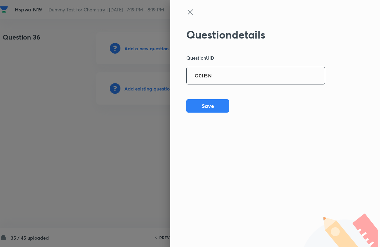
type input "O0H5N"
click at [203, 99] on button "Save" at bounding box center [207, 105] width 43 height 13
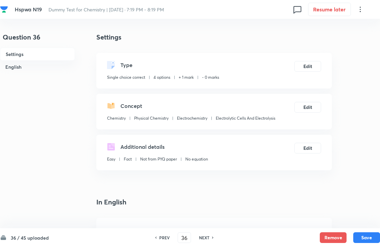
click at [348, 232] on button "Save" at bounding box center [366, 237] width 27 height 11
type input "37"
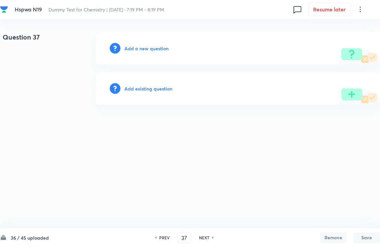
click at [145, 85] on h6 "Add existing question" at bounding box center [149, 88] width 48 height 7
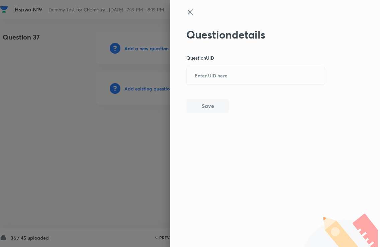
click at [203, 76] on input "text" at bounding box center [256, 76] width 138 height 16
click at [210, 72] on input "text" at bounding box center [256, 76] width 138 height 16
paste input "F7XCL LW05Z BOSRB NIU3Y LWAWW NCJX6 ZFDAY S5P8Q VEHXF"
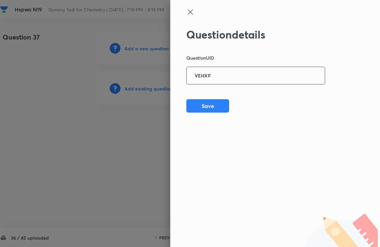
type input "VEHXF"
click at [198, 95] on div "Question details Question UID VEHXF ​ Save" at bounding box center [255, 70] width 139 height 84
click at [200, 100] on button "Save" at bounding box center [207, 105] width 43 height 13
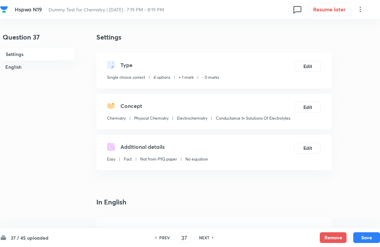
click at [348, 234] on button "Save" at bounding box center [366, 237] width 27 height 11
type input "38"
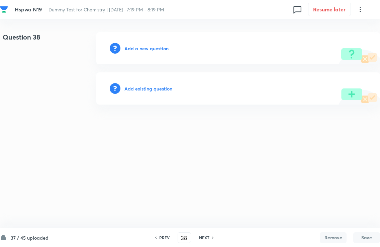
click at [133, 86] on h6 "Add existing question" at bounding box center [149, 88] width 48 height 7
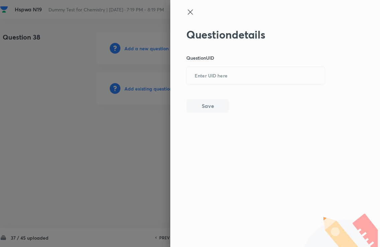
click at [212, 70] on input "text" at bounding box center [256, 76] width 138 height 16
click at [206, 74] on input "text" at bounding box center [256, 76] width 138 height 16
paste input "F7XCL LW05Z BOSRB NIU3Y LWAWW NCJX6 ZFDAY S5P8Q"
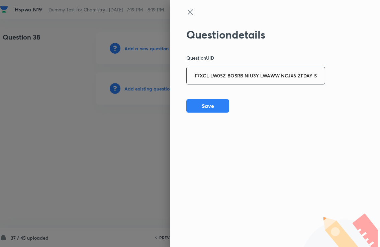
click at [322, 75] on input "F7XCL LW05Z BOSRB NIU3Y LWAWW NCJX6 ZFDAY S5P8Q" at bounding box center [256, 76] width 138 height 16
type input "S5P8Q"
click at [198, 94] on div "Question details Question UID S5P8Q ​ Save" at bounding box center [255, 70] width 139 height 84
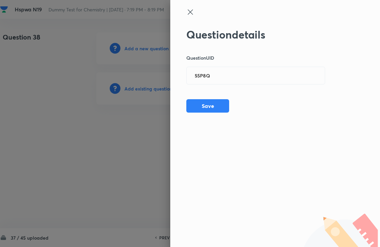
click at [201, 101] on button "Save" at bounding box center [207, 105] width 43 height 13
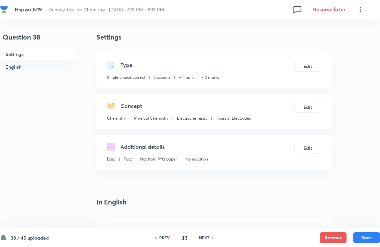
click at [348, 242] on button "Save" at bounding box center [366, 237] width 27 height 11
type input "39"
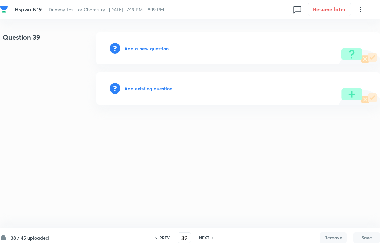
click at [140, 74] on div "Add existing question" at bounding box center [238, 88] width 284 height 32
click at [141, 90] on h6 "Add existing question" at bounding box center [149, 88] width 48 height 7
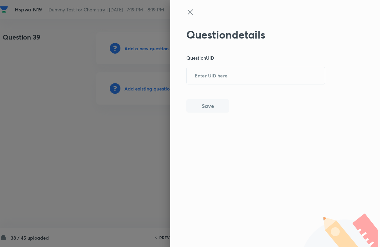
click at [209, 70] on input "text" at bounding box center [256, 76] width 138 height 16
click at [204, 72] on input "text" at bounding box center [256, 76] width 138 height 16
paste input "F7XCL LW05Z BOSRB NIU3Y LWAWW NCJX6 ZFDAY"
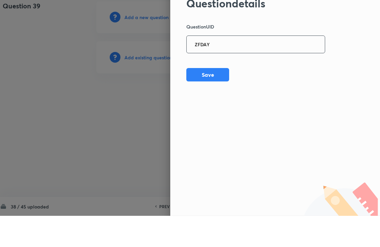
type input "ZFDAY"
click at [221, 99] on button "Save" at bounding box center [207, 105] width 43 height 13
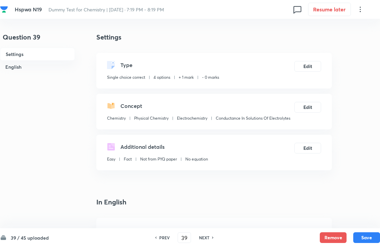
click at [348, 232] on button "Save" at bounding box center [366, 237] width 27 height 11
type input "40"
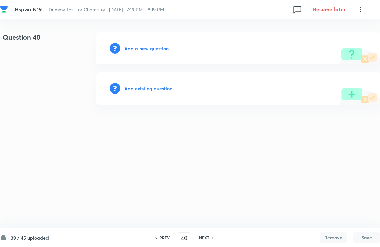
click at [136, 91] on h6 "Add existing question" at bounding box center [149, 88] width 48 height 7
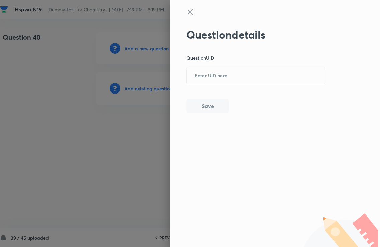
click at [201, 73] on input "text" at bounding box center [256, 76] width 138 height 16
click at [206, 74] on input "text" at bounding box center [256, 76] width 138 height 16
paste input "F7XCL LW05Z BOSRB NIU3Y LWAWW NCJX6"
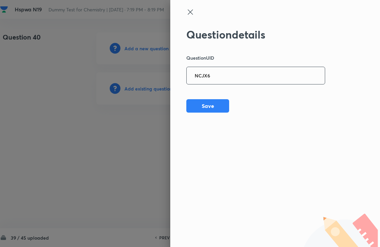
type input "NCJX6"
click at [216, 100] on button "Save" at bounding box center [207, 105] width 43 height 13
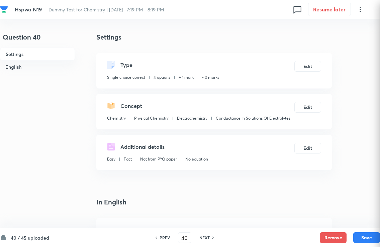
checkbox input "true"
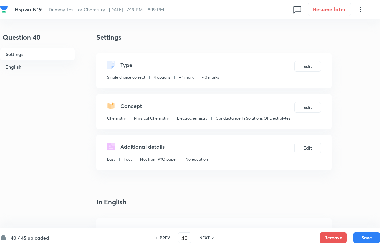
click at [348, 236] on button "Save" at bounding box center [366, 237] width 27 height 11
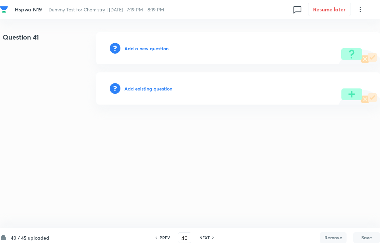
type input "41"
click at [156, 90] on h6 "Add existing question" at bounding box center [149, 88] width 48 height 7
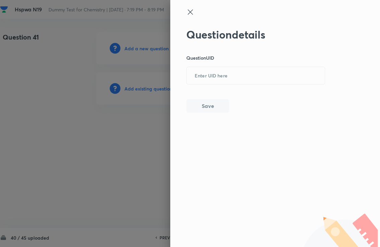
click at [214, 73] on input "text" at bounding box center [256, 76] width 138 height 16
click at [212, 76] on input "text" at bounding box center [256, 76] width 138 height 16
paste input "F7XCL LW05Z BOSRB NIU3Y LWAWW"
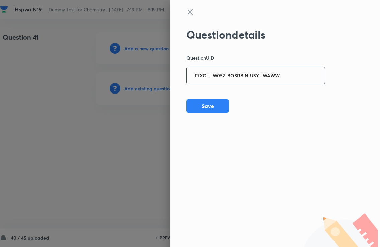
click at [293, 76] on input "F7XCL LW05Z BOSRB NIU3Y LWAWW" at bounding box center [256, 76] width 138 height 16
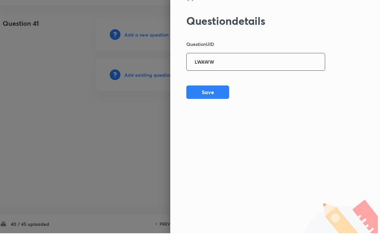
type input "LWAWW"
click at [217, 99] on button "Save" at bounding box center [207, 105] width 43 height 13
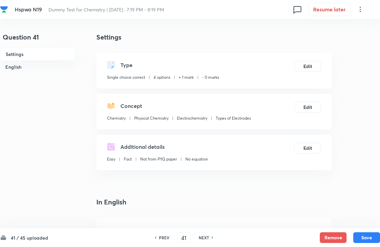
click at [348, 235] on button "Save" at bounding box center [366, 237] width 27 height 11
type input "42"
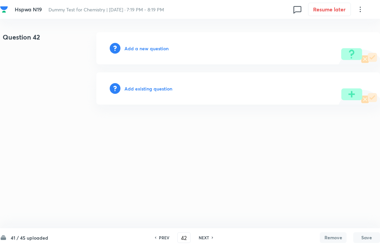
click at [150, 92] on h6 "Add existing question" at bounding box center [149, 88] width 48 height 7
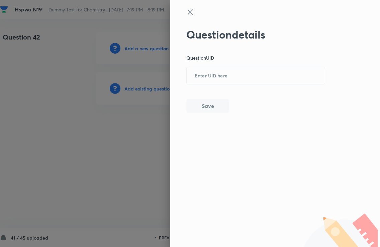
click at [230, 72] on input "text" at bounding box center [256, 76] width 138 height 16
click at [218, 73] on input "text" at bounding box center [256, 76] width 138 height 16
paste input "F7XCL LW05Z BOSRB NIU3Y"
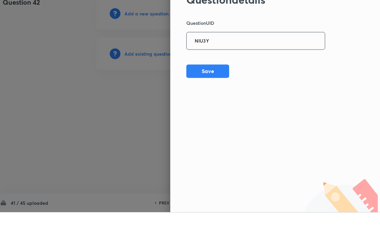
type input "NIU3Y"
click at [216, 99] on button "Save" at bounding box center [207, 105] width 43 height 13
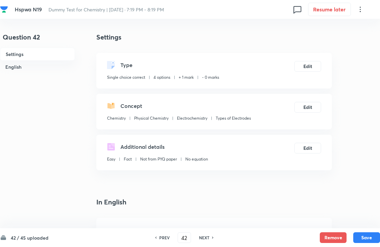
click at [348, 234] on button "Save" at bounding box center [366, 237] width 27 height 11
type input "43"
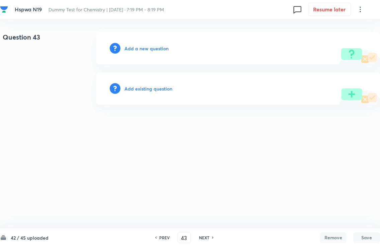
click at [154, 88] on h6 "Add existing question" at bounding box center [149, 88] width 48 height 7
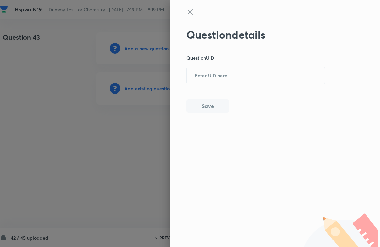
click at [249, 72] on input "text" at bounding box center [256, 76] width 138 height 16
paste input "F7XCL LW05Z BOSRB"
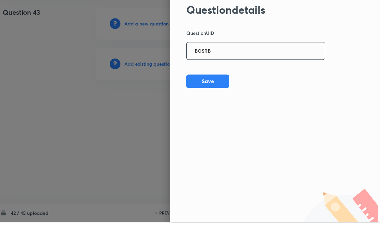
type input "BOSRB"
click at [221, 99] on button "Save" at bounding box center [207, 105] width 43 height 13
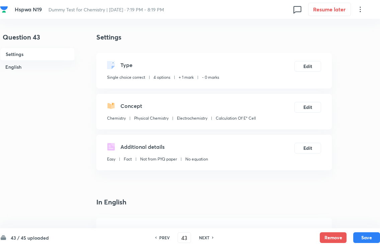
click at [348, 230] on div "43 / 45 uploaded PREV 43 ​ NEXT Remove Save" at bounding box center [190, 237] width 380 height 19
click at [348, 237] on button "Save" at bounding box center [366, 237] width 27 height 11
type input "44"
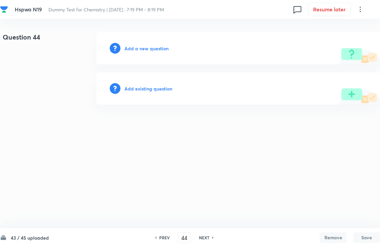
click at [155, 87] on h6 "Add existing question" at bounding box center [149, 88] width 48 height 7
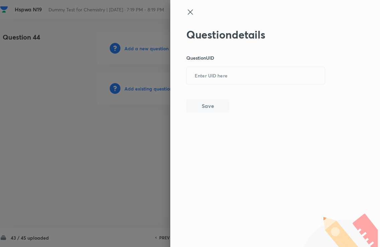
click at [218, 74] on input "text" at bounding box center [256, 76] width 138 height 16
paste input "F7XCL LW05Z"
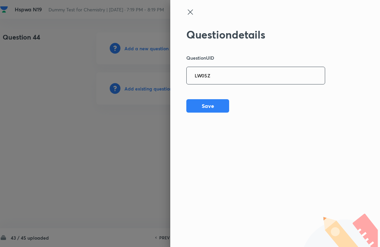
type input "LW05Z"
click at [221, 99] on button "Save" at bounding box center [207, 105] width 43 height 13
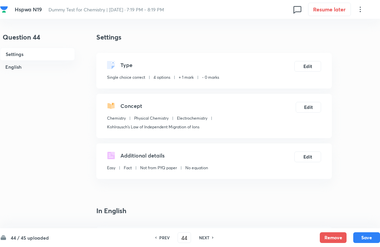
click at [348, 233] on button "Save" at bounding box center [366, 237] width 27 height 11
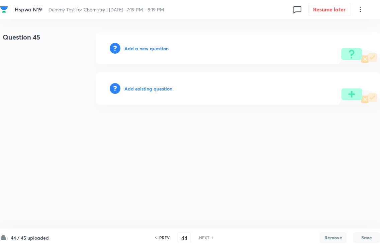
type input "45"
click at [152, 89] on h6 "Add existing question" at bounding box center [149, 88] width 48 height 7
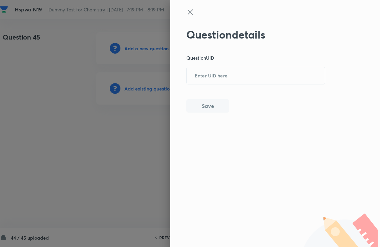
click at [238, 72] on input "text" at bounding box center [256, 76] width 138 height 16
paste input "F7XCL"
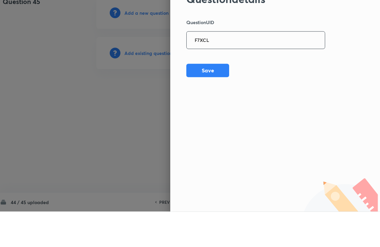
type input "F7XCL"
click at [216, 99] on button "Save" at bounding box center [207, 105] width 43 height 13
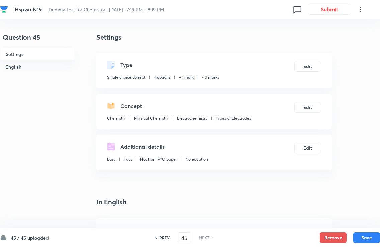
click at [348, 242] on button "Save" at bounding box center [366, 237] width 27 height 11
checkbox input "true"
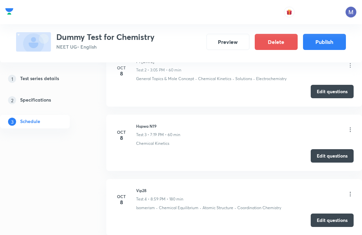
scroll to position [385, 0]
click at [346, 126] on icon at bounding box center [349, 129] width 7 height 7
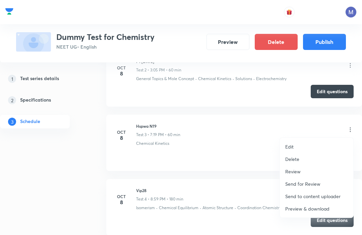
click at [289, 206] on p "Preview & download" at bounding box center [307, 208] width 44 height 7
click at [255, 132] on div at bounding box center [181, 117] width 362 height 235
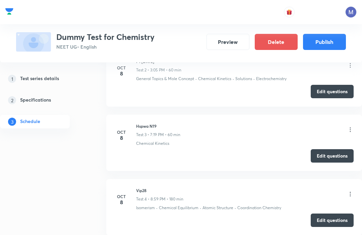
click at [206, 2] on div at bounding box center [181, 12] width 362 height 24
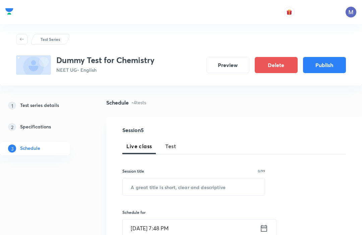
scroll to position [0, 0]
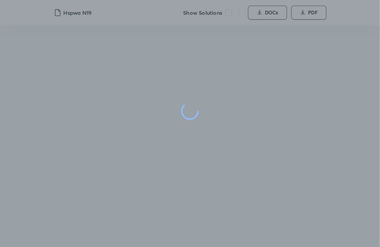
scroll to position [2, 0]
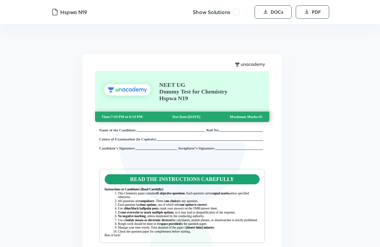
click at [235, 13] on span at bounding box center [236, 12] width 7 height 7
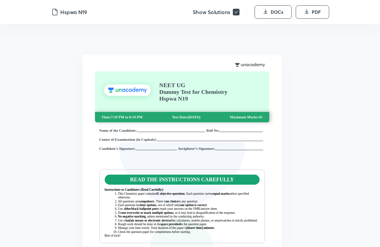
scroll to position [0, 0]
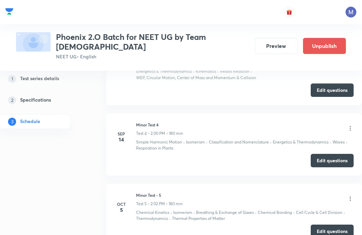
scroll to position [520, 0]
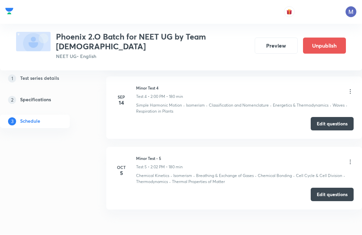
click at [351, 159] on icon at bounding box center [349, 162] width 7 height 7
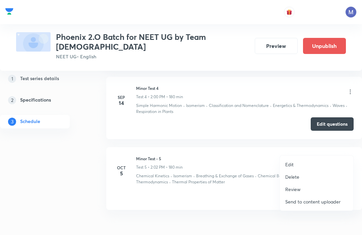
click at [223, 199] on div at bounding box center [181, 117] width 362 height 235
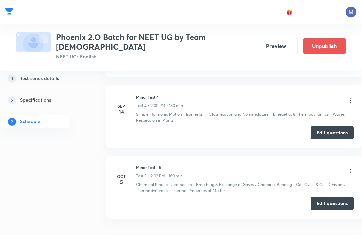
scroll to position [510, 0]
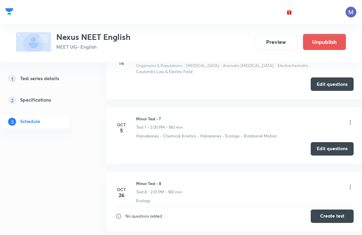
scroll to position [667, 0]
click at [351, 121] on icon at bounding box center [349, 122] width 7 height 7
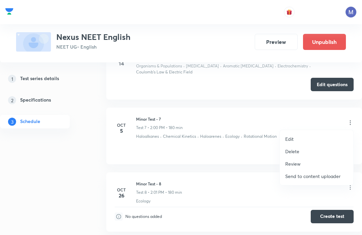
click at [235, 162] on div at bounding box center [181, 117] width 362 height 235
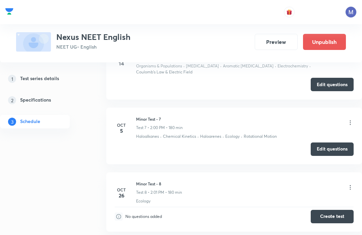
click at [220, 132] on div "Minor Test - 7 Test 7 • 2:00 PM • 180 min Haloalkanes · Chemical Kinetics · Hal…" at bounding box center [244, 127] width 217 height 23
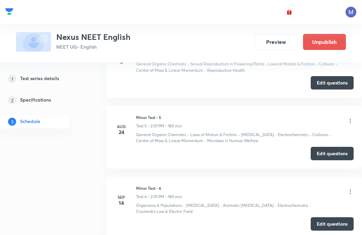
scroll to position [525, 0]
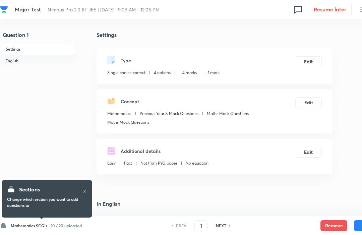
click at [40, 228] on h6 "Mathematics SCQ's ·" at bounding box center [30, 225] width 38 height 6
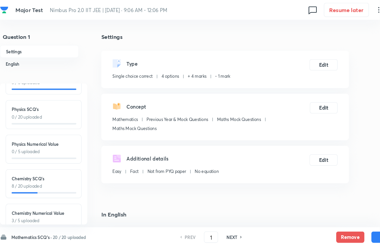
scroll to position [68, 0]
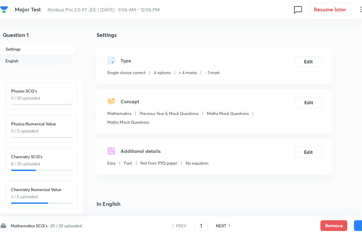
click at [36, 155] on h6 "Chemistry SCQ's" at bounding box center [41, 156] width 61 height 6
checkbox input "false"
type input "51"
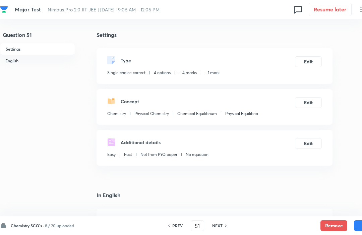
click at [218, 226] on h6 "NEXT" at bounding box center [217, 225] width 10 height 6
checkbox input "false"
type input "52"
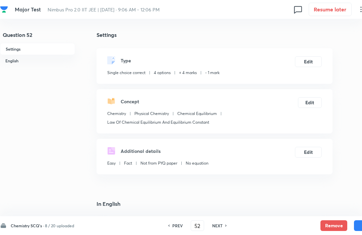
click at [218, 227] on h6 "NEXT" at bounding box center [217, 225] width 10 height 6
checkbox input "true"
type input "53"
click at [221, 230] on div "PREV 53 ​ NEXT" at bounding box center [197, 225] width 86 height 11
click at [225, 224] on div "NEXT" at bounding box center [218, 225] width 18 height 6
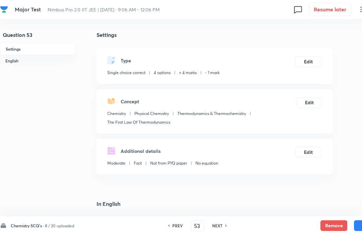
checkbox input "false"
type input "54"
click at [220, 223] on h6 "NEXT" at bounding box center [217, 225] width 10 height 6
checkbox input "false"
type input "55"
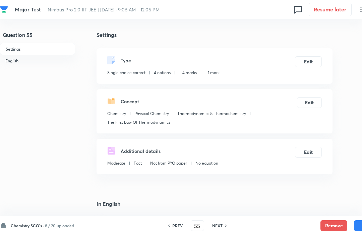
checkbox input "true"
click at [222, 222] on h6 "NEXT" at bounding box center [217, 225] width 10 height 6
type input "56"
click at [220, 223] on h6 "NEXT" at bounding box center [217, 225] width 10 height 6
checkbox input "false"
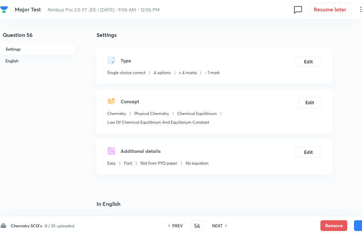
type input "57"
click at [216, 224] on h6 "NEXT" at bounding box center [217, 225] width 10 height 6
checkbox input "false"
type input "58"
checkbox input "true"
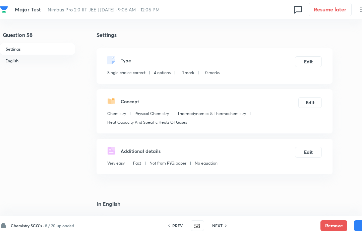
click at [221, 223] on h6 "NEXT" at bounding box center [217, 225] width 10 height 6
type input "59"
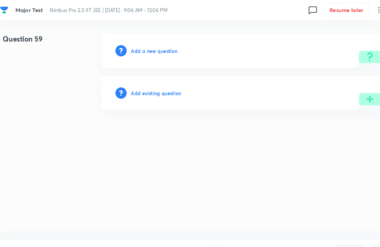
click at [141, 47] on h6 "Add a new question" at bounding box center [147, 48] width 44 height 7
click at [144, 51] on h6 "Choose a question type" at bounding box center [151, 48] width 52 height 7
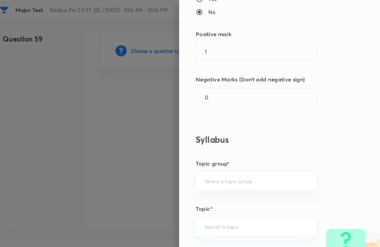
scroll to position [151, 0]
click at [189, 46] on input "1" at bounding box center [244, 49] width 114 height 17
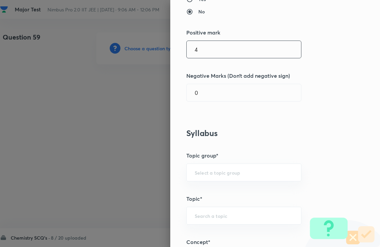
type input "4"
click at [209, 92] on input "0" at bounding box center [244, 92] width 114 height 17
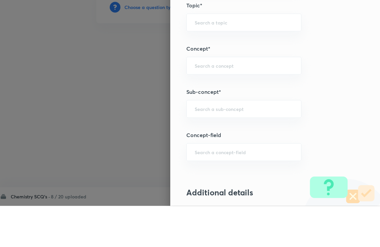
scroll to position [303, 0]
type input "1"
click at [206, 104] on input "text" at bounding box center [244, 107] width 98 height 6
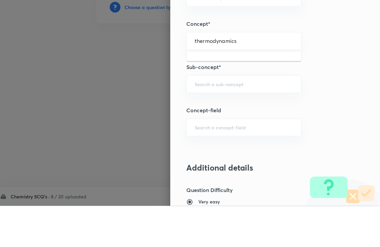
scroll to position [327, 0]
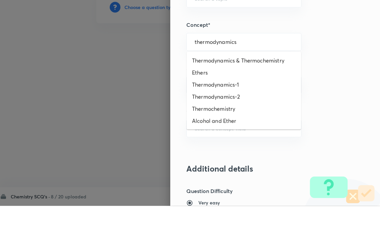
click at [217, 95] on li "Thermodynamics & Thermochemistry" at bounding box center [244, 101] width 114 height 12
type input "thermodynamics"
type input "Thermodynamics & Thermochemistry"
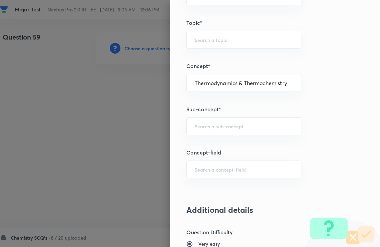
type input "Chemistry"
type input "Physical Chemistry"
click at [204, 123] on input "text" at bounding box center [244, 126] width 98 height 6
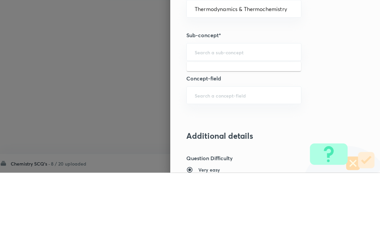
type input "h"
click at [205, 102] on li "Thermochemical Equations" at bounding box center [244, 108] width 114 height 12
type input "th"
type input "Thermochemical Equations"
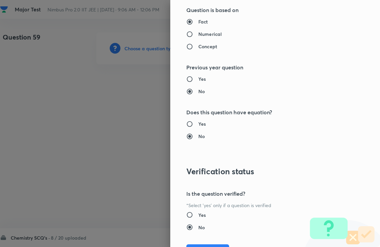
scroll to position [665, 0]
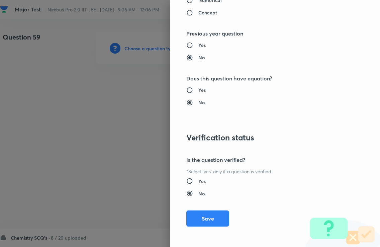
click at [204, 214] on button "Save" at bounding box center [207, 218] width 43 height 16
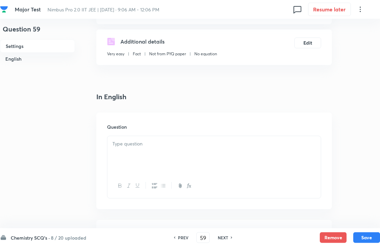
scroll to position [115, 0]
click at [117, 150] on div at bounding box center [214, 153] width 214 height 37
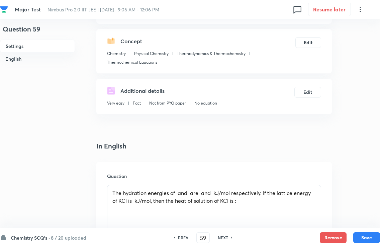
scroll to position [70, 0]
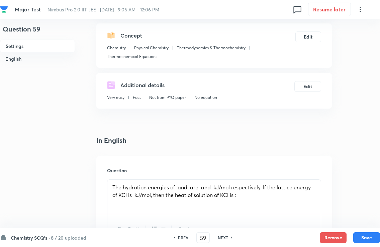
click at [171, 183] on div "The hydration energies of and are and kJ/mol respectively. If the lattice energ…" at bounding box center [214, 197] width 214 height 37
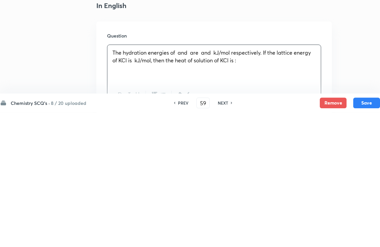
click at [211, 217] on div at bounding box center [214, 229] width 214 height 24
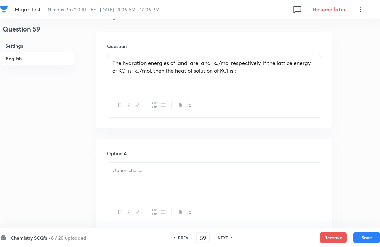
scroll to position [185, 0]
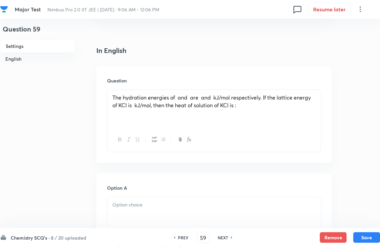
scroll to position [157, 0]
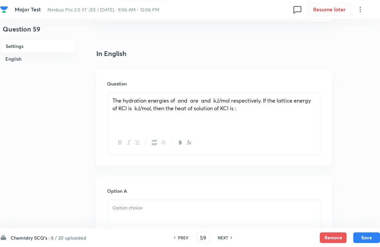
click at [242, 53] on h4 "In English" at bounding box center [214, 54] width 236 height 10
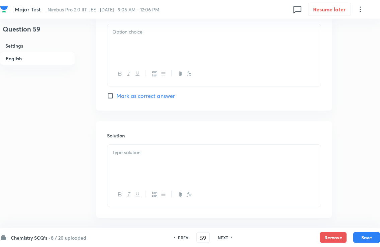
scroll to position [642, 0]
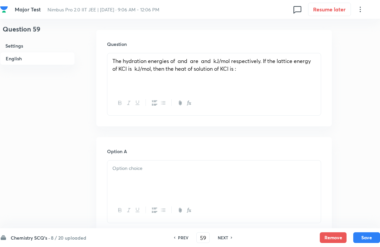
scroll to position [195, 0]
click at [181, 100] on button "button" at bounding box center [180, 104] width 9 height 8
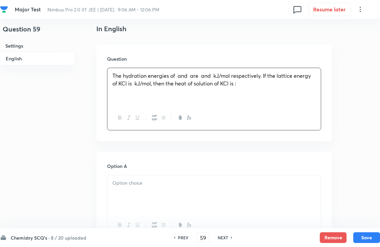
scroll to position [180, 0]
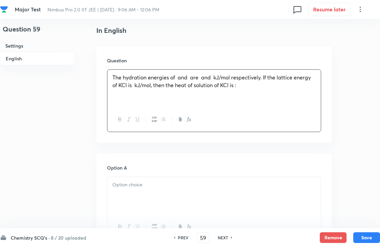
click at [280, 101] on div "The hydration energies of and are and kJ/mol respectively. If the lattice energ…" at bounding box center [214, 88] width 214 height 37
click at [121, 103] on div "The hydration energies of and are and kJ/mol respectively. If the lattice energ…" at bounding box center [214, 88] width 214 height 37
click at [130, 99] on div "The hydration energies of and are and kJ/mol respectively. If the lattice energ…" at bounding box center [214, 88] width 214 height 37
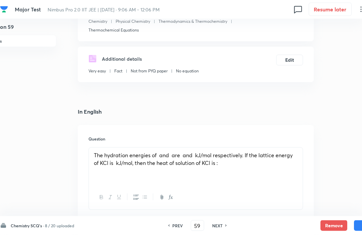
scroll to position [92, 19]
click at [111, 180] on div "The hydration energies of and are and kJ/mol respectively. If the lattice energ…" at bounding box center [196, 165] width 214 height 37
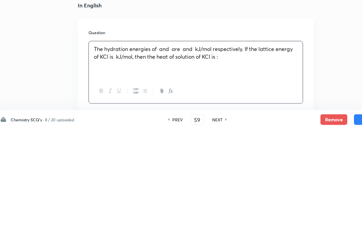
click at [99, 147] on div "The hydration energies of and are and kJ/mol respectively. If the lattice energ…" at bounding box center [196, 165] width 214 height 37
click at [108, 166] on p "﻿" at bounding box center [196, 170] width 204 height 8
click at [103, 166] on p "﻿" at bounding box center [196, 170] width 204 height 8
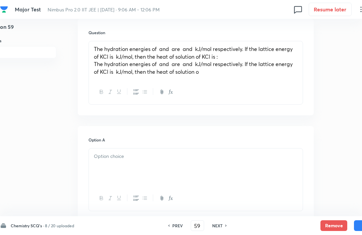
click at [97, 61] on span "The hydration energies of and are and kJ/mol respectively. If the lattice energ…" at bounding box center [193, 67] width 198 height 15
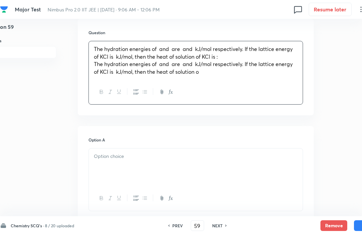
scroll to position [198, 19]
click at [98, 63] on span "The hydration energies of and are and kJ/mol respectively. If the lattice energ…" at bounding box center [193, 68] width 198 height 15
click at [94, 62] on span "The hydration energies of and are and kJ/mol respectively. If the lattice energ…" at bounding box center [193, 68] width 198 height 15
click at [209, 70] on p "The hydration energies of and are and kJ/mol respectively. If the lattice energ…" at bounding box center [196, 68] width 204 height 15
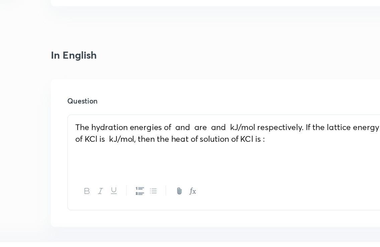
scroll to position [105, 0]
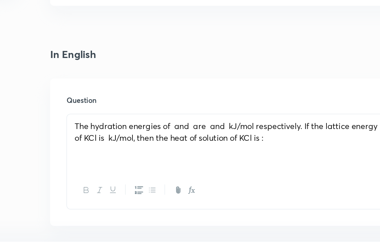
click at [188, 149] on p "The hydration energies of and are and kJ/mol respectively. If the lattice energ…" at bounding box center [214, 156] width 204 height 15
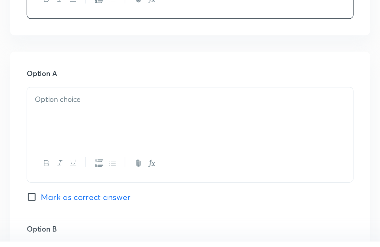
scroll to position [240, 0]
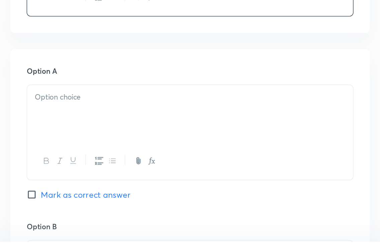
click at [112, 130] on p at bounding box center [214, 134] width 204 height 8
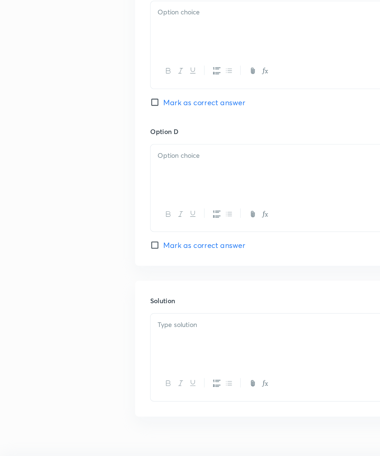
scroll to position [469, 0]
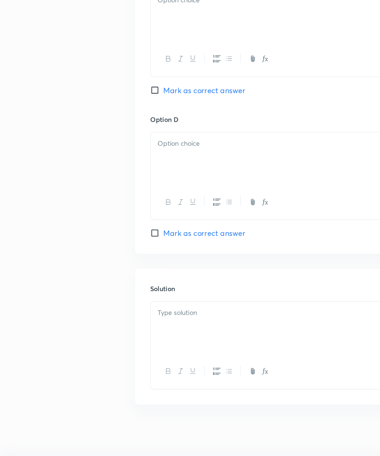
click at [127, 234] on p at bounding box center [214, 331] width 204 height 8
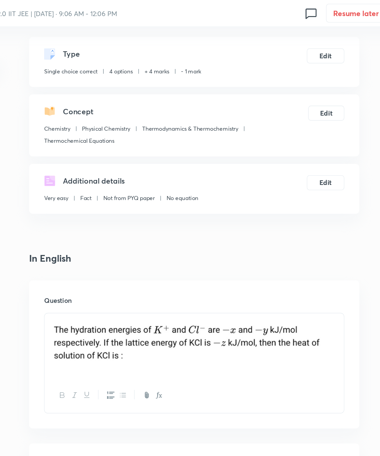
scroll to position [0, 0]
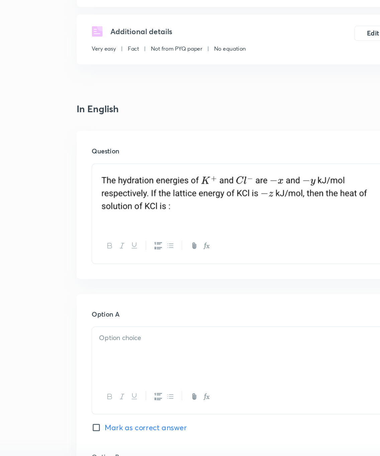
click at [112, 234] on p at bounding box center [214, 349] width 204 height 8
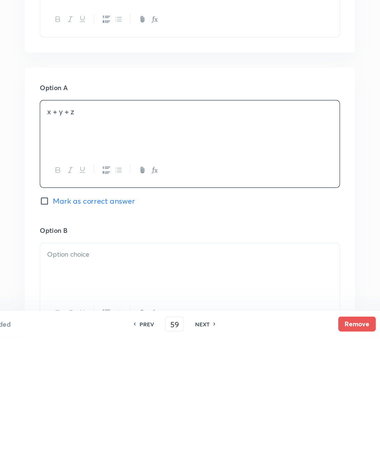
scroll to position [85, 0]
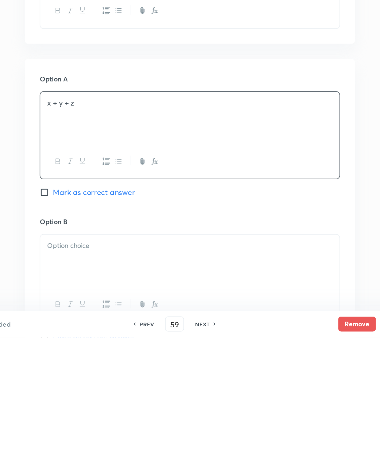
click at [112, 234] on p at bounding box center [214, 391] width 204 height 8
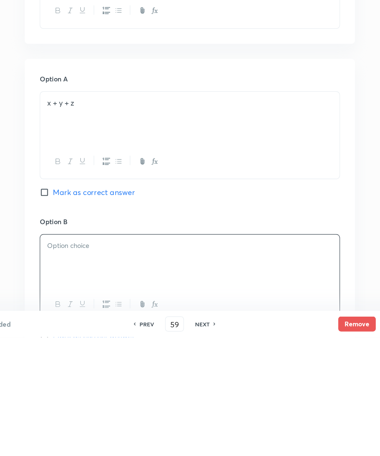
click at [168, 234] on div "Option A x + y + z Mark as correct answer" at bounding box center [214, 319] width 214 height 102
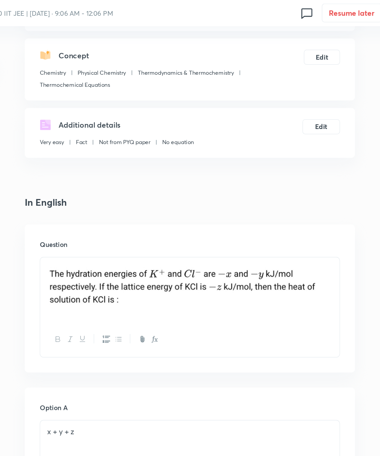
scroll to position [53, 0]
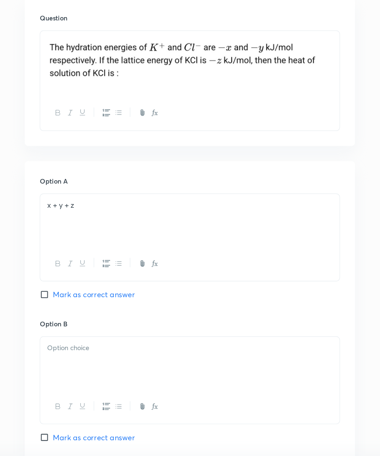
click at [112, 234] on p at bounding box center [214, 356] width 204 height 8
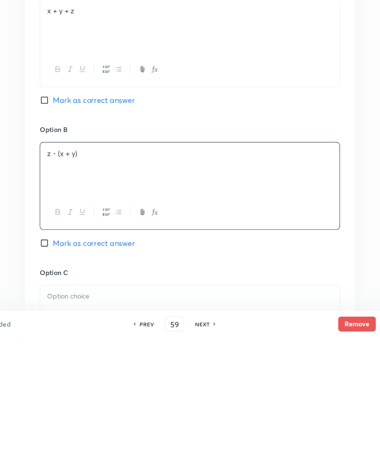
click at [221, 234] on div "Option B z - (x + y) [PERSON_NAME] as correct answer" at bounding box center [214, 355] width 214 height 102
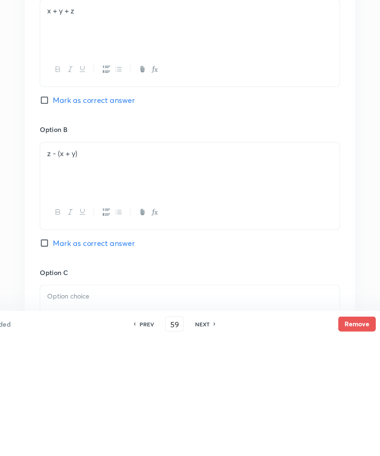
scroll to position [258, 0]
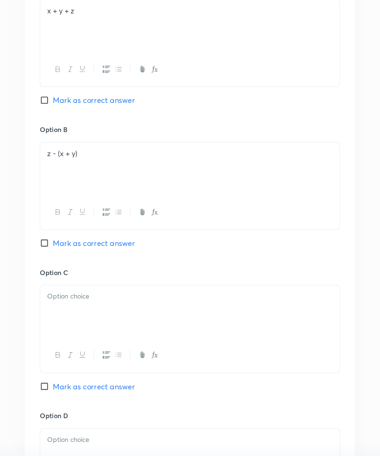
click at [189, 234] on div at bounding box center [214, 329] width 214 height 37
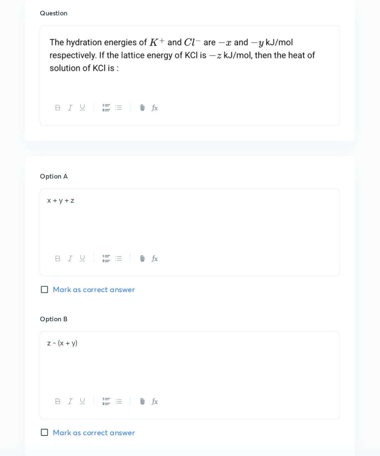
scroll to position [133, 0]
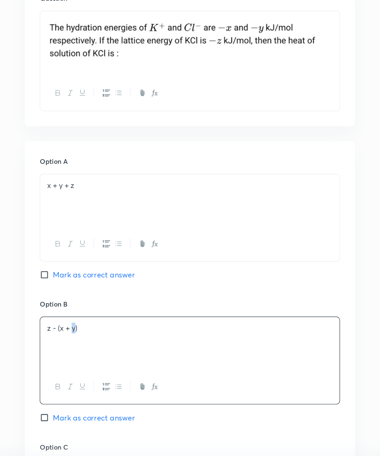
click at [112, 234] on p "z - (x + y)" at bounding box center [214, 342] width 204 height 8
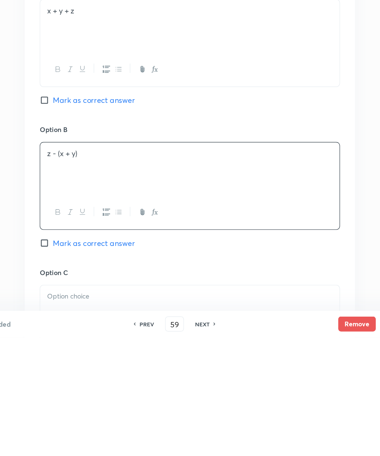
click at [112, 234] on p "z - (x + y)" at bounding box center [214, 325] width 204 height 8
copy p "z - (x + y)"
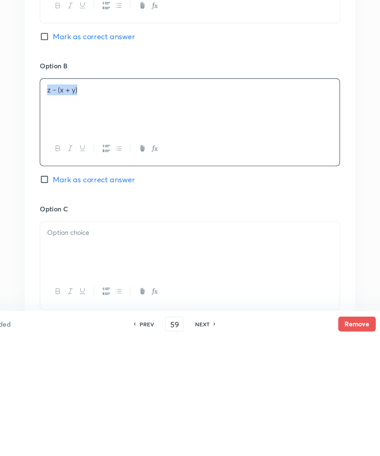
scroll to position [197, 0]
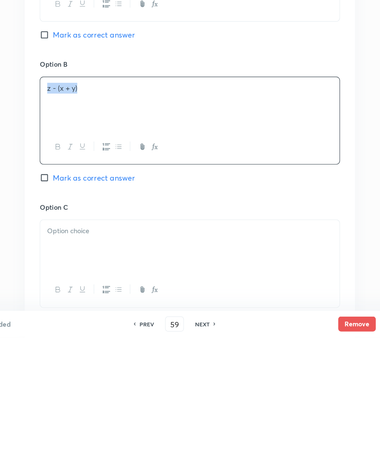
click at [112, 234] on p at bounding box center [214, 380] width 204 height 8
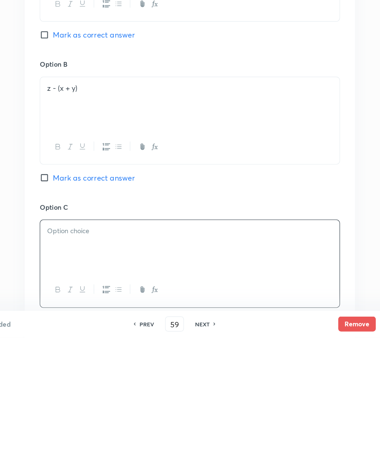
click at [112, 234] on p at bounding box center [214, 380] width 204 height 8
paste div
click at [107, 234] on div "z - (x + y)" at bounding box center [214, 390] width 214 height 37
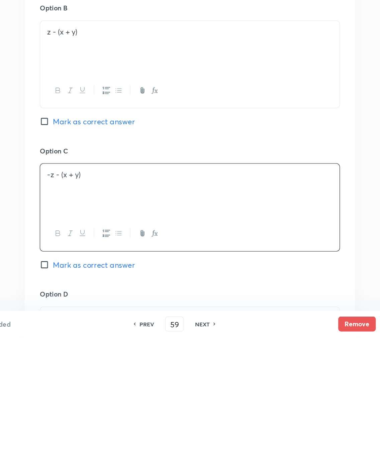
scroll to position [237, 0]
click at [211, 234] on div "Option C - z - (x + y) [PERSON_NAME] as correct answer" at bounding box center [214, 370] width 214 height 102
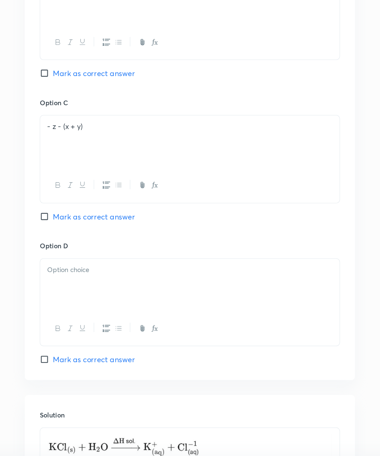
scroll to position [379, 0]
click at [112, 234] on p at bounding box center [214, 301] width 204 height 8
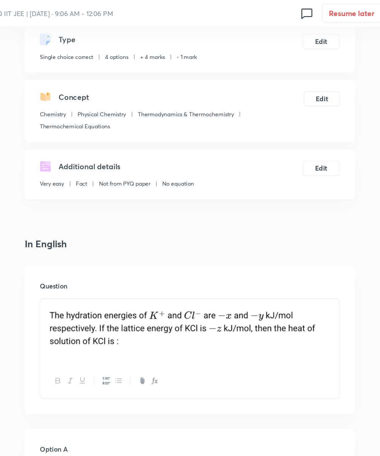
scroll to position [27, 0]
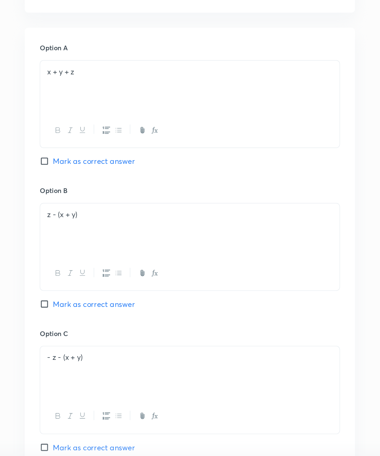
click at [107, 234] on input "Mark as correct answer" at bounding box center [111, 325] width 9 height 7
checkbox input "true"
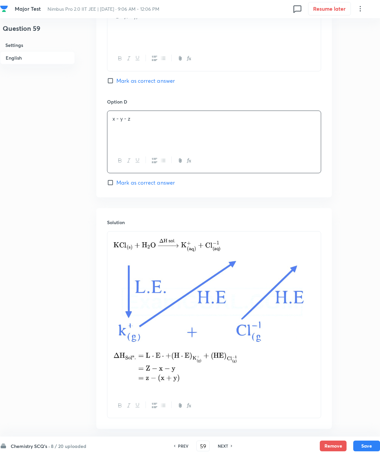
scroll to position [560, 0]
click at [361, 234] on button "Save" at bounding box center [366, 446] width 27 height 11
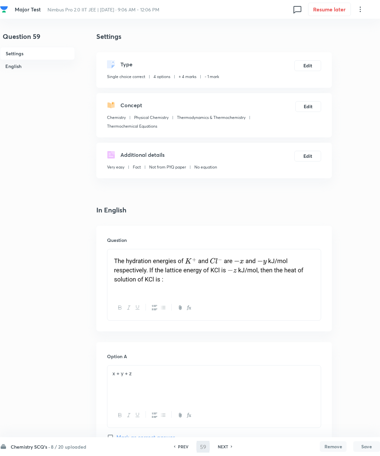
scroll to position [0, 0]
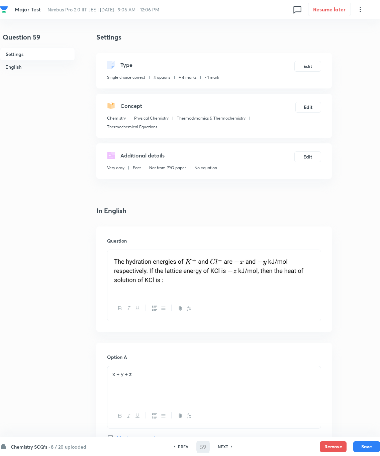
click at [361, 234] on button "Save" at bounding box center [366, 446] width 27 height 11
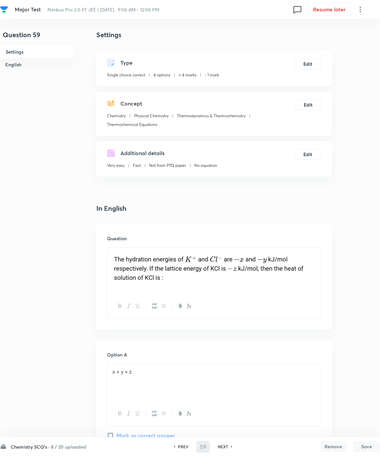
scroll to position [1, 0]
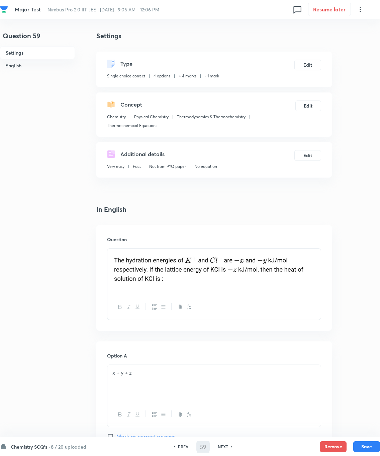
click at [361, 234] on button "Save" at bounding box center [366, 446] width 27 height 11
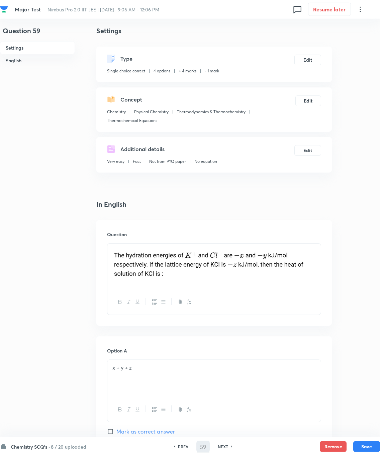
scroll to position [6, 0]
click at [361, 234] on button "Save" at bounding box center [366, 446] width 27 height 11
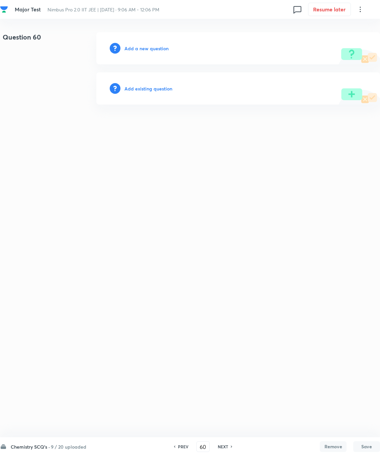
scroll to position [0, 0]
click at [188, 234] on h6 "PREV" at bounding box center [183, 446] width 10 height 6
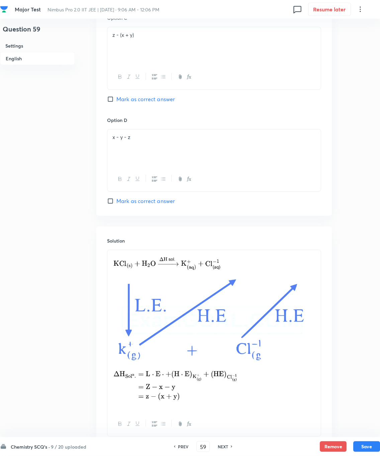
scroll to position [561, 0]
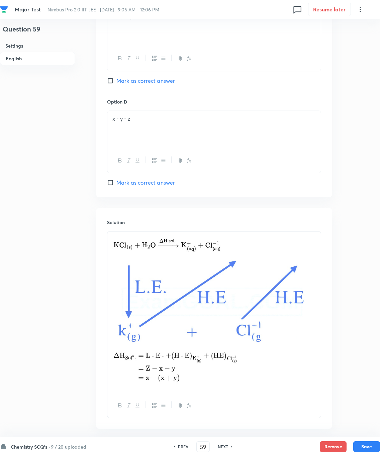
click at [233, 234] on div "NEXT" at bounding box center [224, 446] width 18 height 6
type input "60"
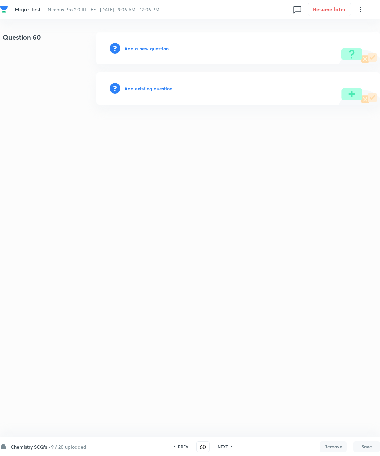
scroll to position [0, 0]
